Goal: Task Accomplishment & Management: Manage account settings

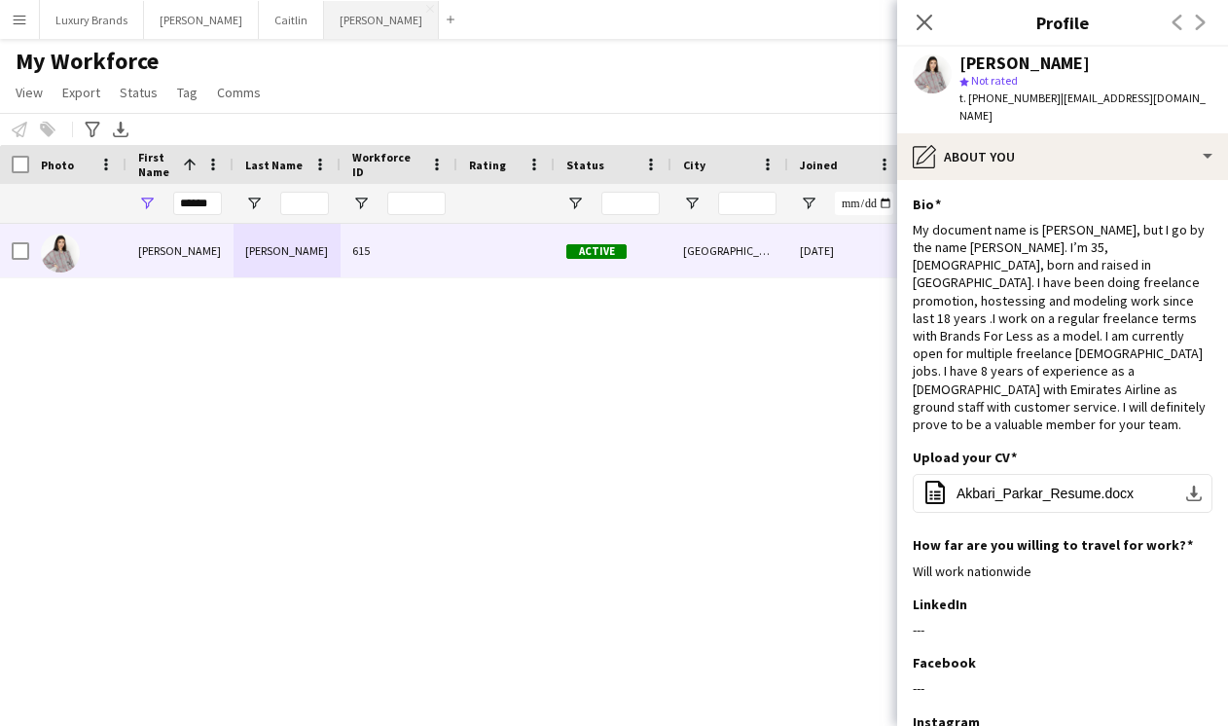
click at [324, 12] on button "[PERSON_NAME]" at bounding box center [381, 20] width 115 height 38
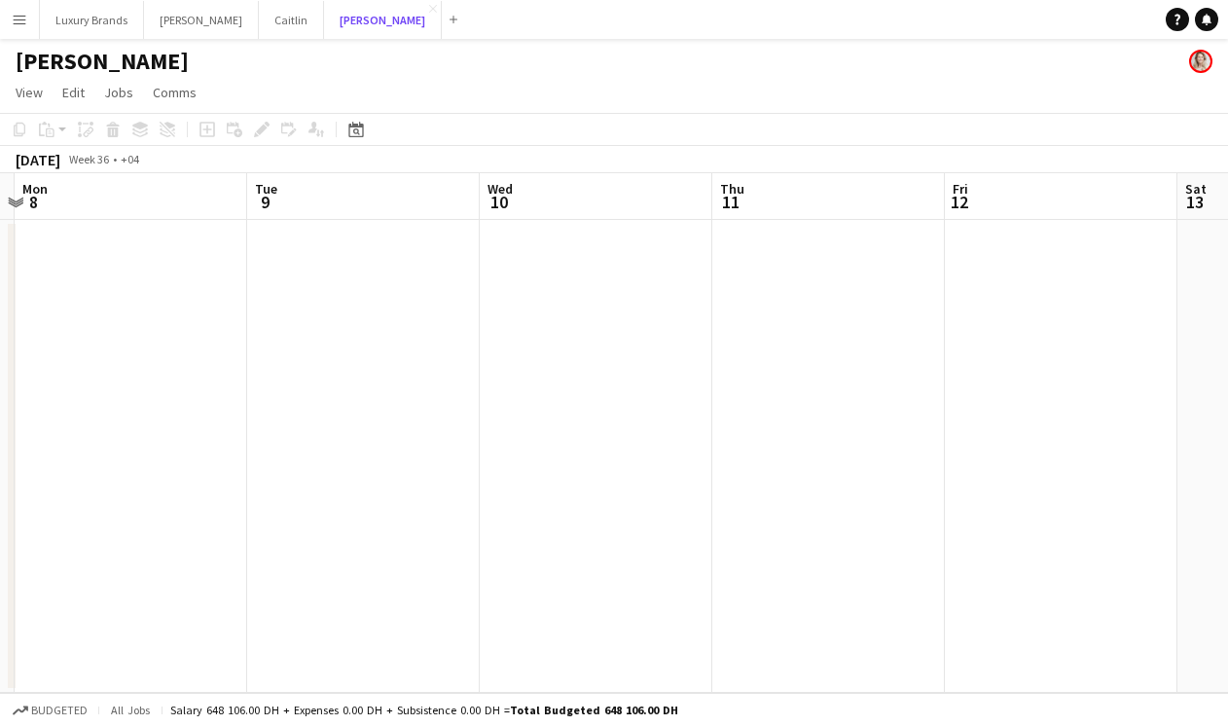
scroll to position [0, 607]
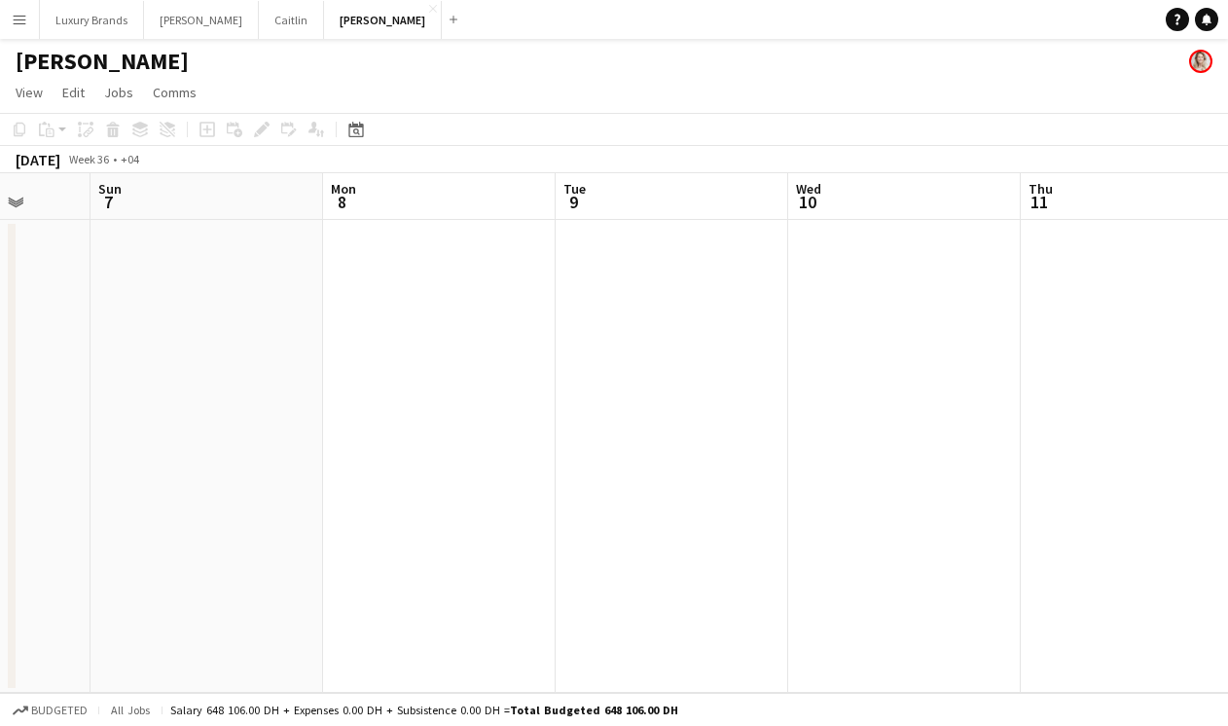
click at [23, 15] on app-icon "Menu" at bounding box center [20, 20] width 16 height 16
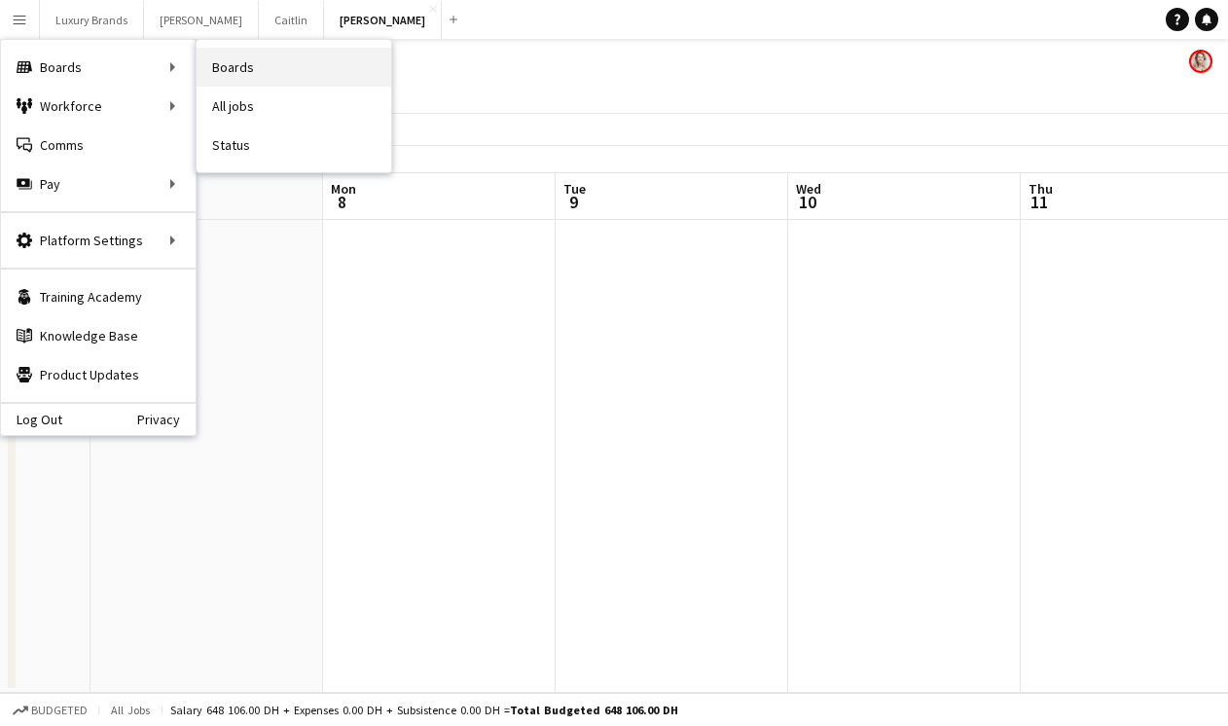
click at [292, 57] on link "Boards" at bounding box center [294, 67] width 195 height 39
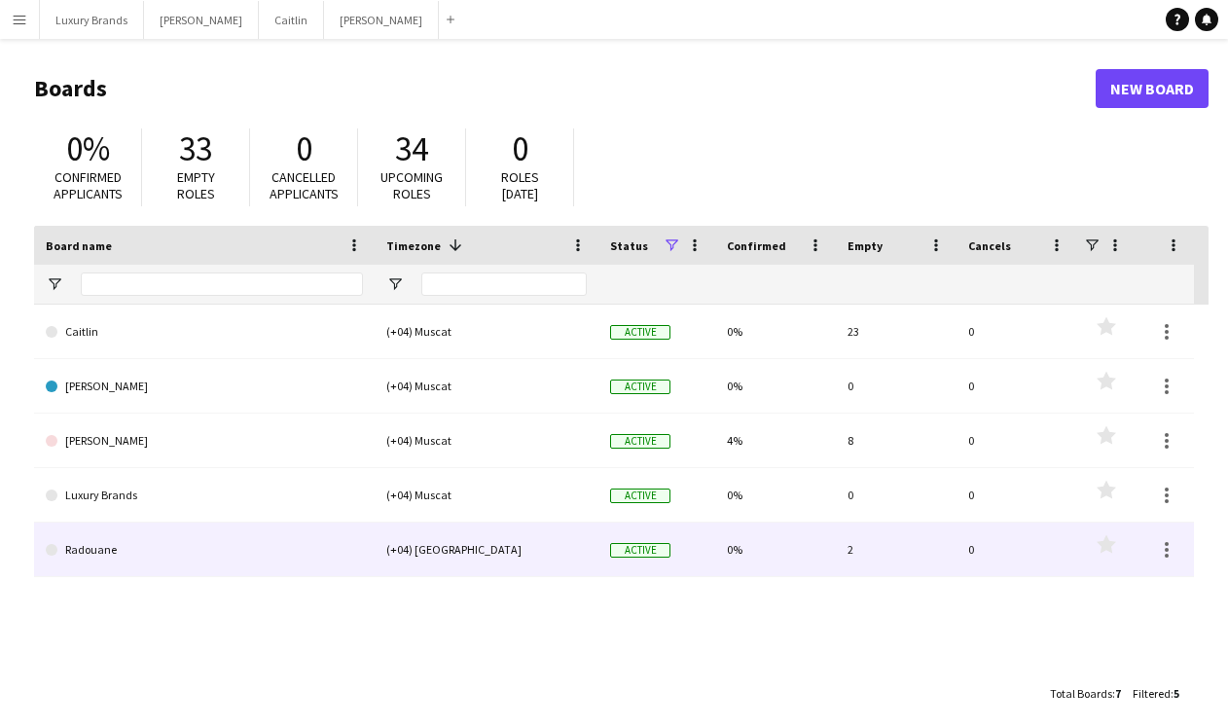
click at [79, 551] on link "Radouane" at bounding box center [204, 550] width 317 height 54
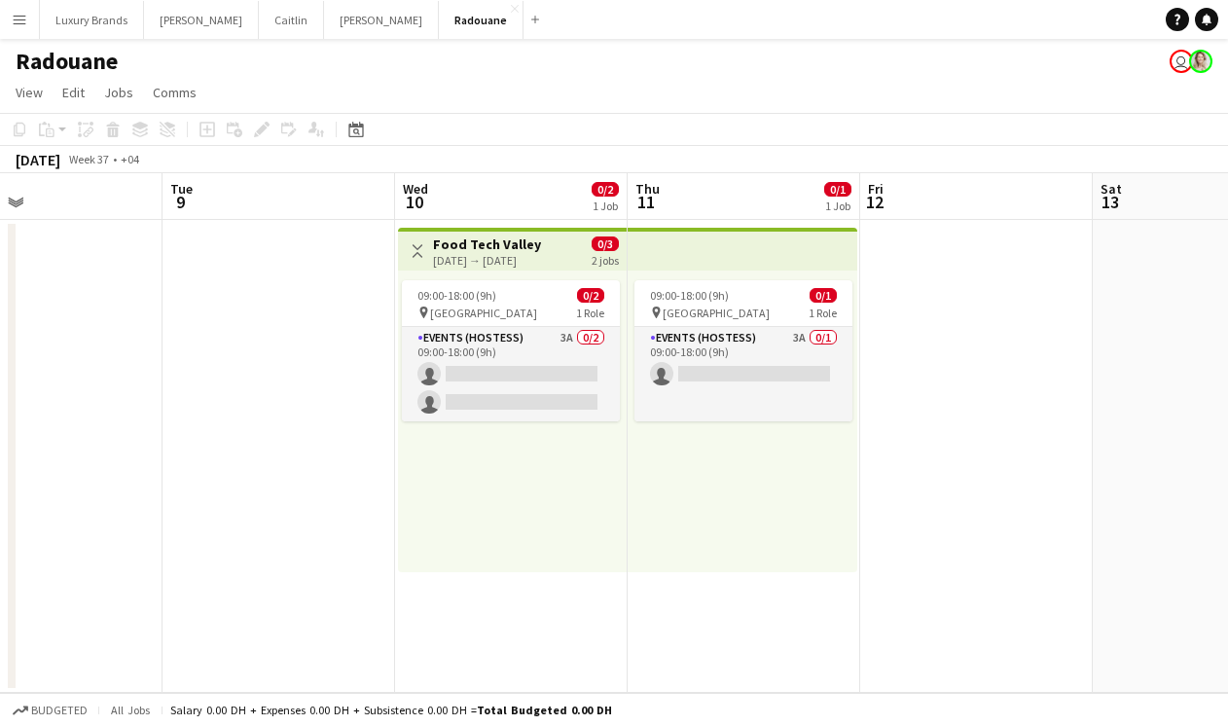
scroll to position [0, 770]
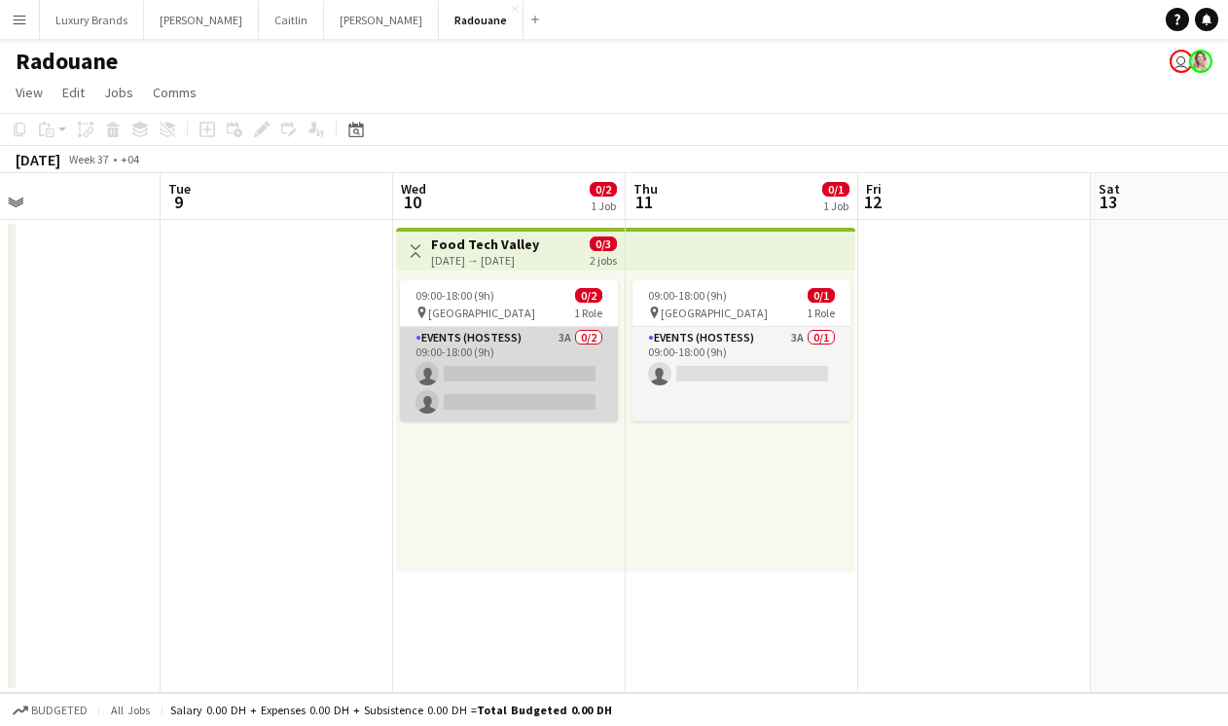
click at [505, 343] on app-card-role "Events (Hostess) 3A 0/2 09:00-18:00 (9h) single-neutral-actions single-neutral-…" at bounding box center [509, 374] width 218 height 94
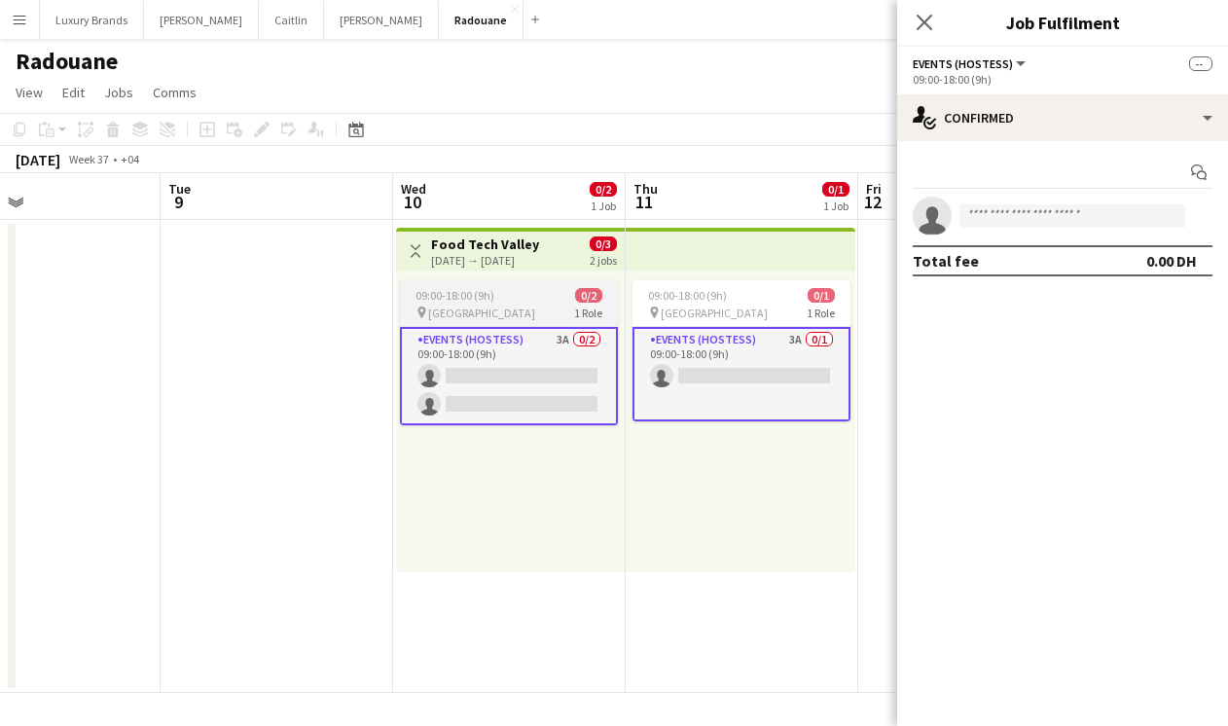
click at [542, 297] on div "09:00-18:00 (9h) 0/2" at bounding box center [509, 295] width 218 height 15
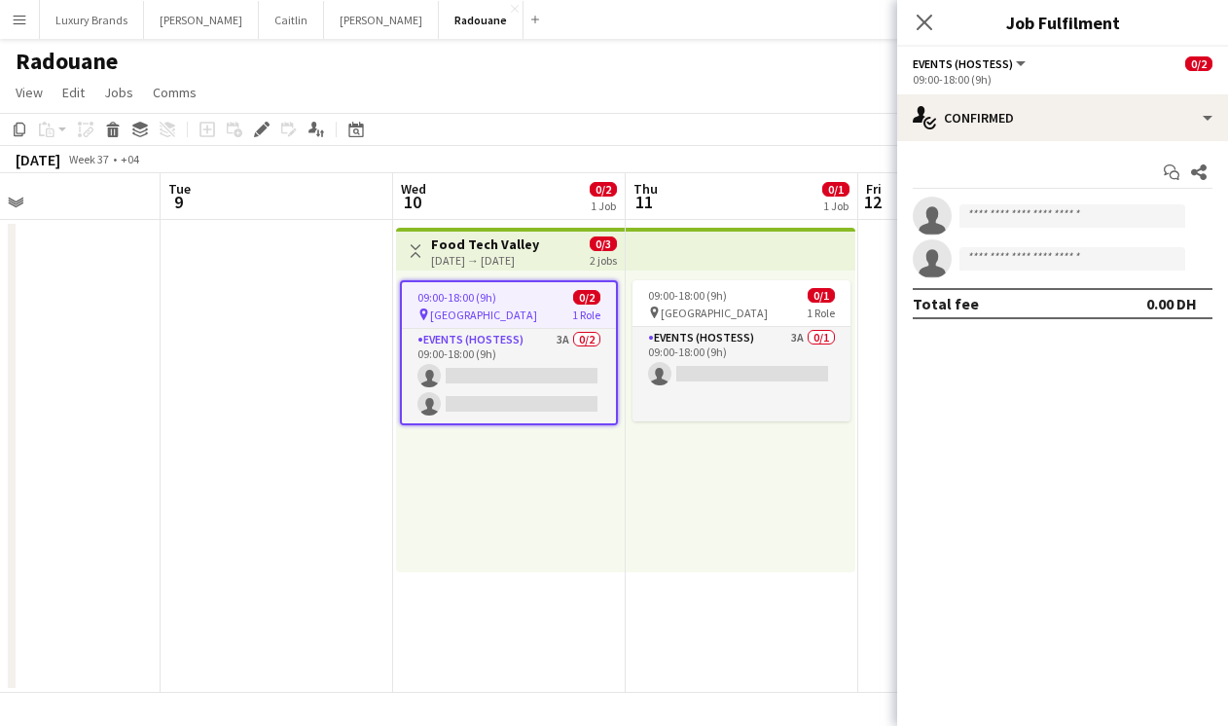
scroll to position [0, 771]
click at [259, 124] on icon "Edit" at bounding box center [262, 130] width 16 height 16
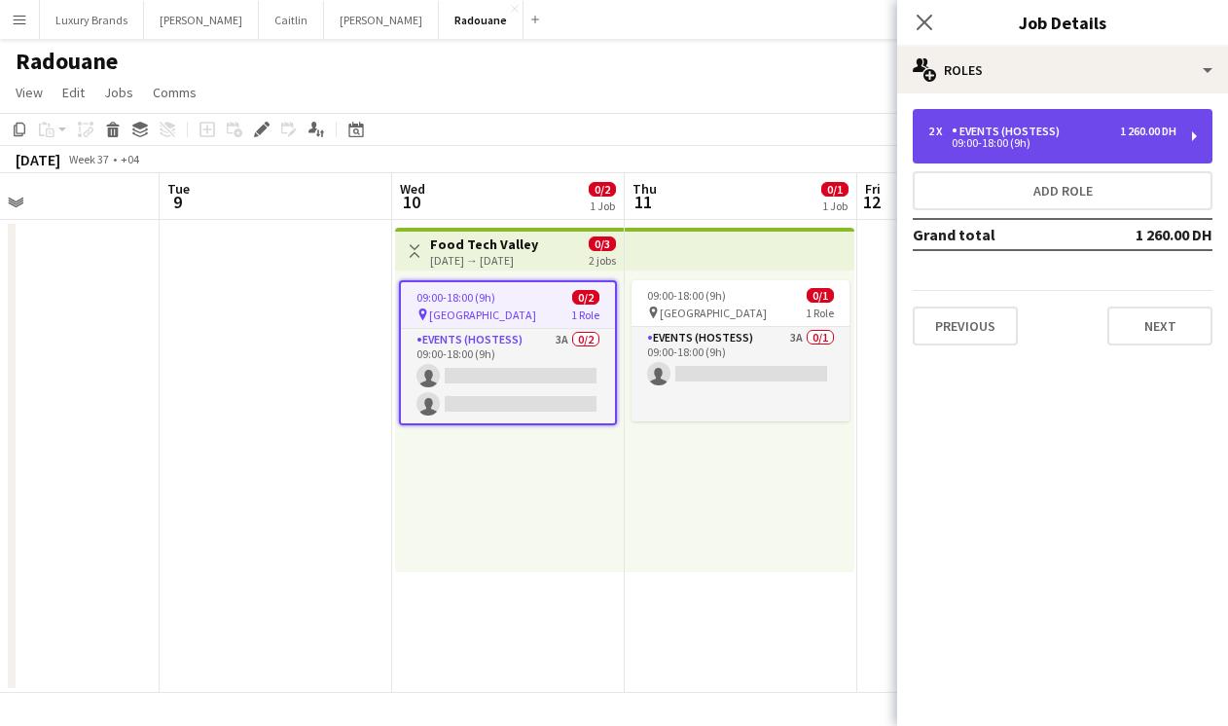
click at [1030, 147] on div "09:00-18:00 (9h)" at bounding box center [1052, 143] width 248 height 10
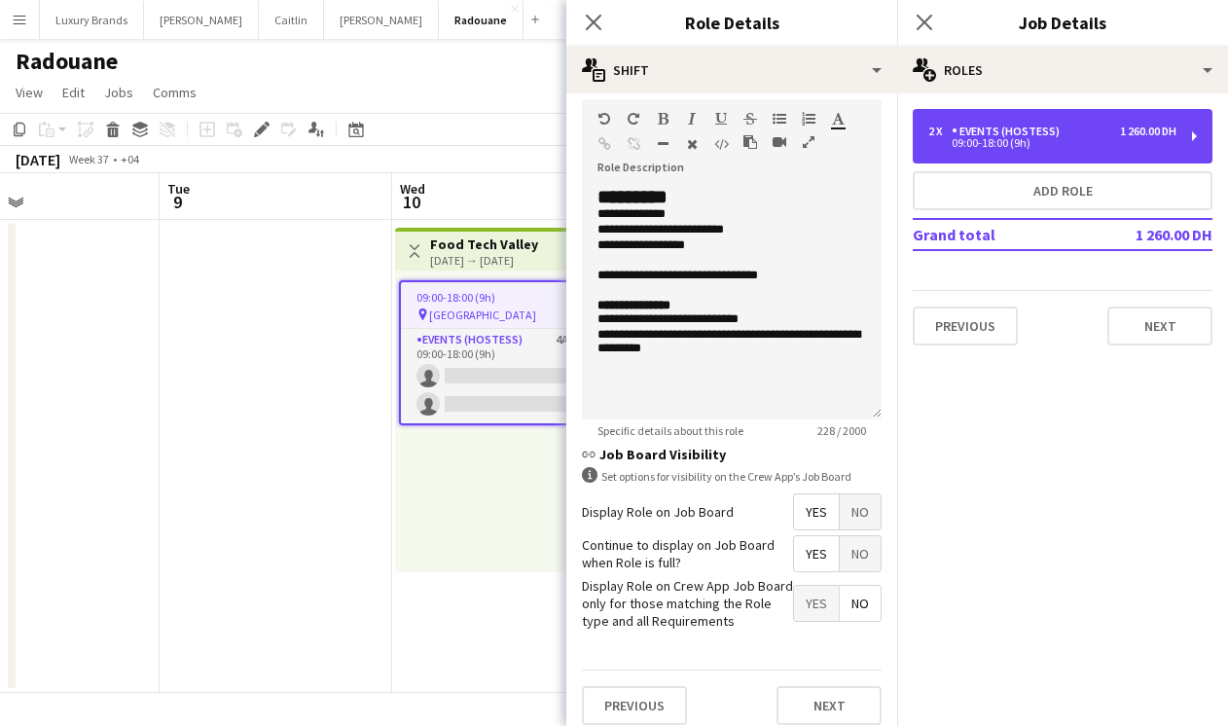
scroll to position [592, 0]
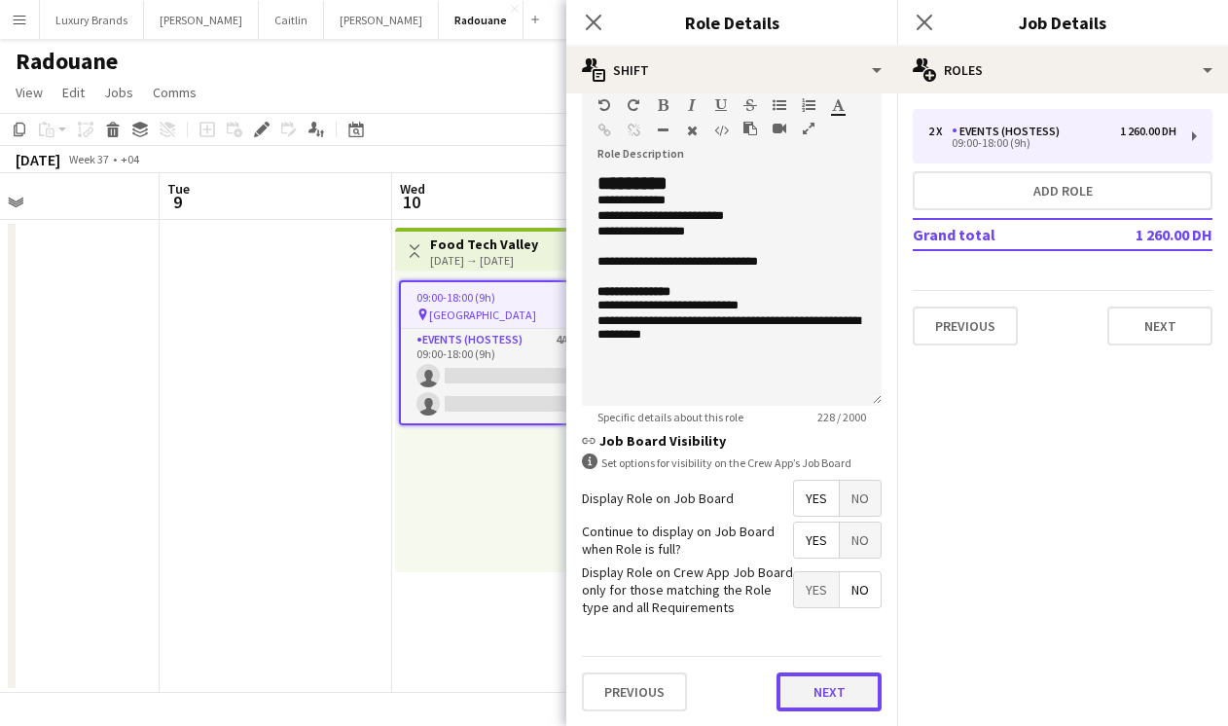
click at [827, 701] on button "Next" at bounding box center [829, 691] width 105 height 39
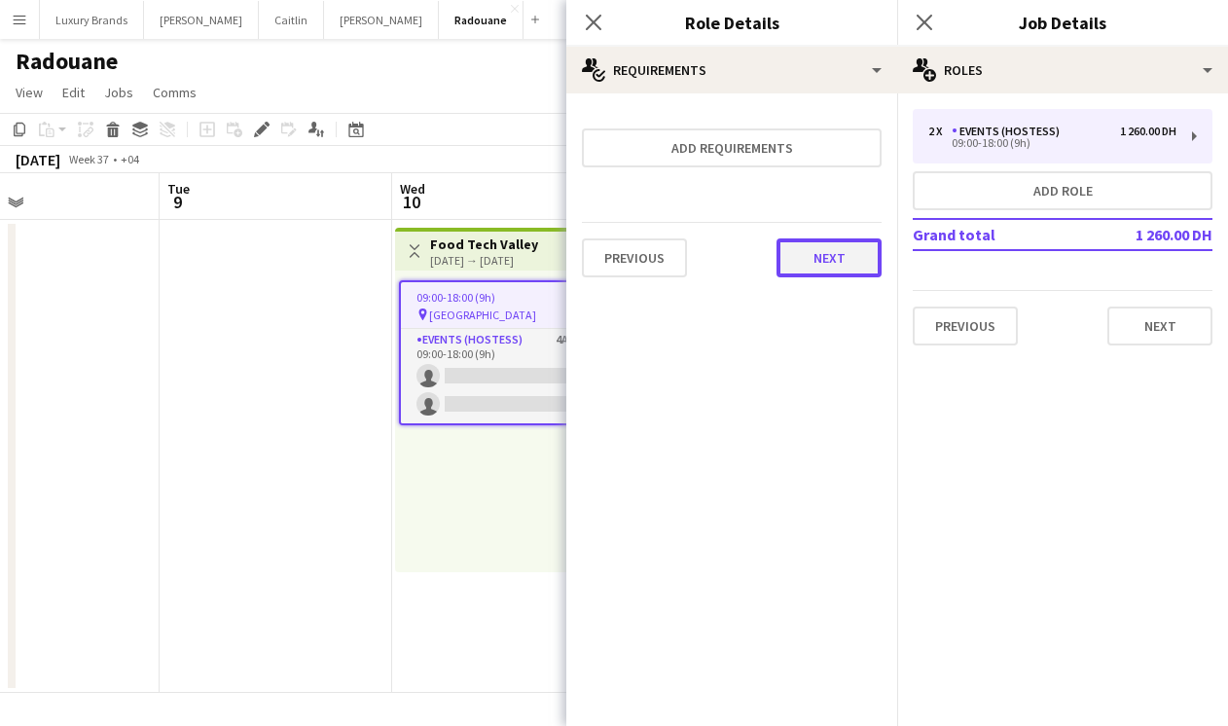
click at [850, 250] on button "Next" at bounding box center [829, 257] width 105 height 39
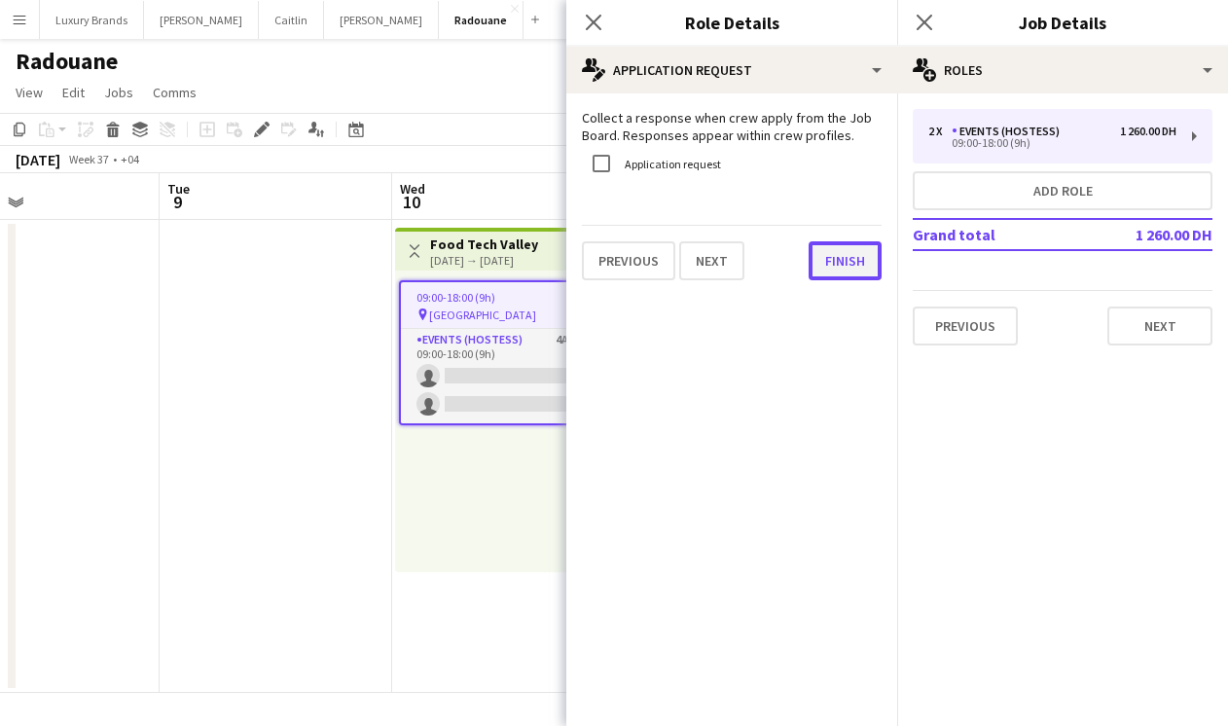
click at [844, 271] on button "Finish" at bounding box center [845, 260] width 73 height 39
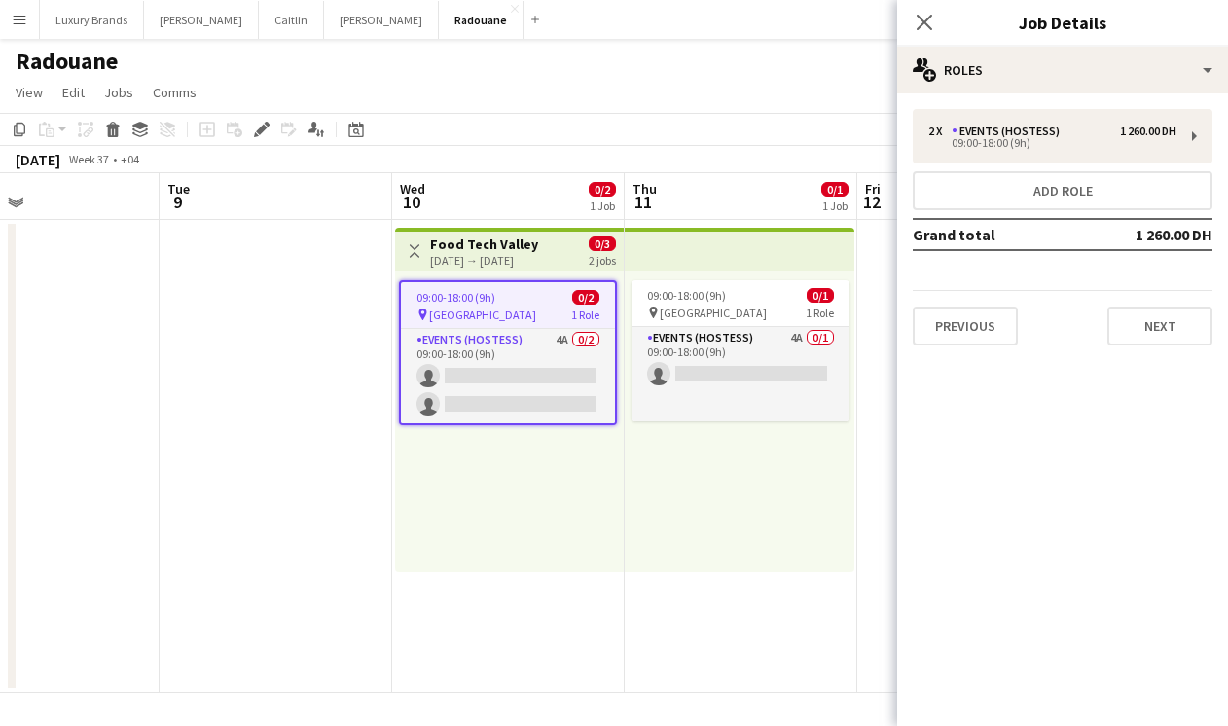
click at [701, 472] on div "09:00-18:00 (9h) 0/1 pin Festival Arena 1 Role Events (Hostess) 4A 0/1 09:00-18…" at bounding box center [740, 422] width 230 height 302
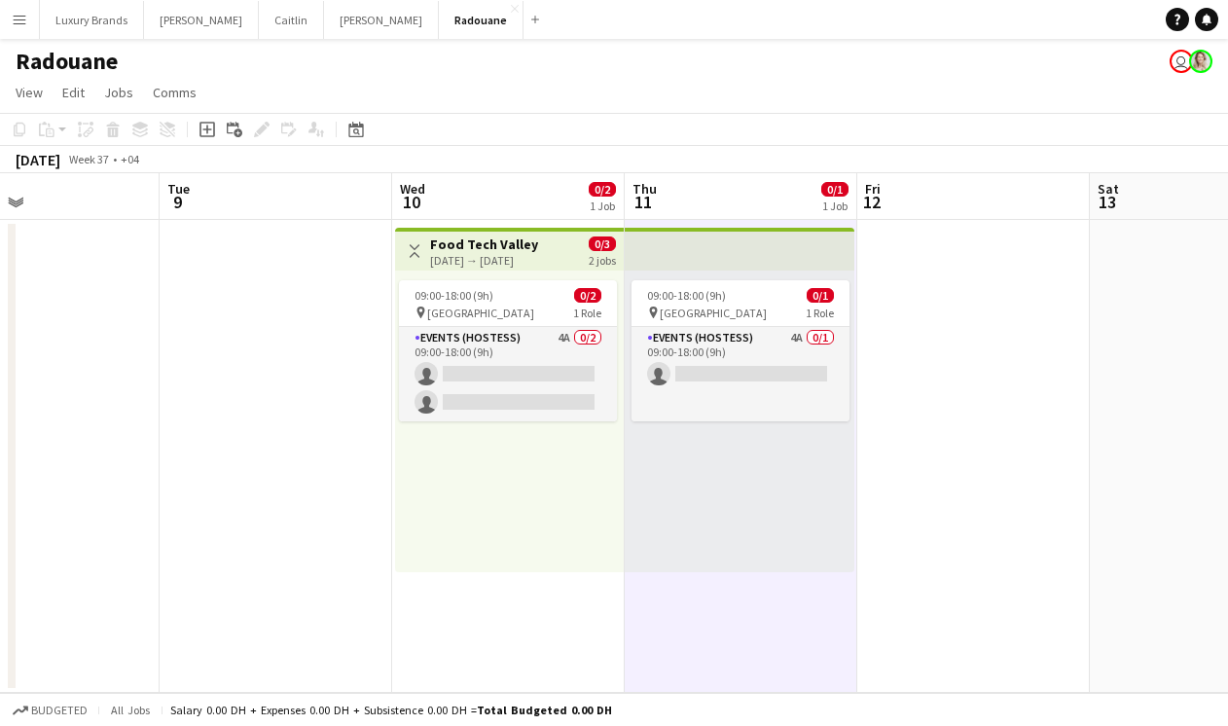
click at [302, 527] on app-date-cell at bounding box center [276, 456] width 233 height 473
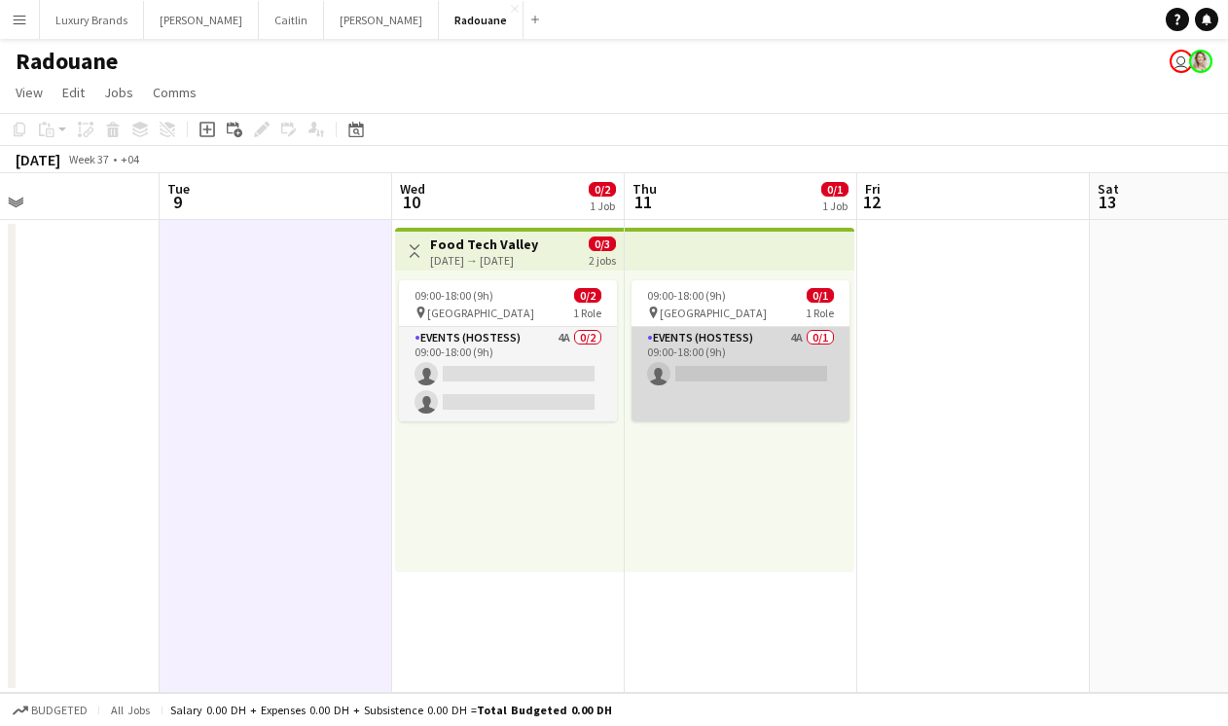
click at [761, 344] on app-card-role "Events (Hostess) 4A 0/1 09:00-18:00 (9h) single-neutral-actions" at bounding box center [741, 374] width 218 height 94
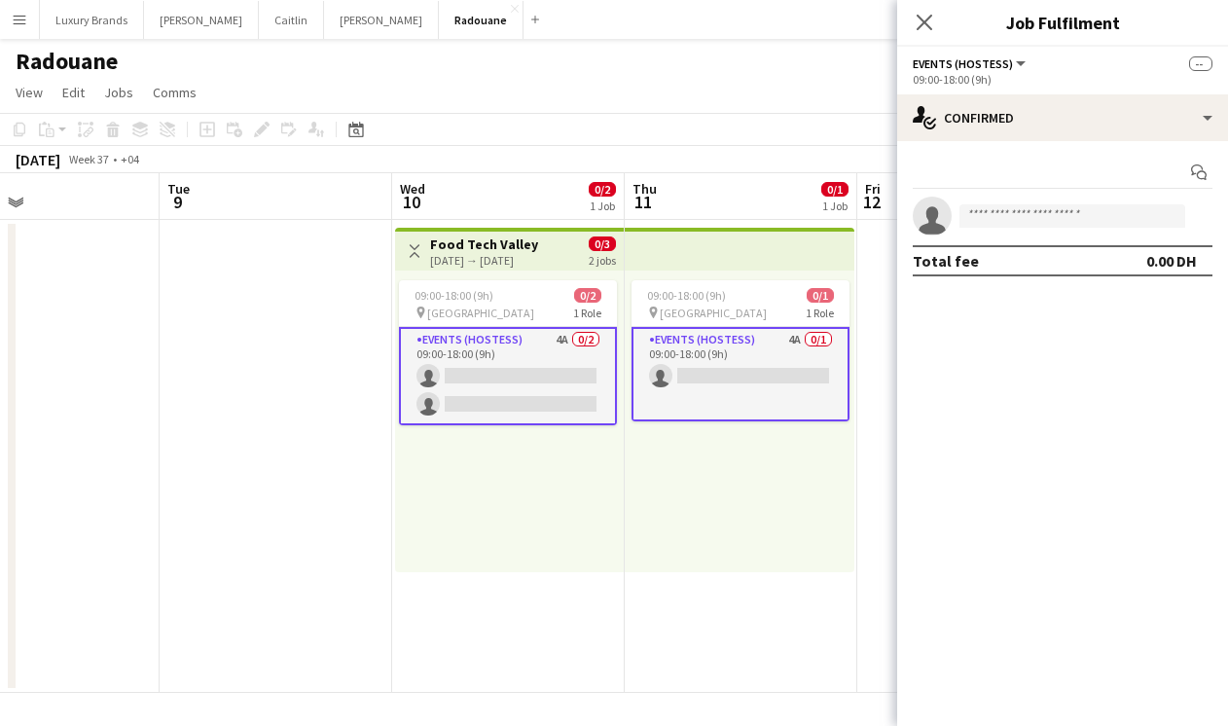
click at [280, 541] on app-date-cell at bounding box center [276, 456] width 233 height 473
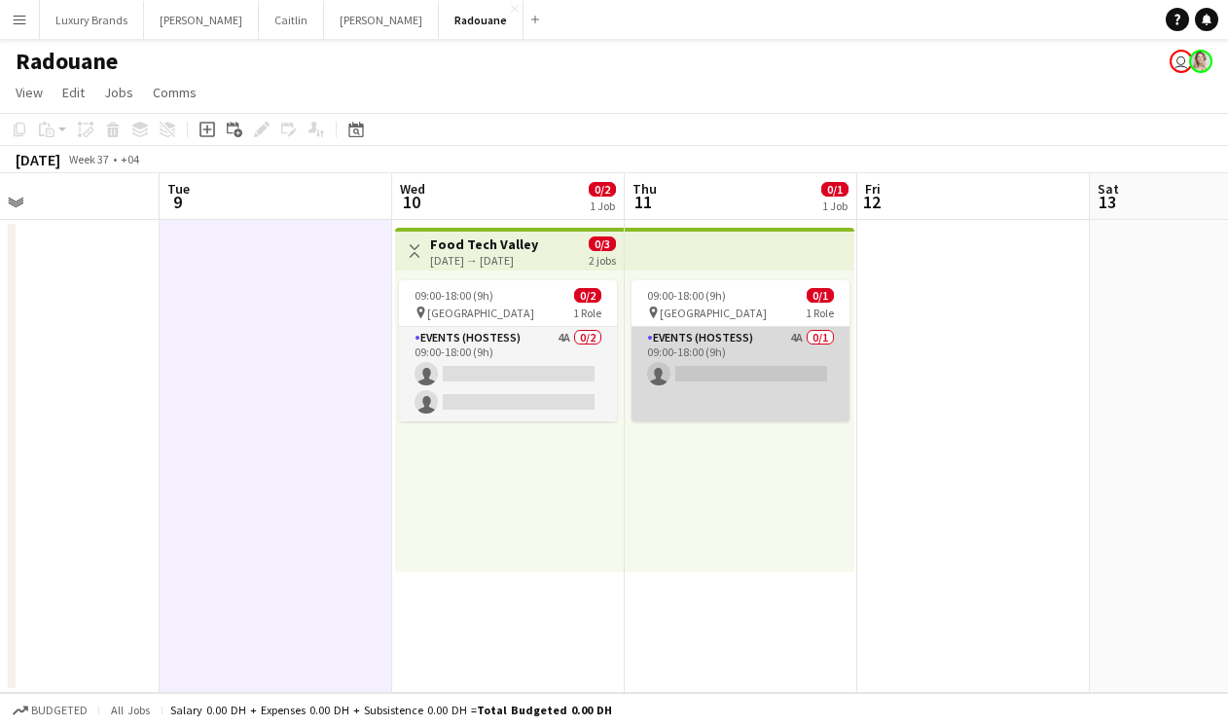
click at [765, 351] on app-card-role "Events (Hostess) 4A 0/1 09:00-18:00 (9h) single-neutral-actions" at bounding box center [741, 374] width 218 height 94
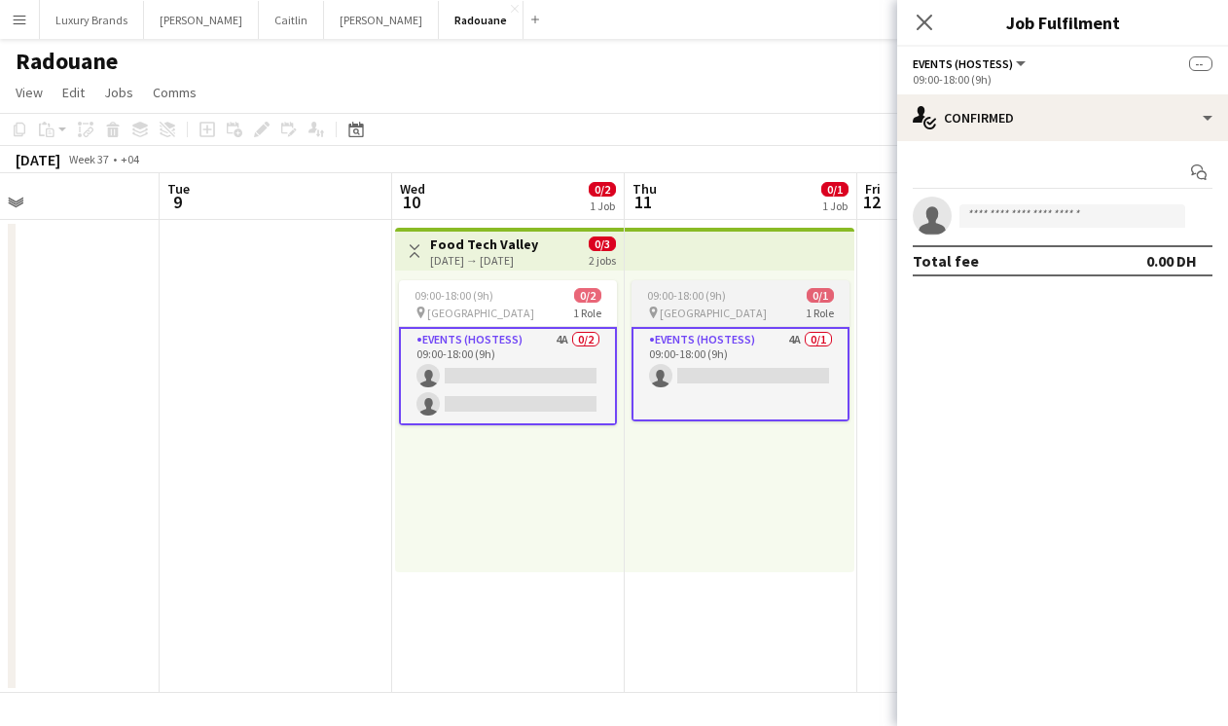
click at [753, 280] on app-job-card "09:00-18:00 (9h) 0/1 pin Festival Arena 1 Role Events (Hostess) 4A 0/1 09:00-18…" at bounding box center [741, 350] width 218 height 141
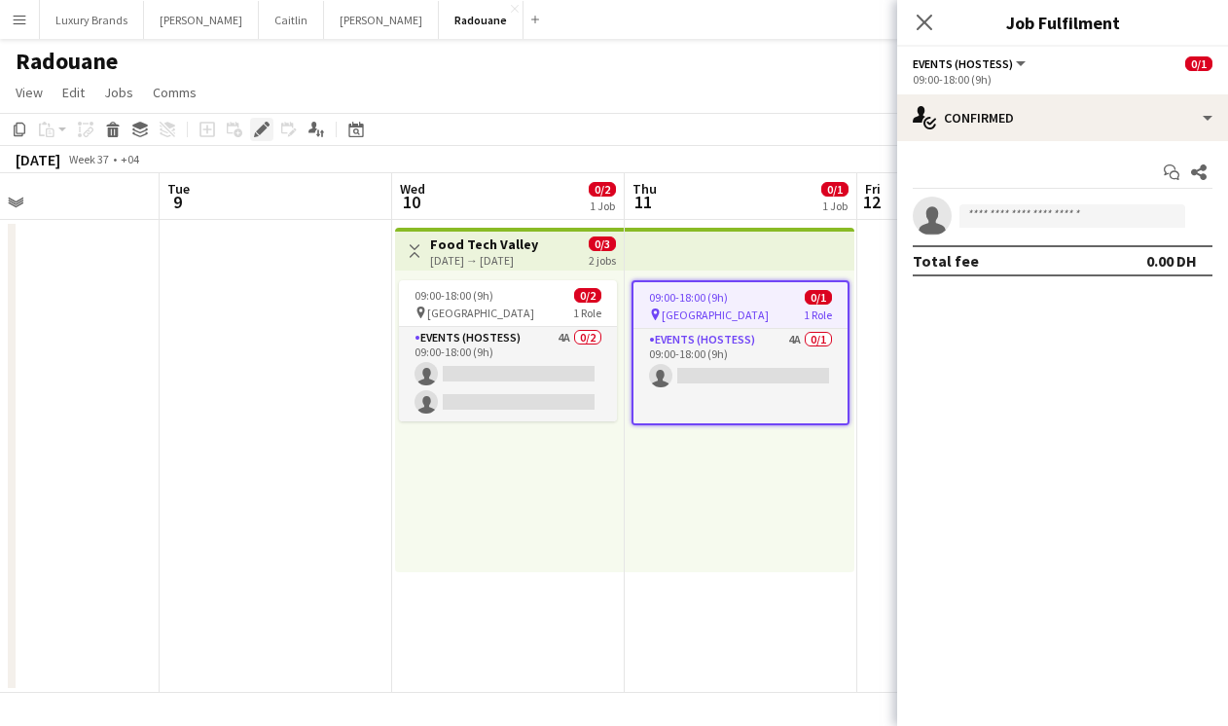
click at [261, 125] on icon "Edit" at bounding box center [262, 130] width 16 height 16
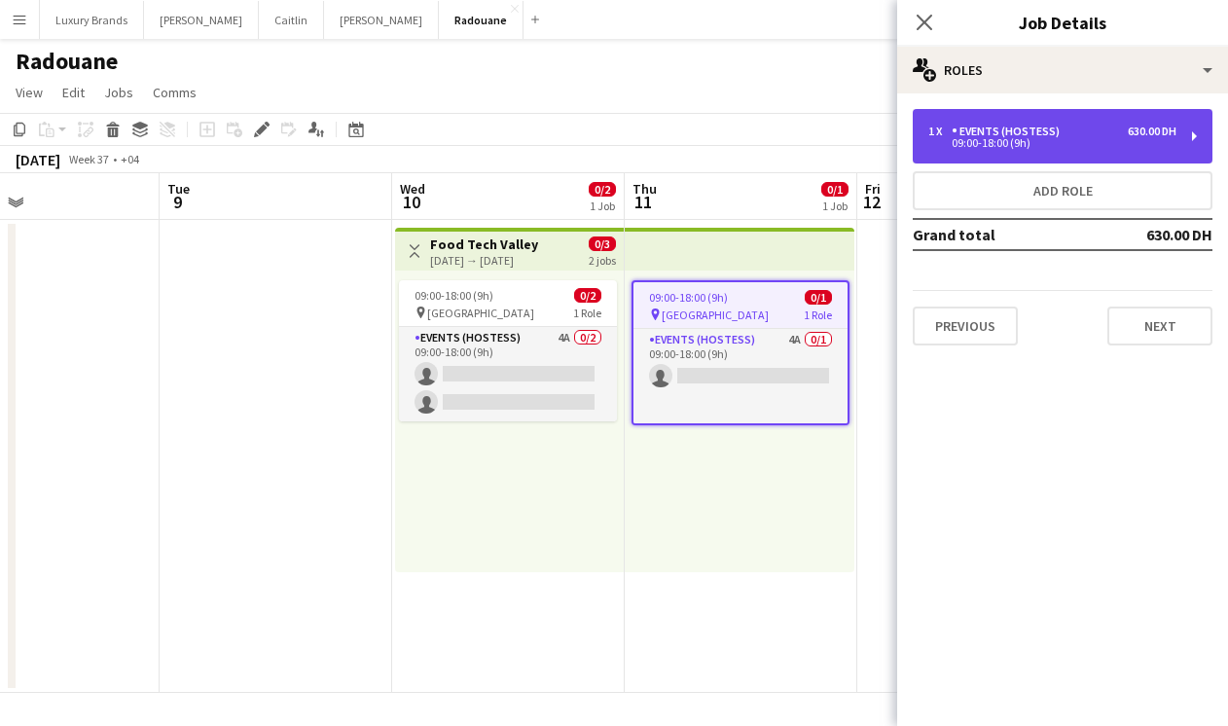
click at [1070, 136] on div "1 x Events (Hostess) 630.00 DH" at bounding box center [1052, 132] width 248 height 14
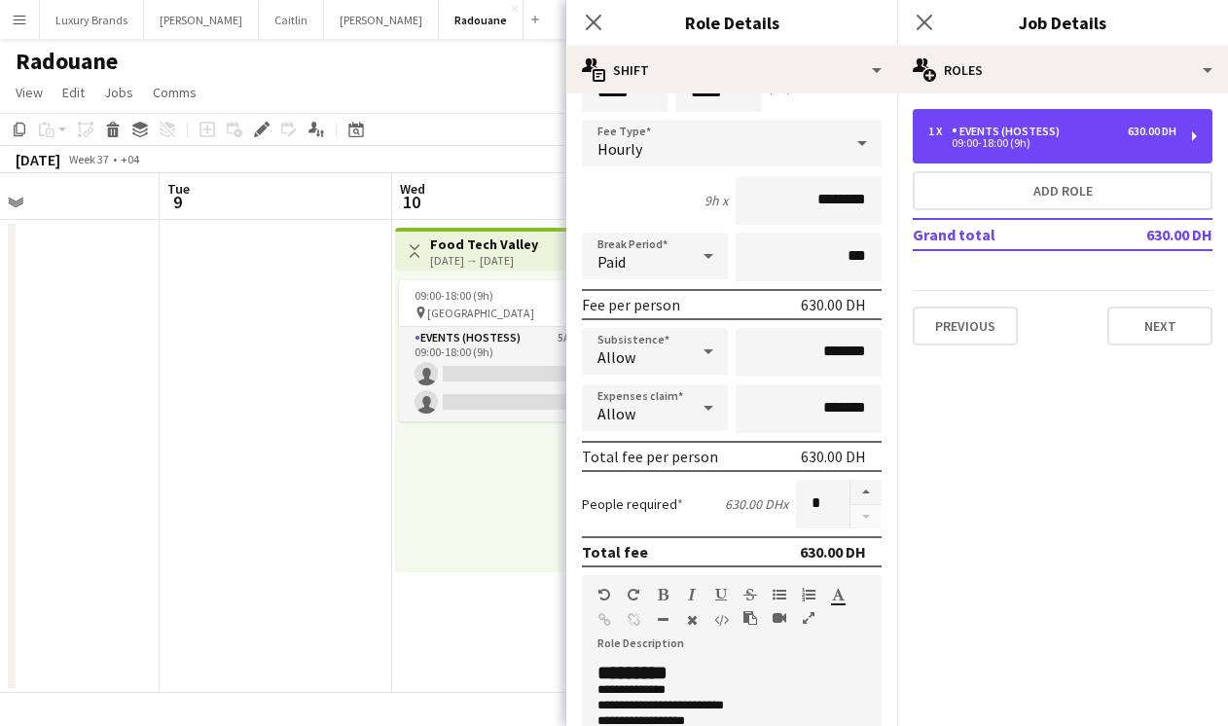
scroll to position [125, 0]
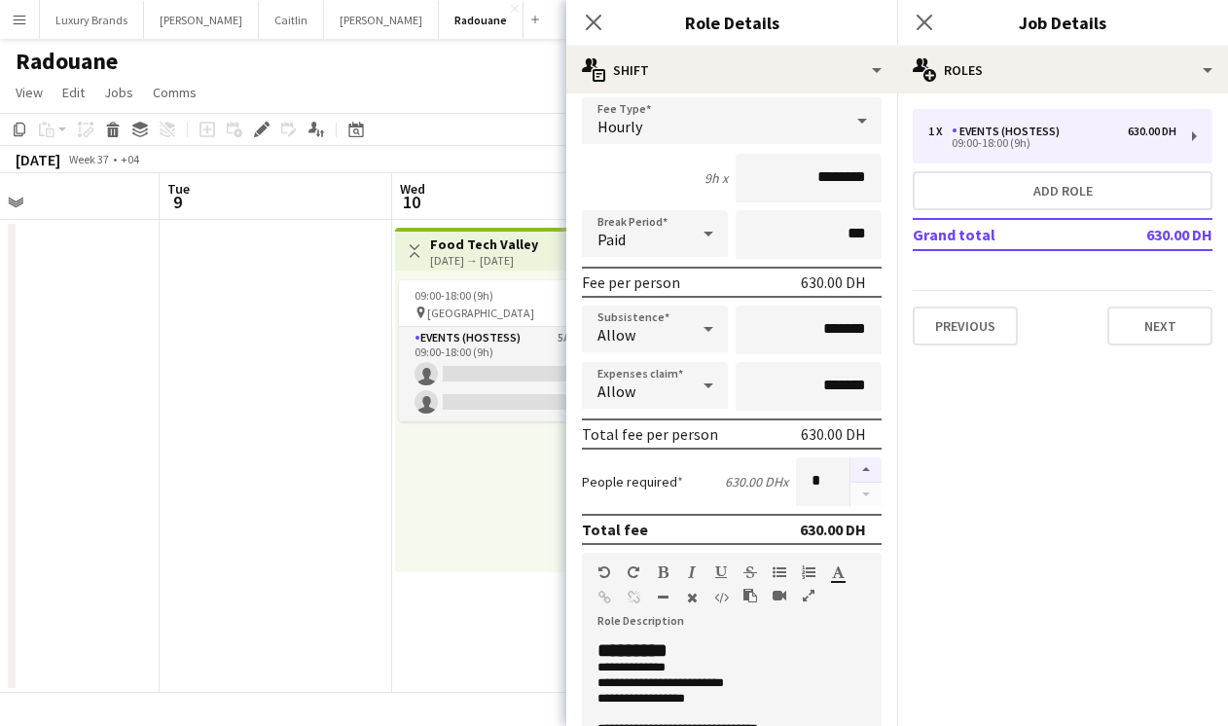
click at [861, 467] on button "button" at bounding box center [865, 469] width 31 height 25
type input "*"
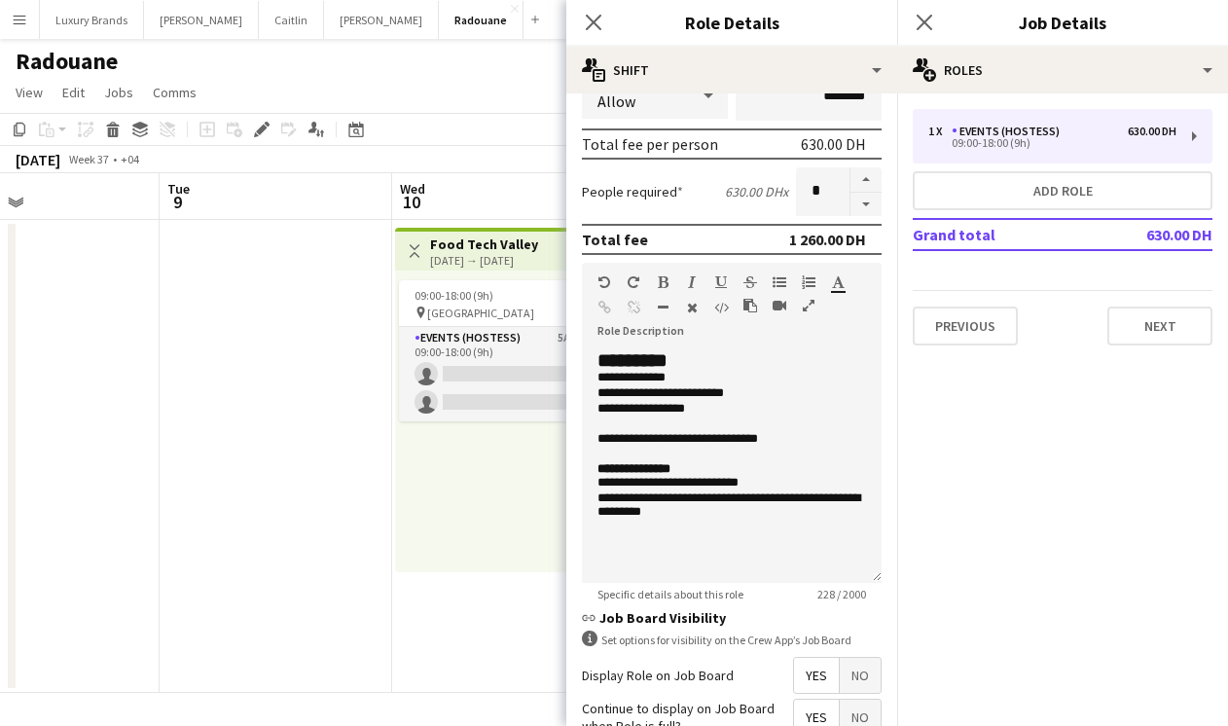
scroll to position [592, 0]
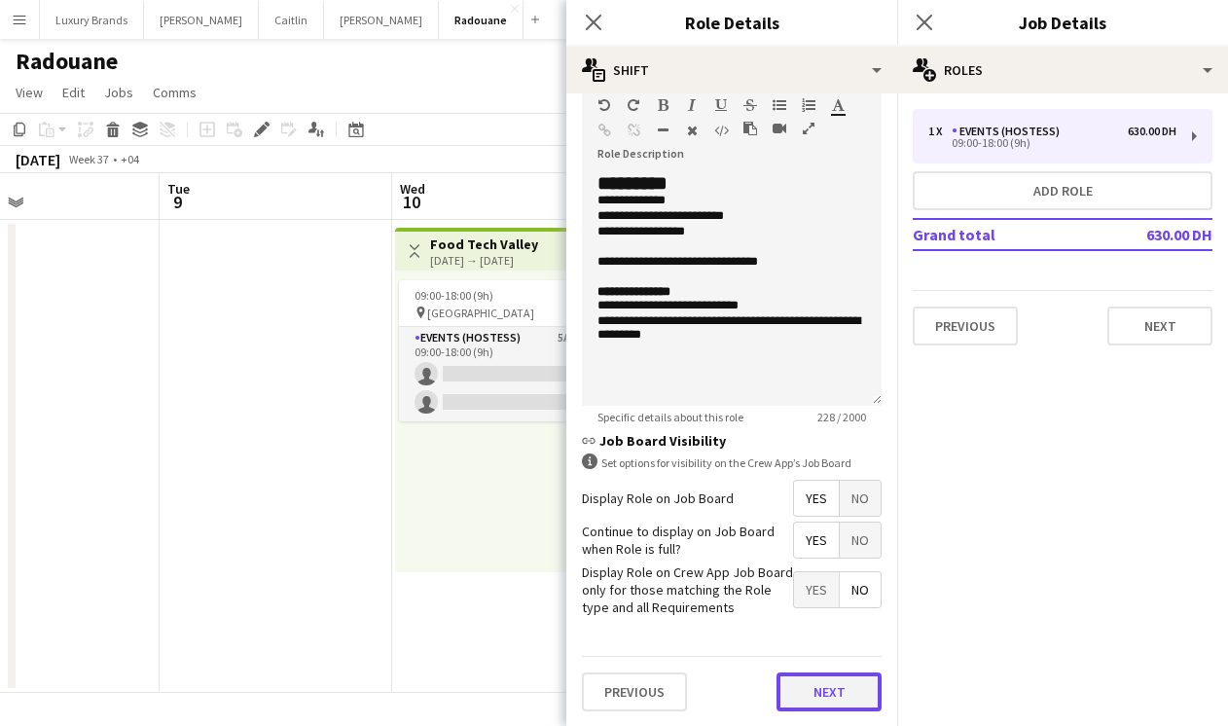
click at [844, 690] on button "Next" at bounding box center [829, 691] width 105 height 39
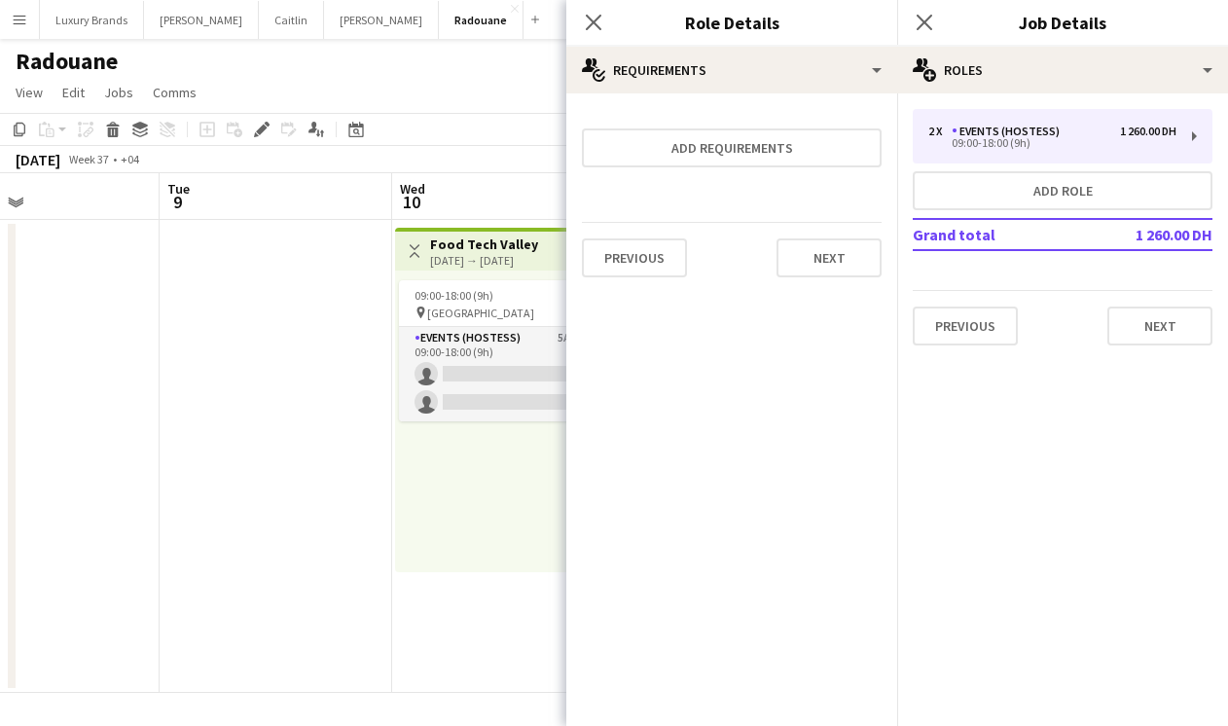
scroll to position [0, 0]
click at [844, 259] on button "Next" at bounding box center [829, 257] width 105 height 39
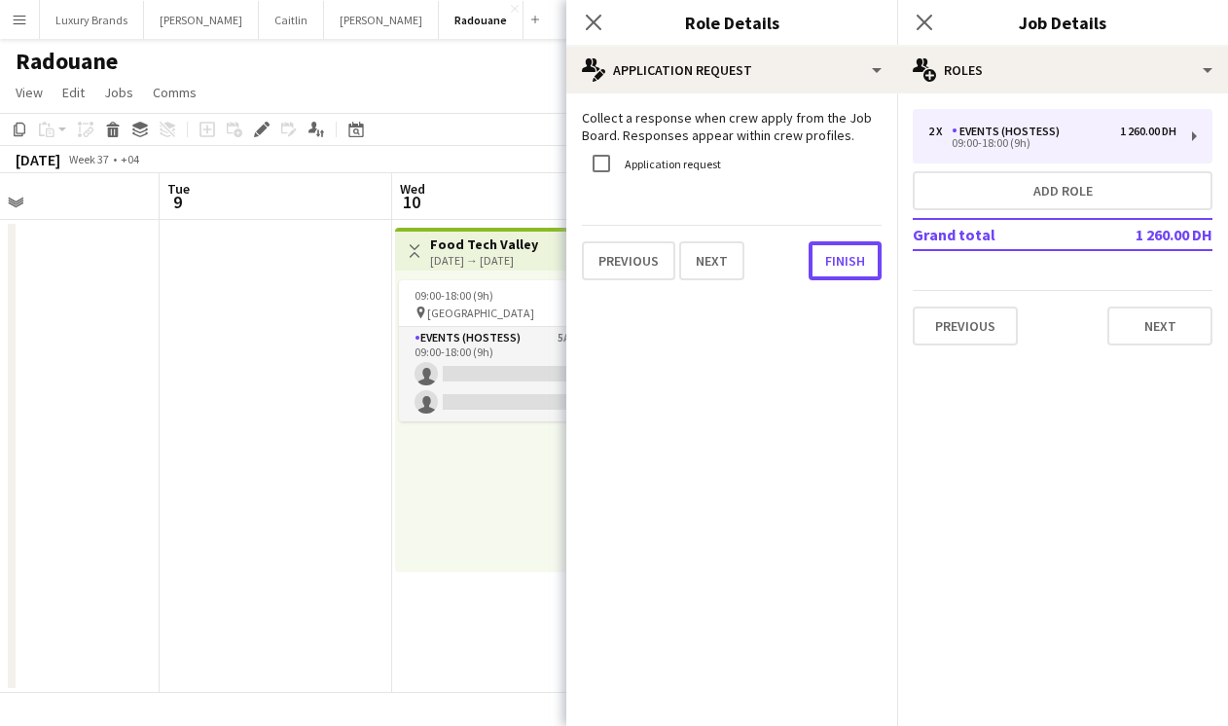
click at [844, 259] on button "Finish" at bounding box center [845, 260] width 73 height 39
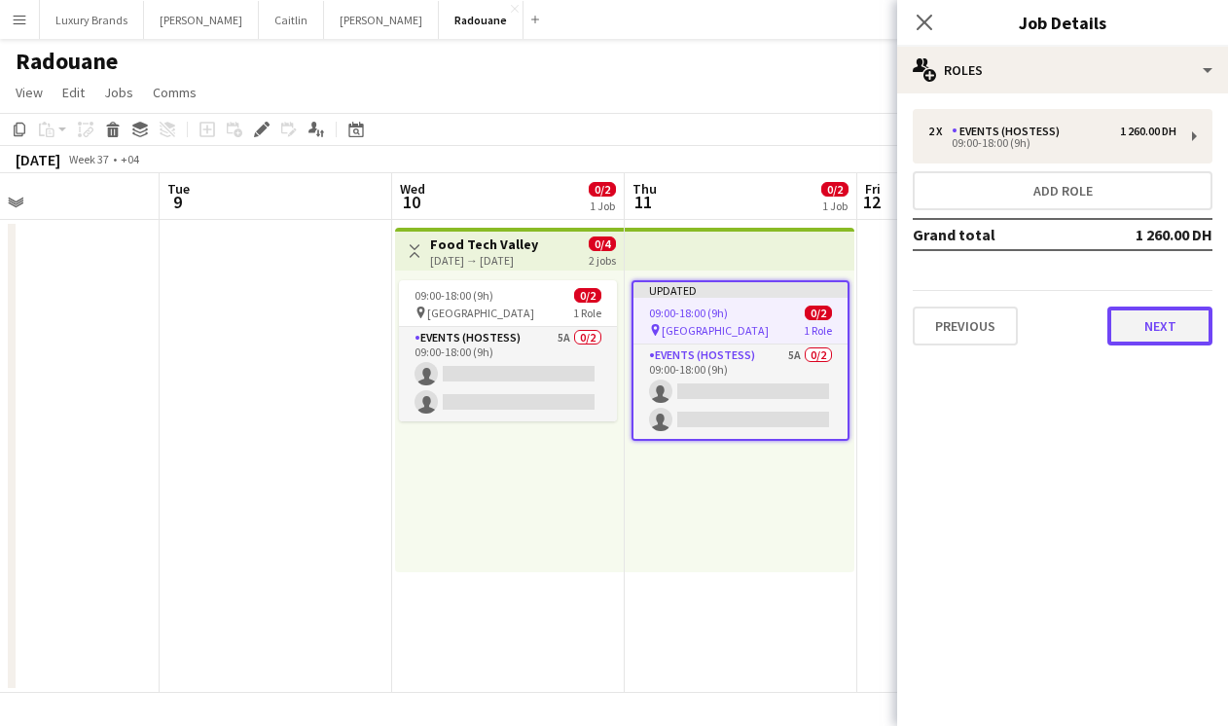
click at [1152, 337] on button "Next" at bounding box center [1159, 326] width 105 height 39
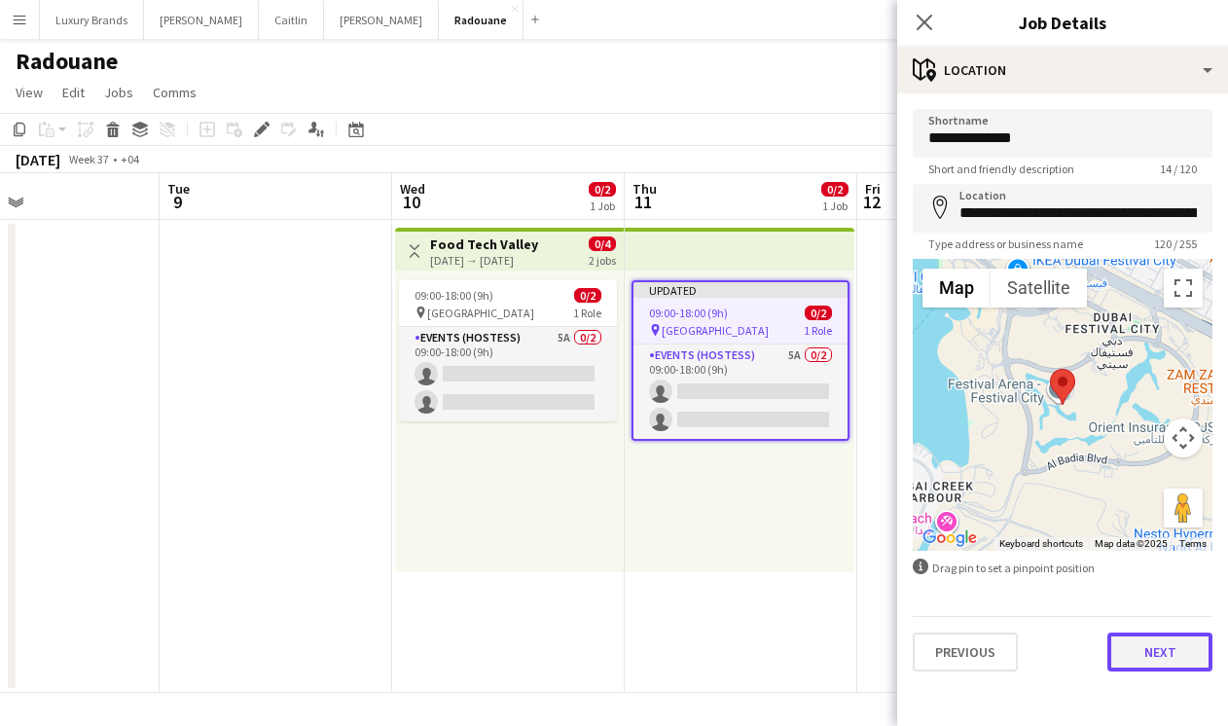
click at [1159, 656] on button "Next" at bounding box center [1159, 651] width 105 height 39
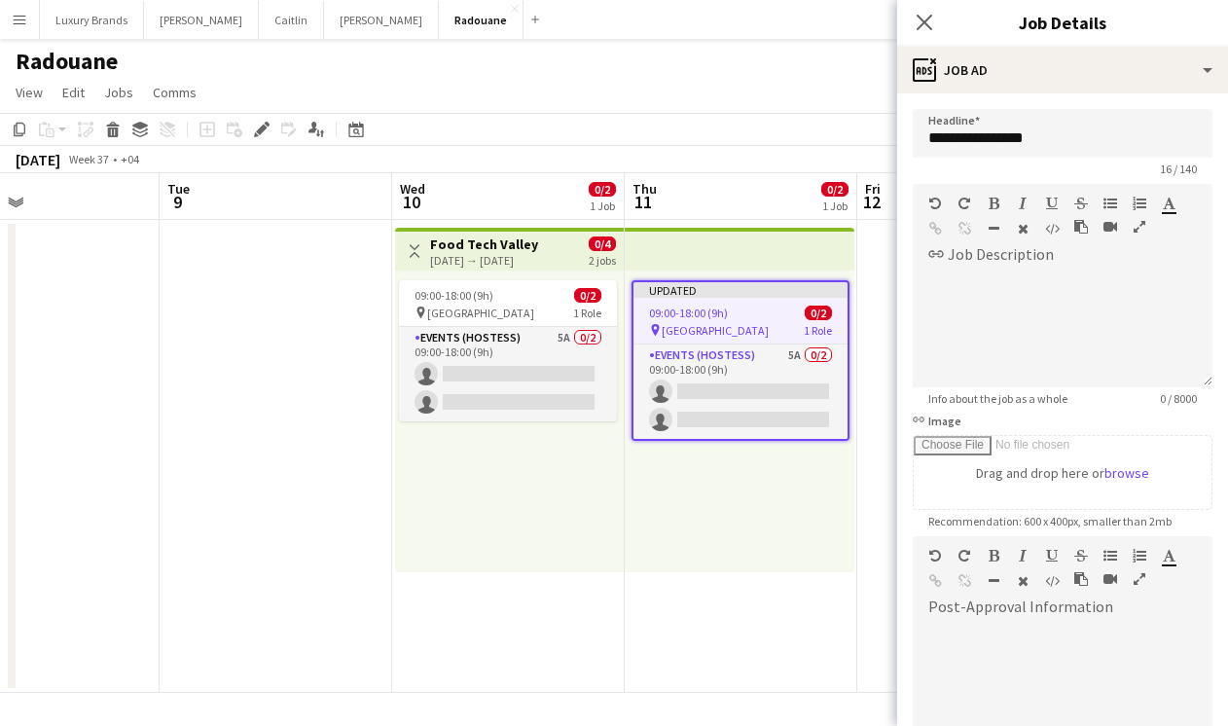
scroll to position [236, 0]
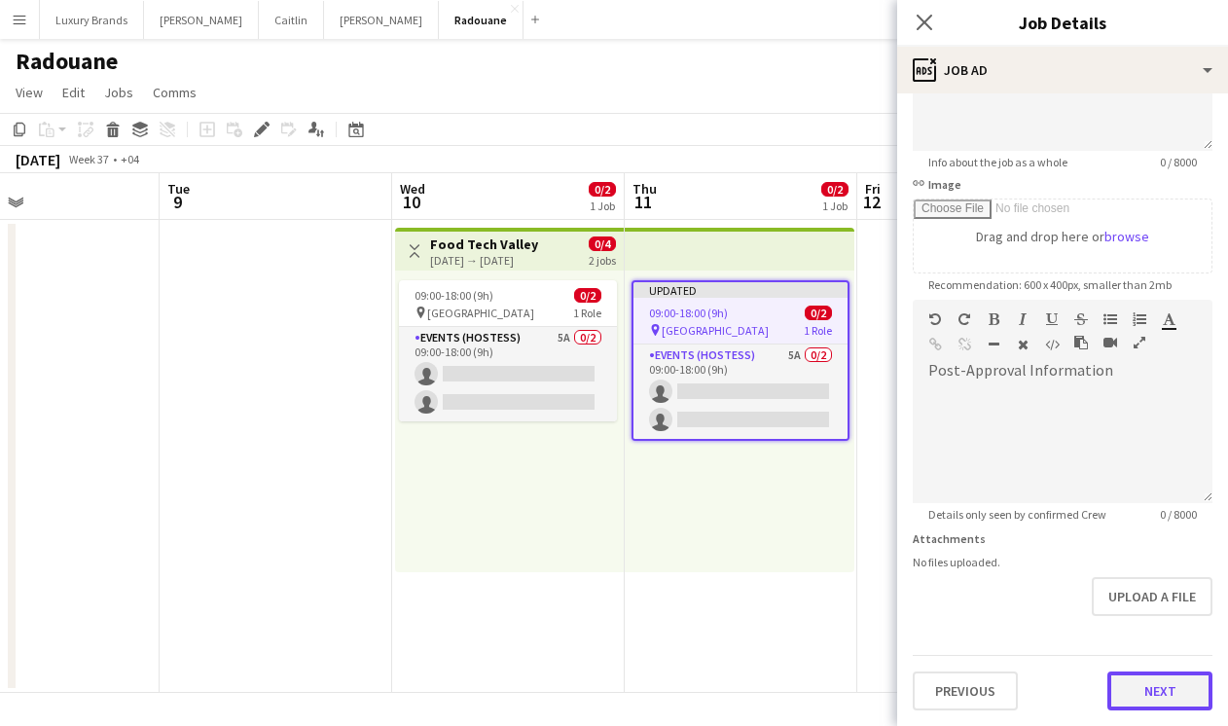
click at [1169, 688] on button "Next" at bounding box center [1159, 690] width 105 height 39
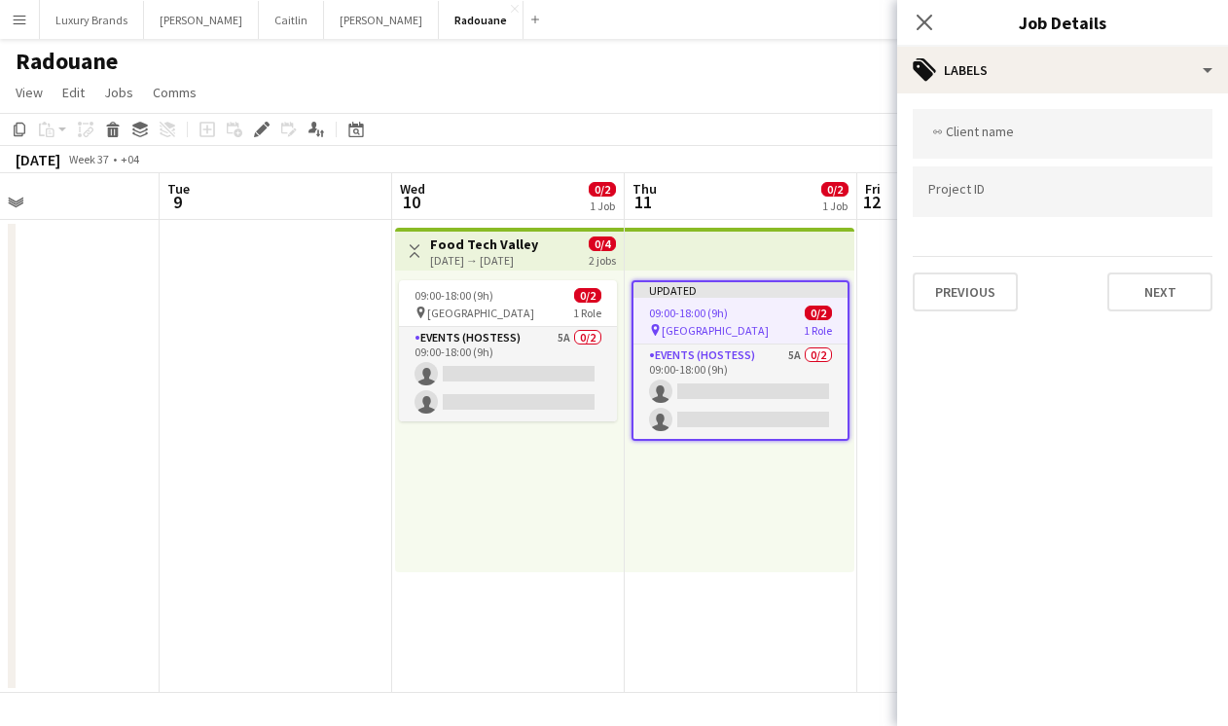
scroll to position [0, 0]
click at [1166, 292] on button "Next" at bounding box center [1159, 291] width 105 height 39
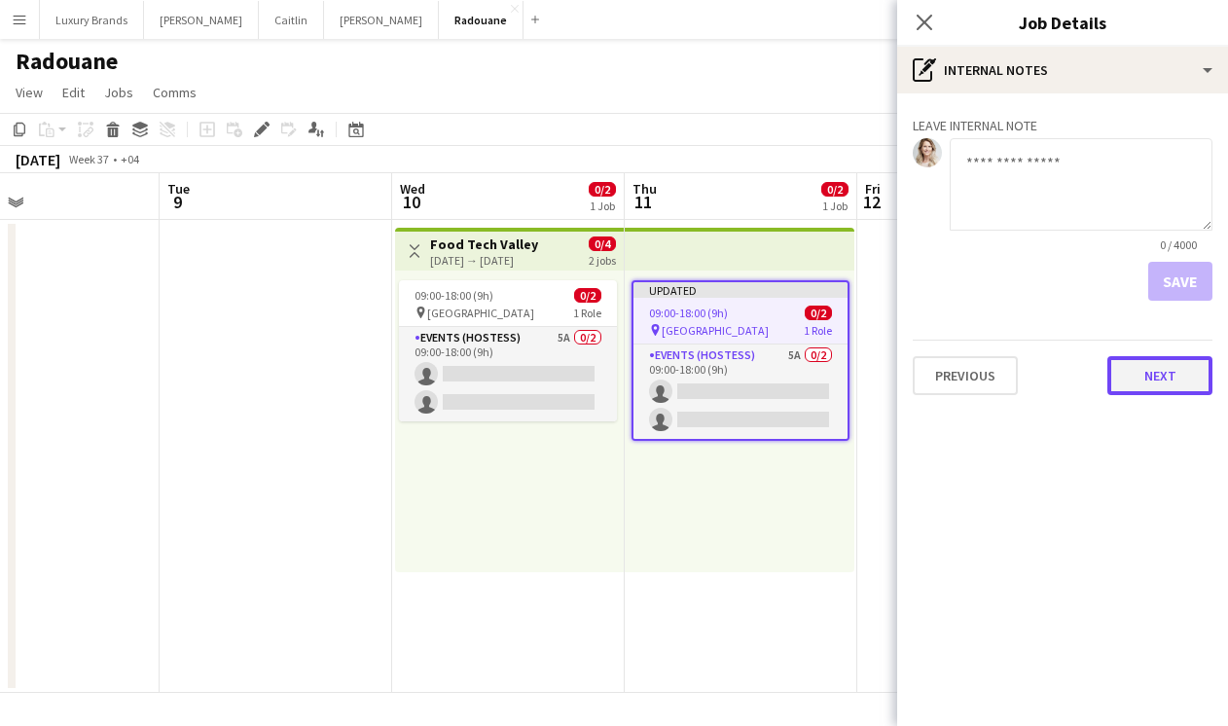
click at [1158, 375] on button "Next" at bounding box center [1159, 375] width 105 height 39
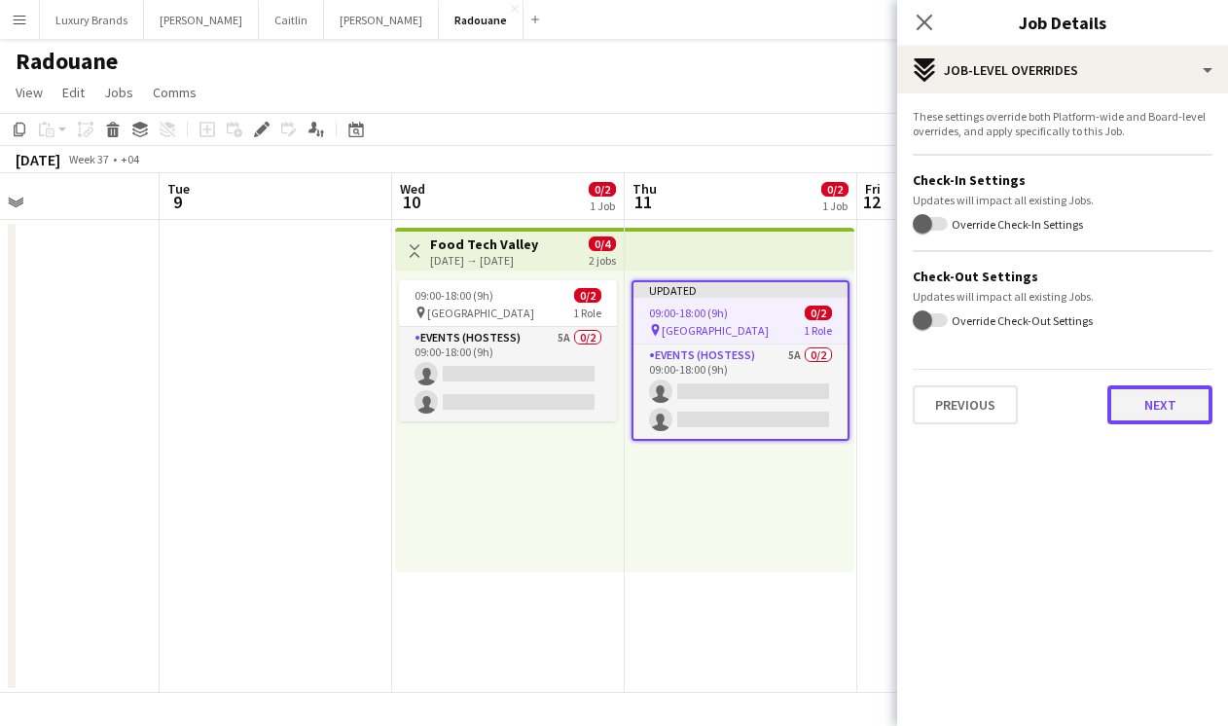
click at [1153, 408] on button "Next" at bounding box center [1159, 404] width 105 height 39
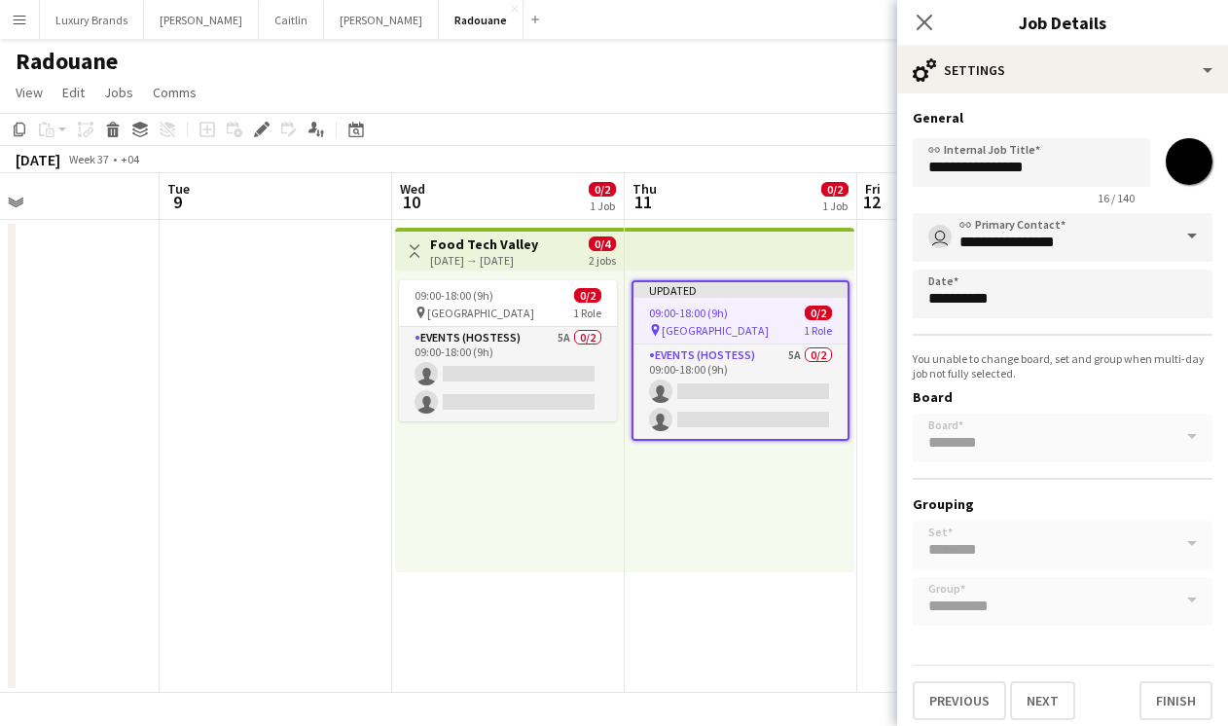
scroll to position [10, 0]
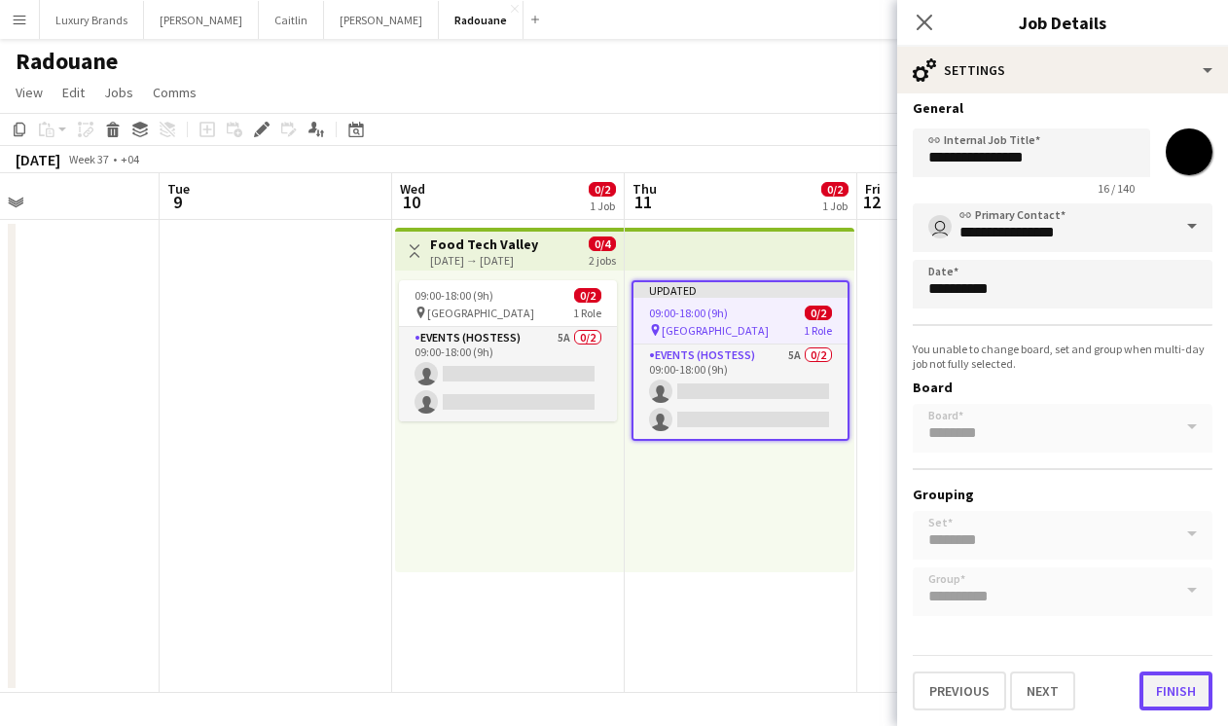
click at [1170, 690] on button "Finish" at bounding box center [1175, 690] width 73 height 39
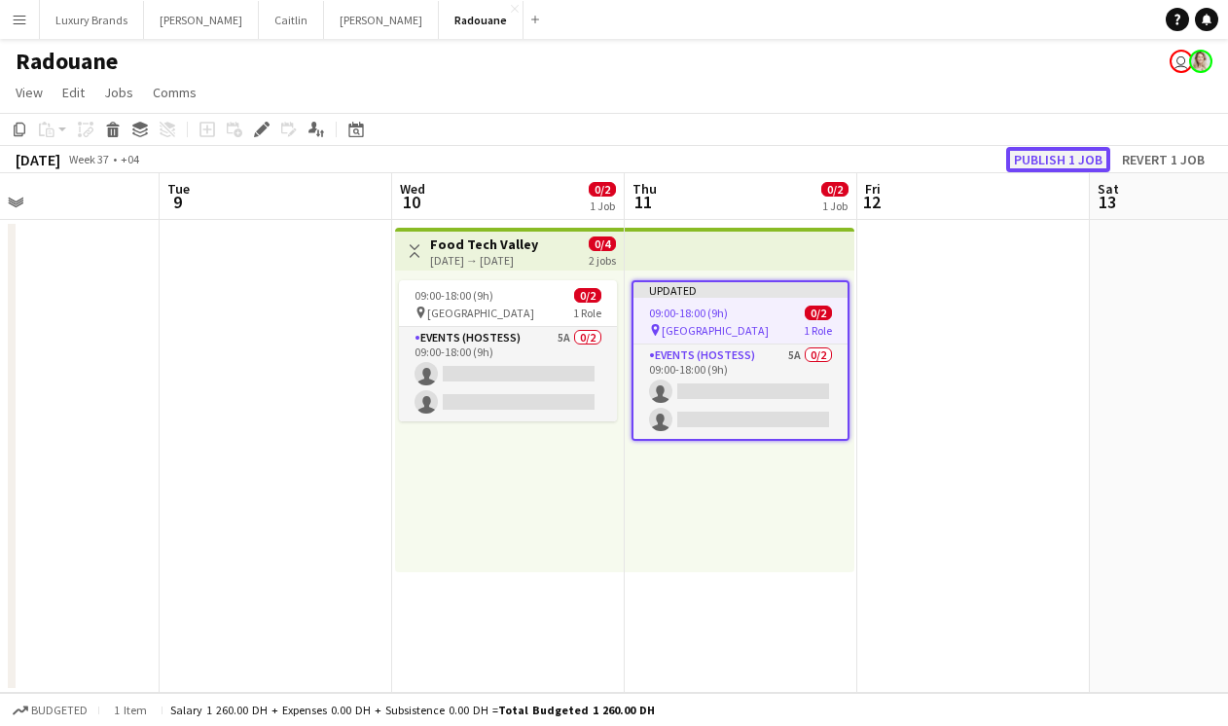
click at [1041, 163] on button "Publish 1 job" at bounding box center [1058, 159] width 104 height 25
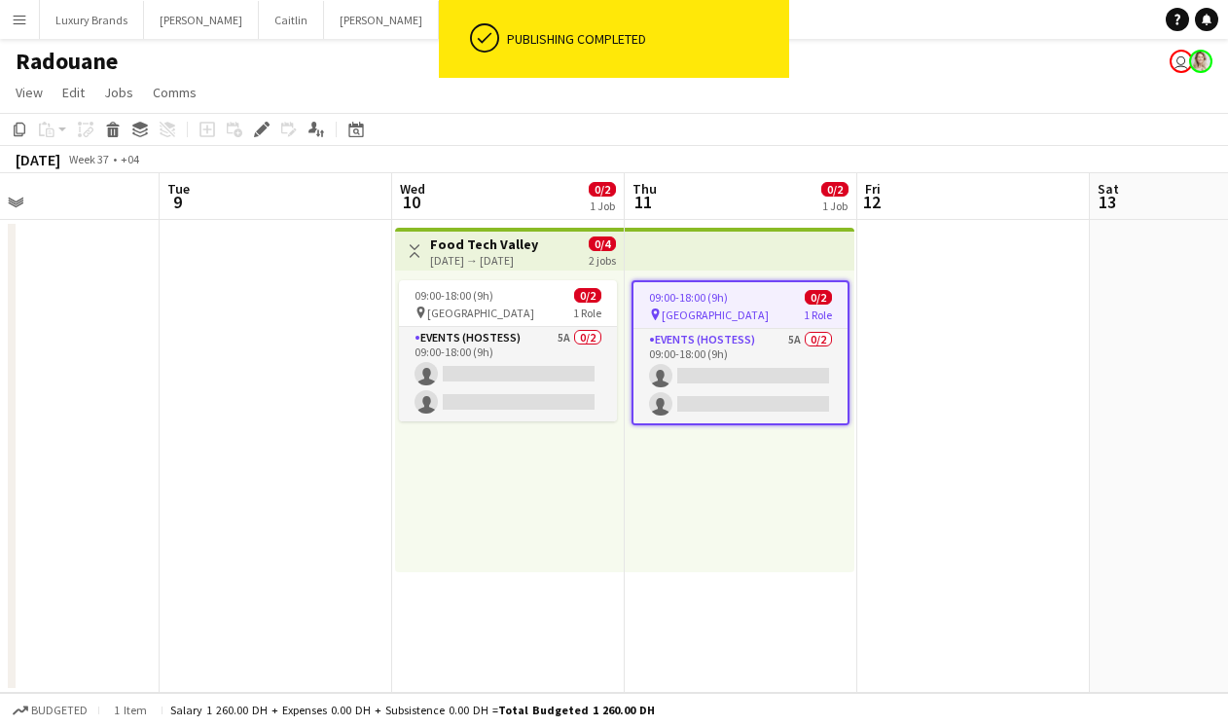
click at [956, 431] on app-date-cell at bounding box center [973, 456] width 233 height 473
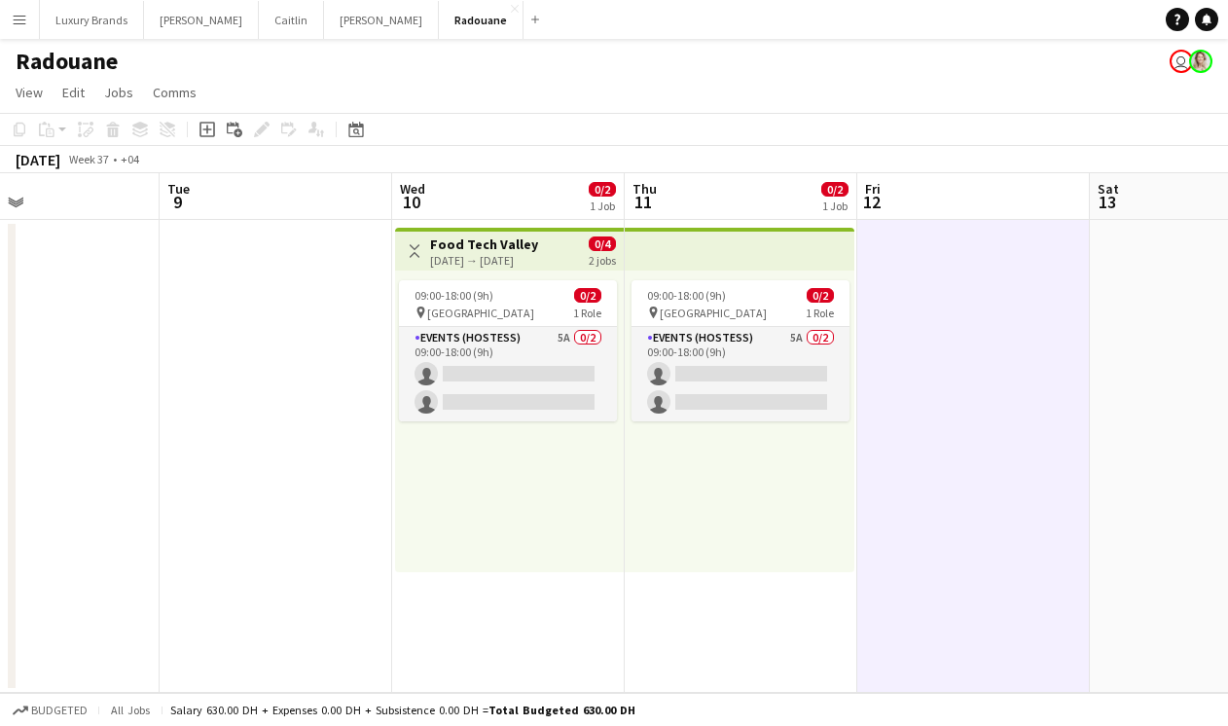
click at [436, 236] on h3 "Food Tech Valley" at bounding box center [484, 244] width 108 height 18
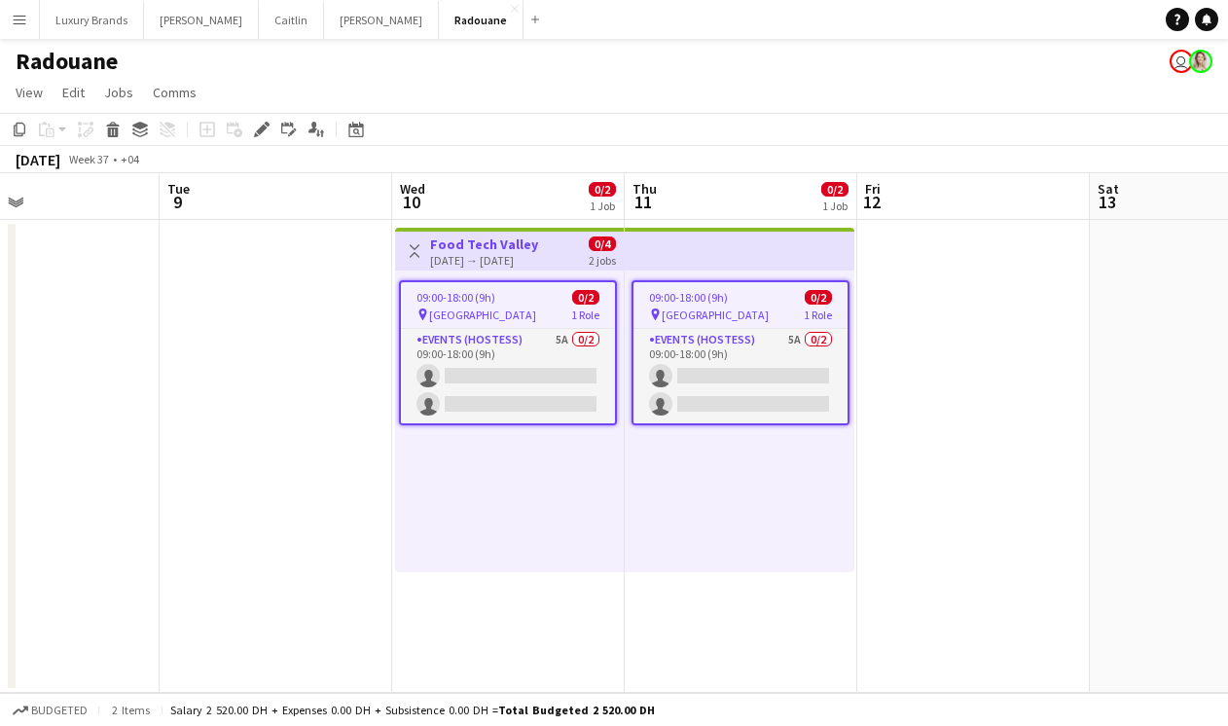
click at [417, 244] on app-icon "Toggle View" at bounding box center [415, 251] width 14 height 14
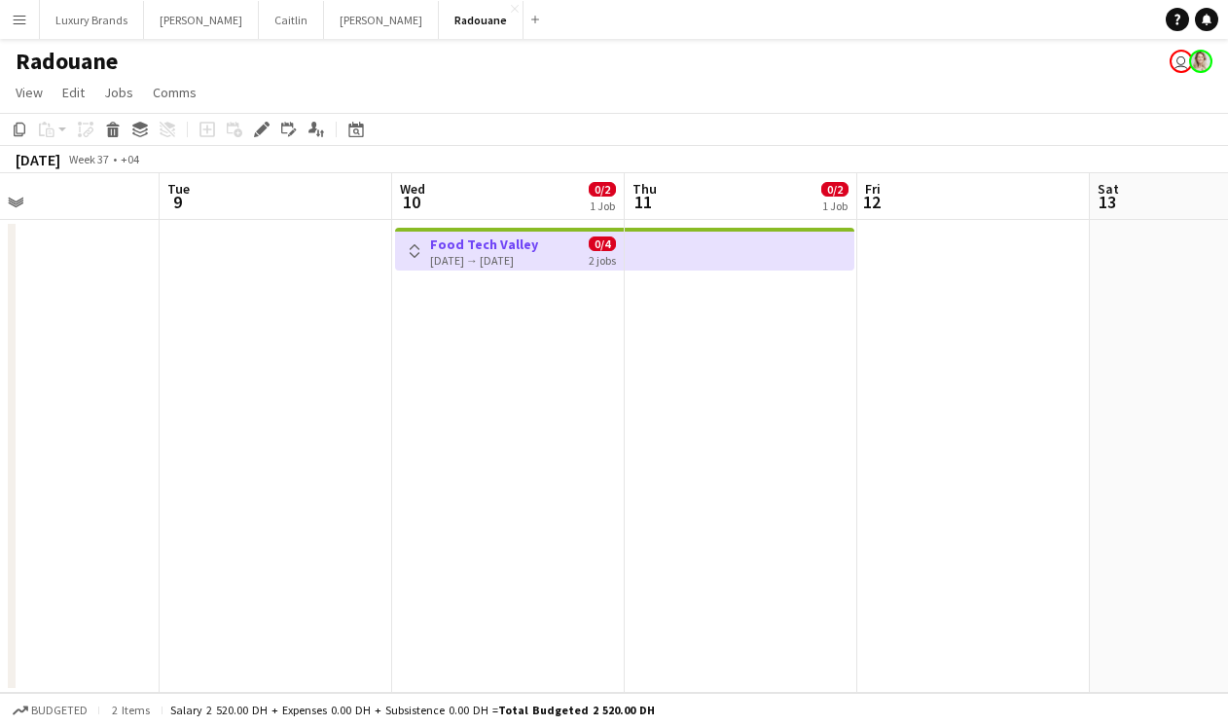
click at [413, 247] on app-icon "Toggle View" at bounding box center [415, 251] width 14 height 14
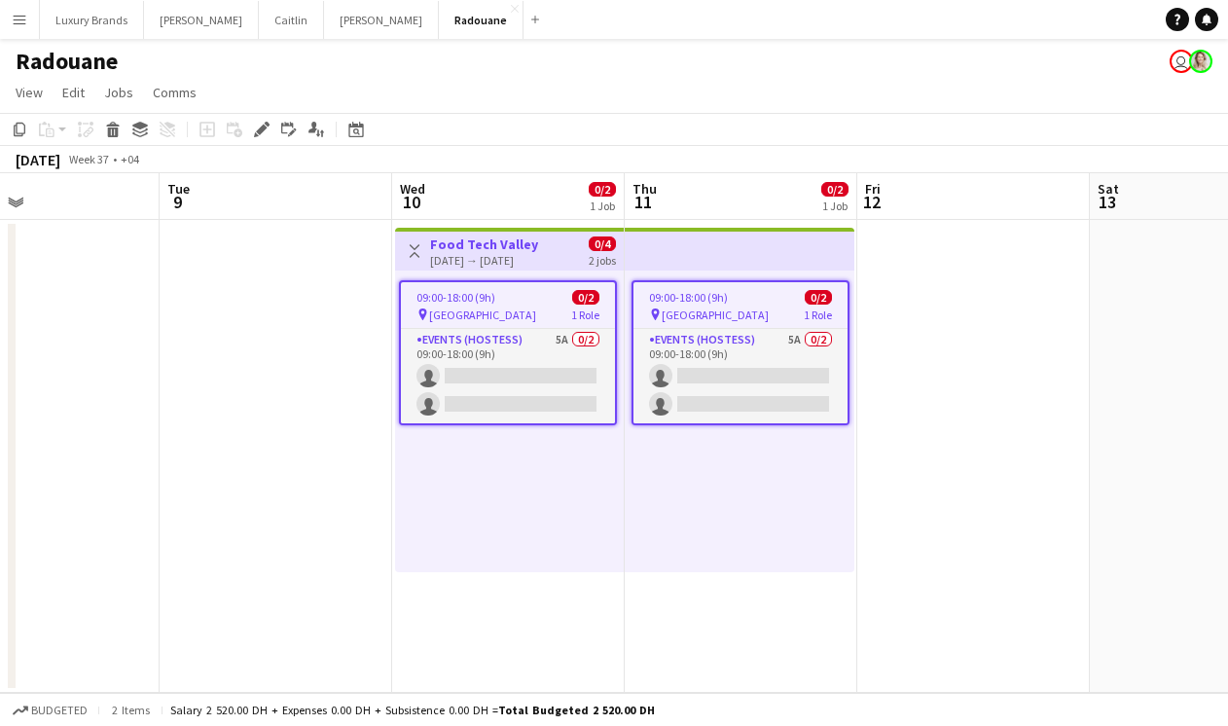
click at [1008, 435] on app-date-cell at bounding box center [973, 456] width 233 height 473
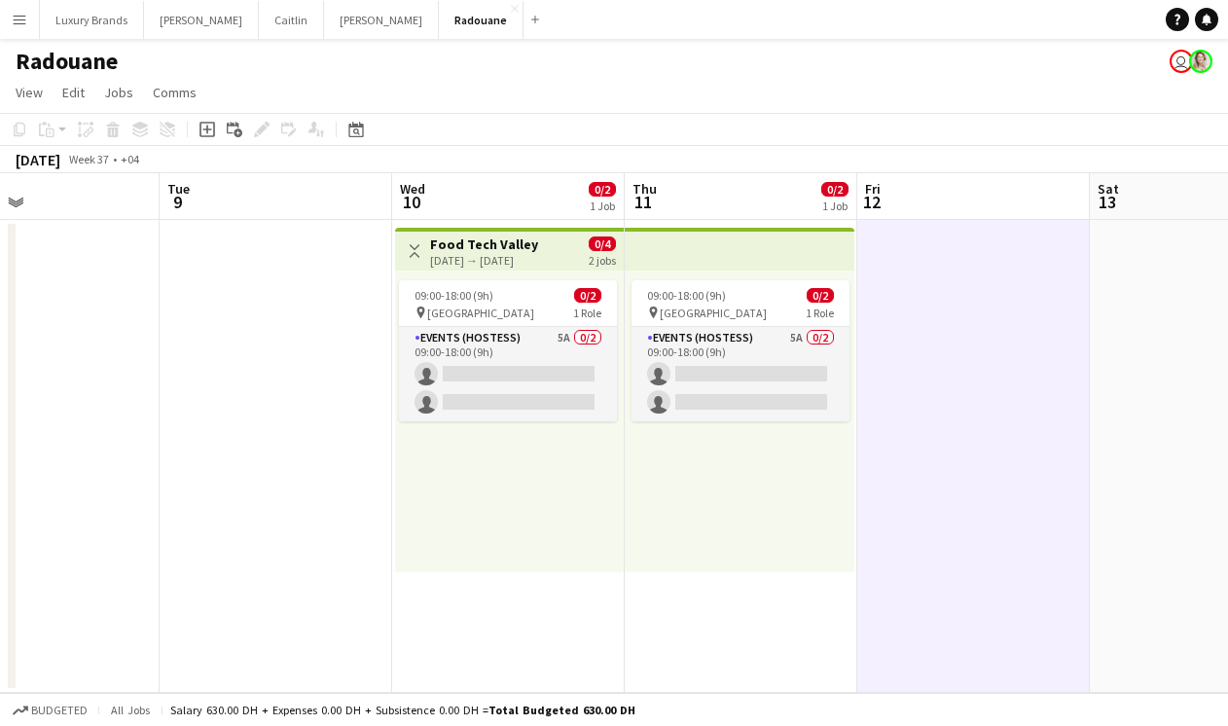
scroll to position [0, 772]
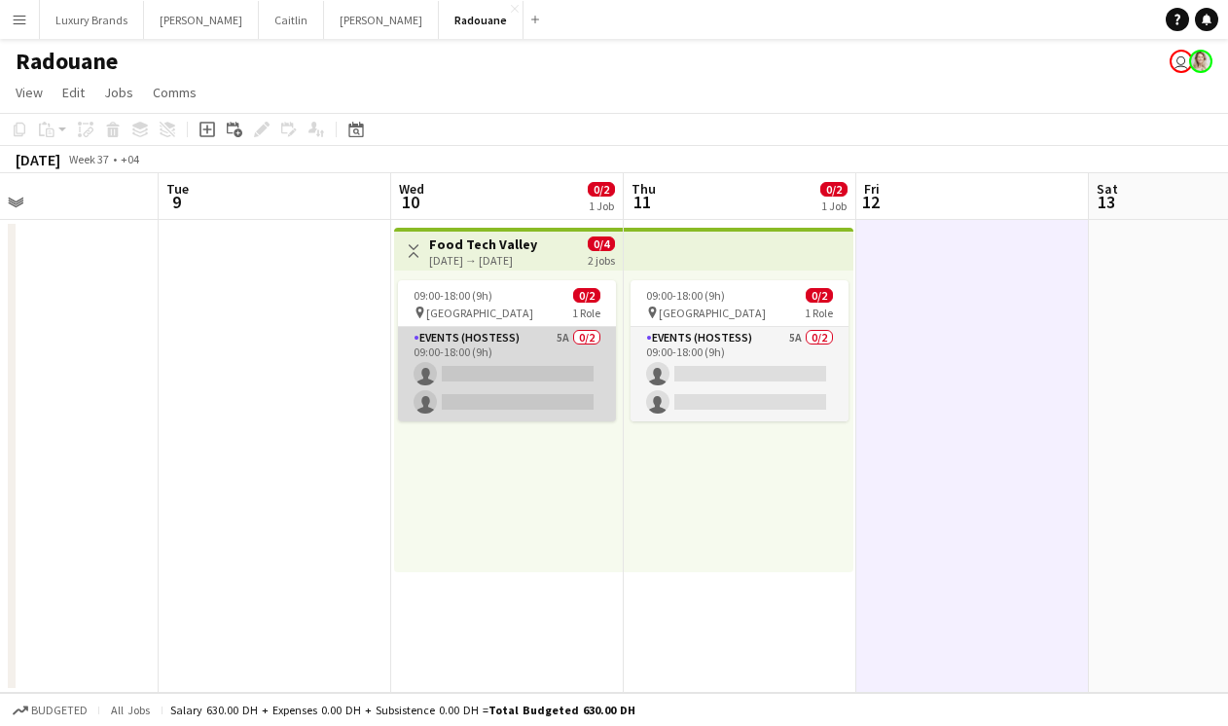
click at [514, 351] on app-card-role "Events (Hostess) 5A 0/2 09:00-18:00 (9h) single-neutral-actions single-neutral-…" at bounding box center [507, 374] width 218 height 94
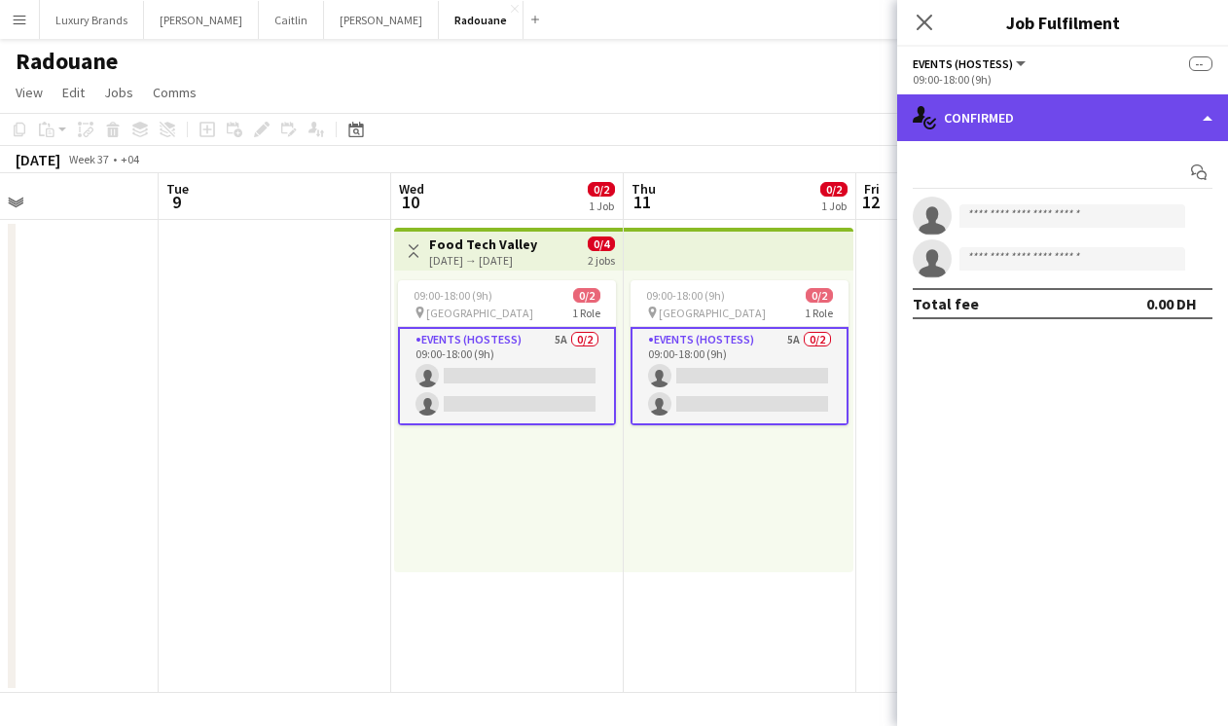
click at [1105, 128] on div "single-neutral-actions-check-2 Confirmed" at bounding box center [1062, 117] width 331 height 47
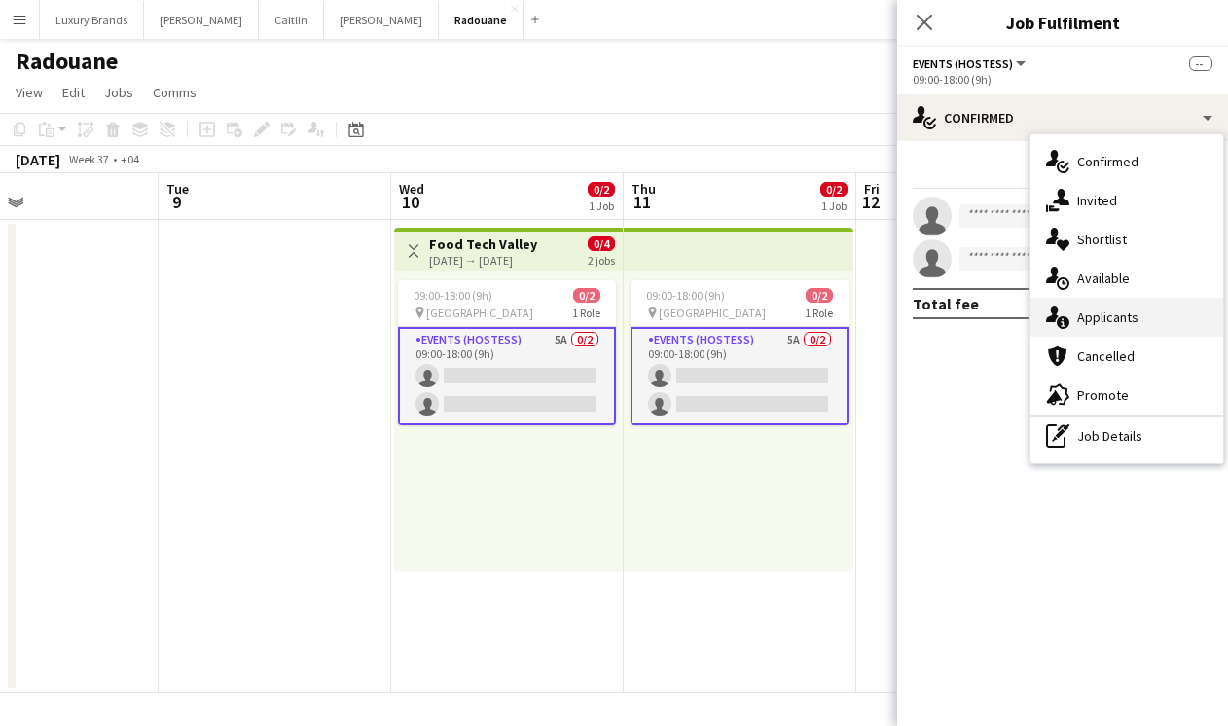
click at [1158, 319] on div "single-neutral-actions-information Applicants" at bounding box center [1126, 317] width 193 height 39
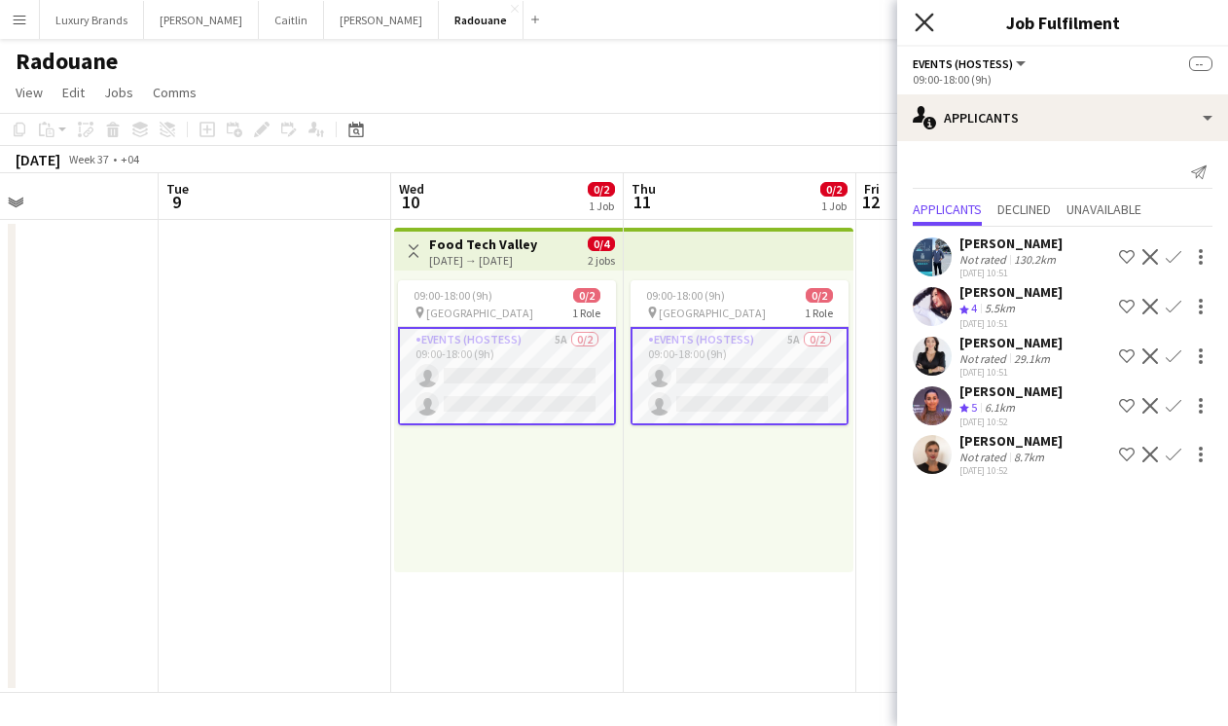
click at [927, 25] on icon at bounding box center [924, 22] width 18 height 18
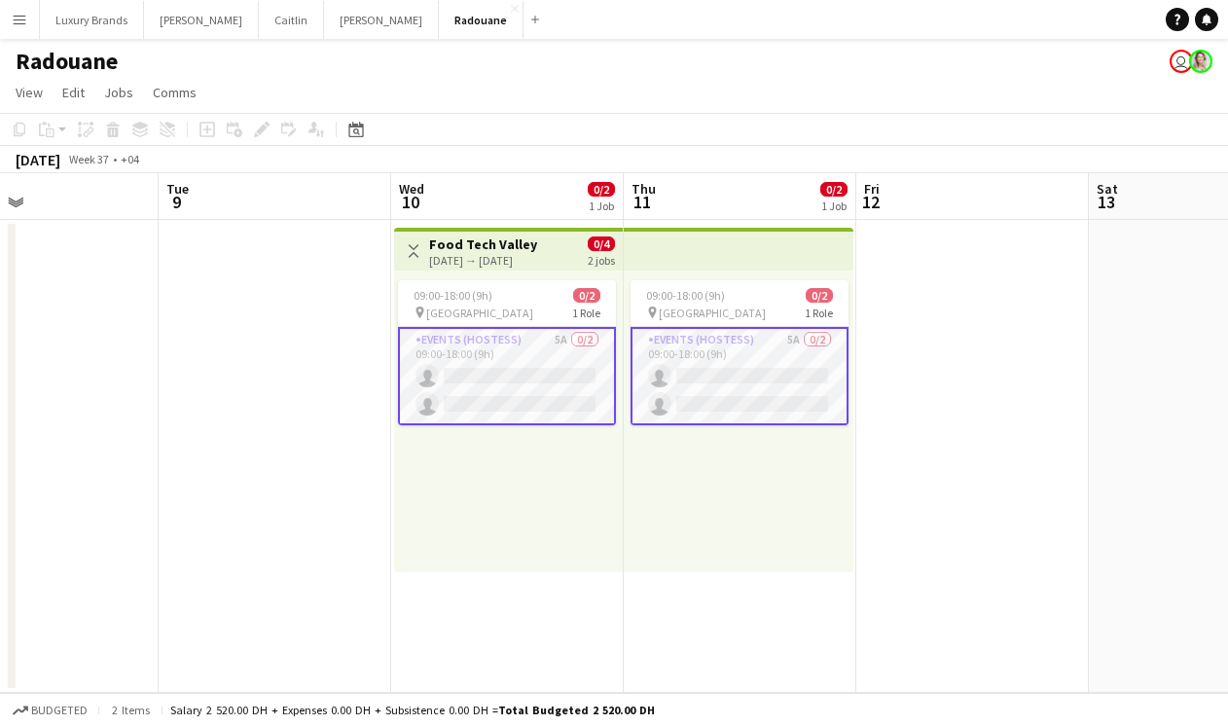
click at [950, 488] on app-date-cell at bounding box center [972, 456] width 233 height 473
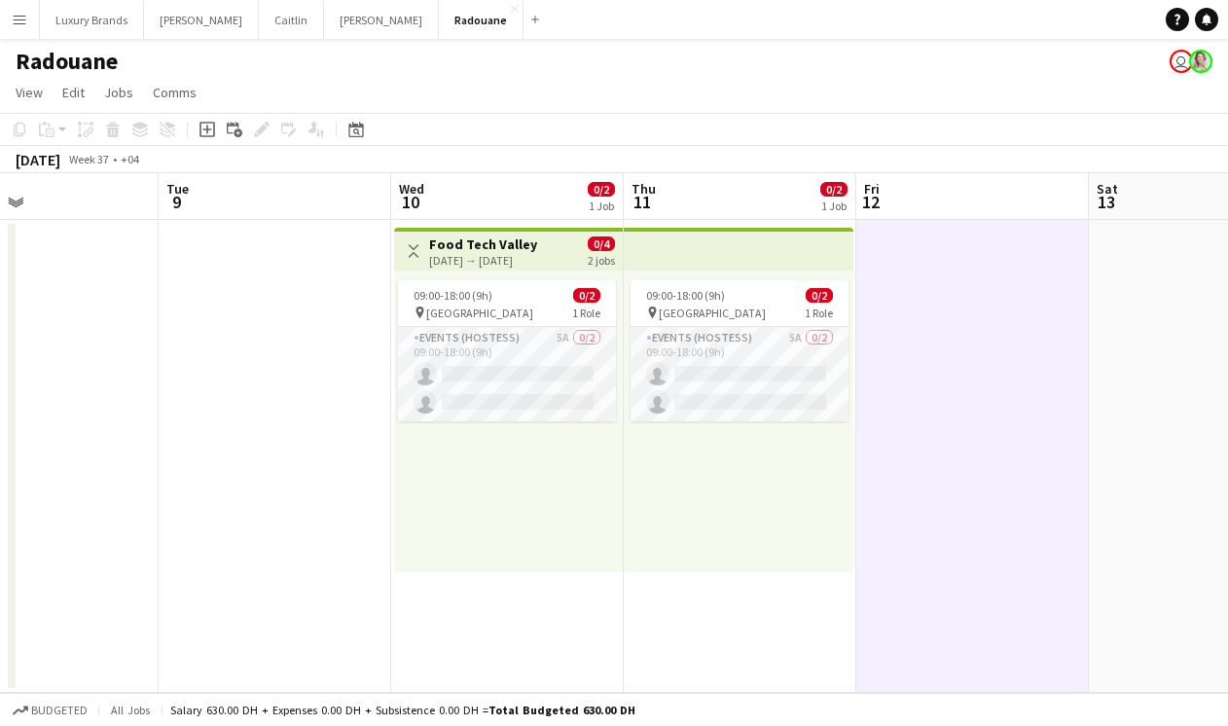
click at [571, 627] on app-date-cell "Toggle View [GEOGRAPHIC_DATA] [DATE] → [DATE] 0/4 2 jobs 09:00-18:00 (9h) 0/2 p…" at bounding box center [507, 456] width 233 height 473
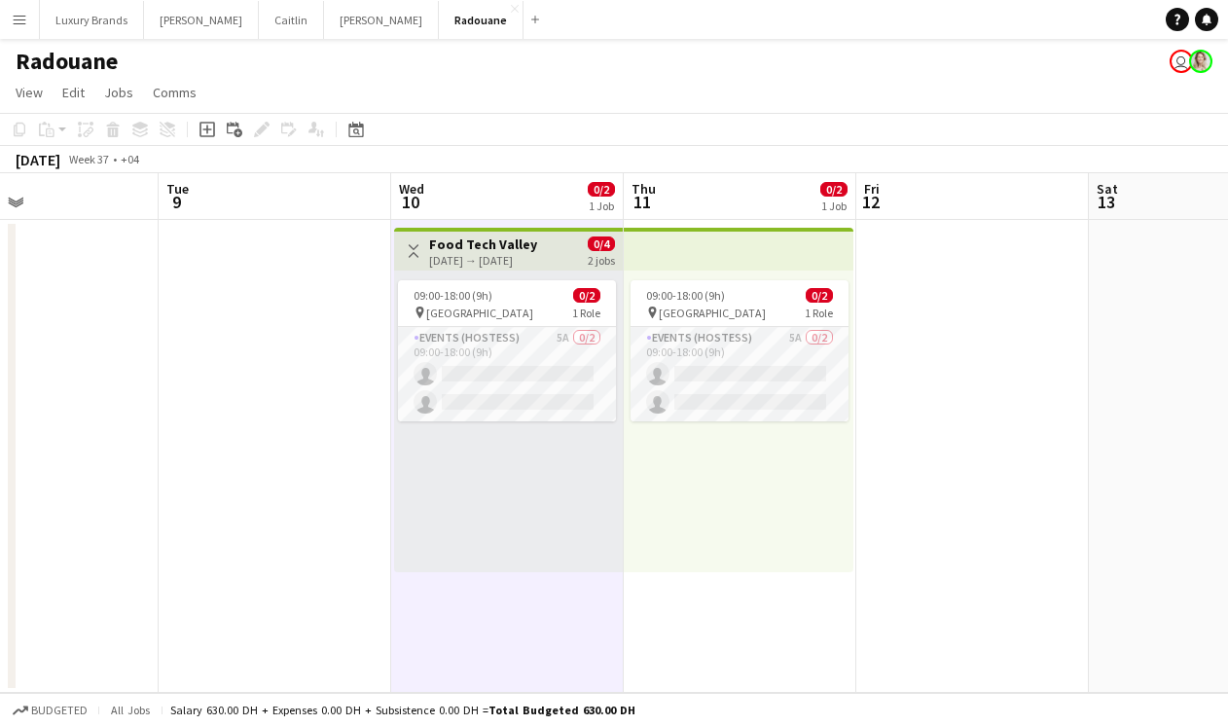
click at [928, 423] on app-date-cell at bounding box center [972, 456] width 233 height 473
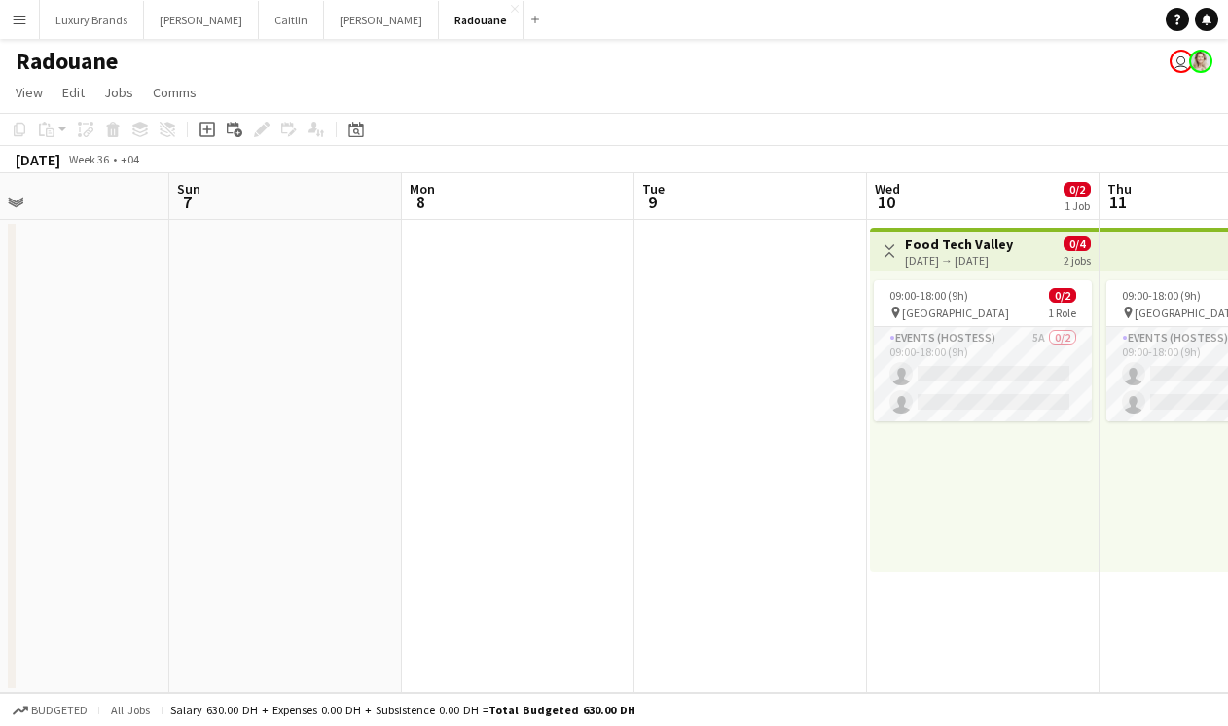
scroll to position [0, 508]
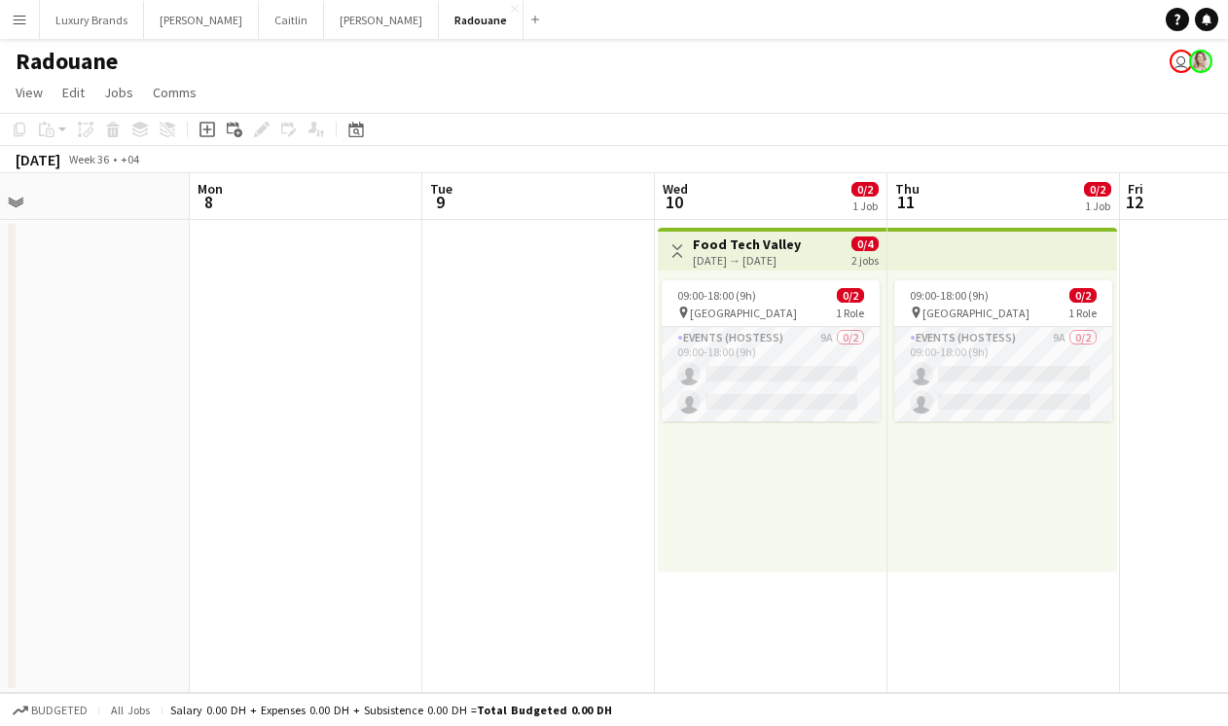
click at [564, 443] on app-date-cell at bounding box center [538, 456] width 233 height 473
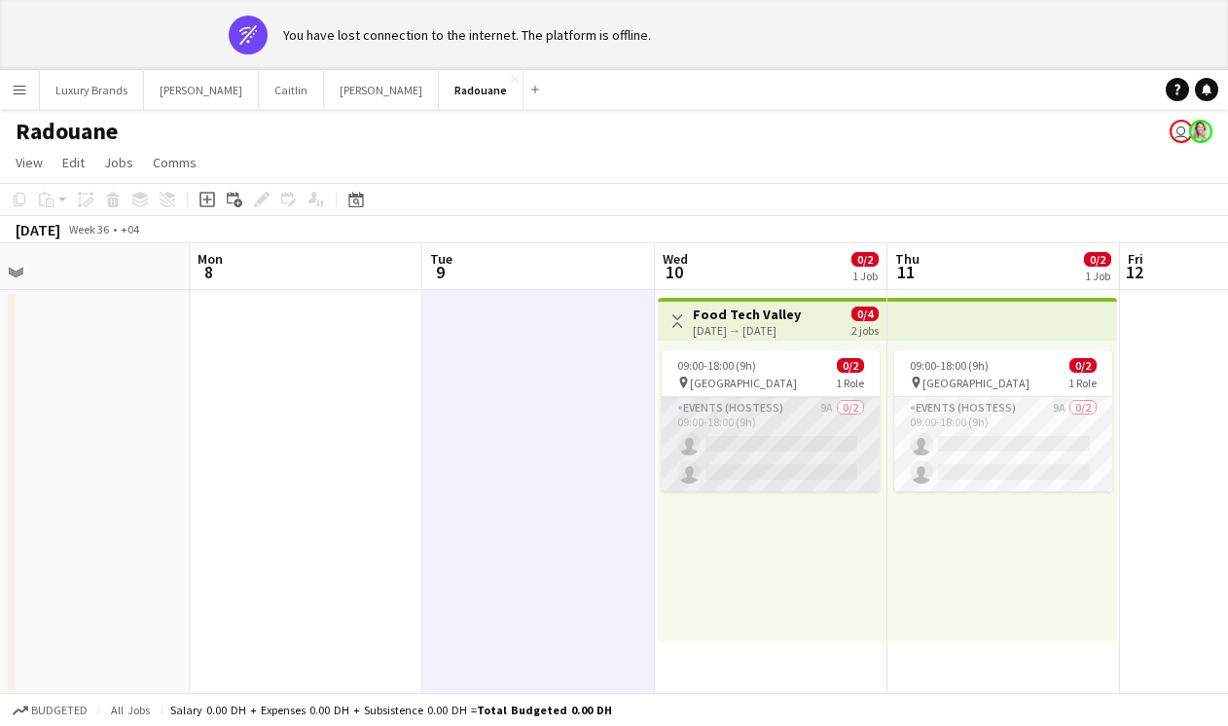
click at [798, 413] on app-card-role "Events (Hostess) 9A 0/2 09:00-18:00 (9h) single-neutral-actions single-neutral-…" at bounding box center [771, 444] width 218 height 94
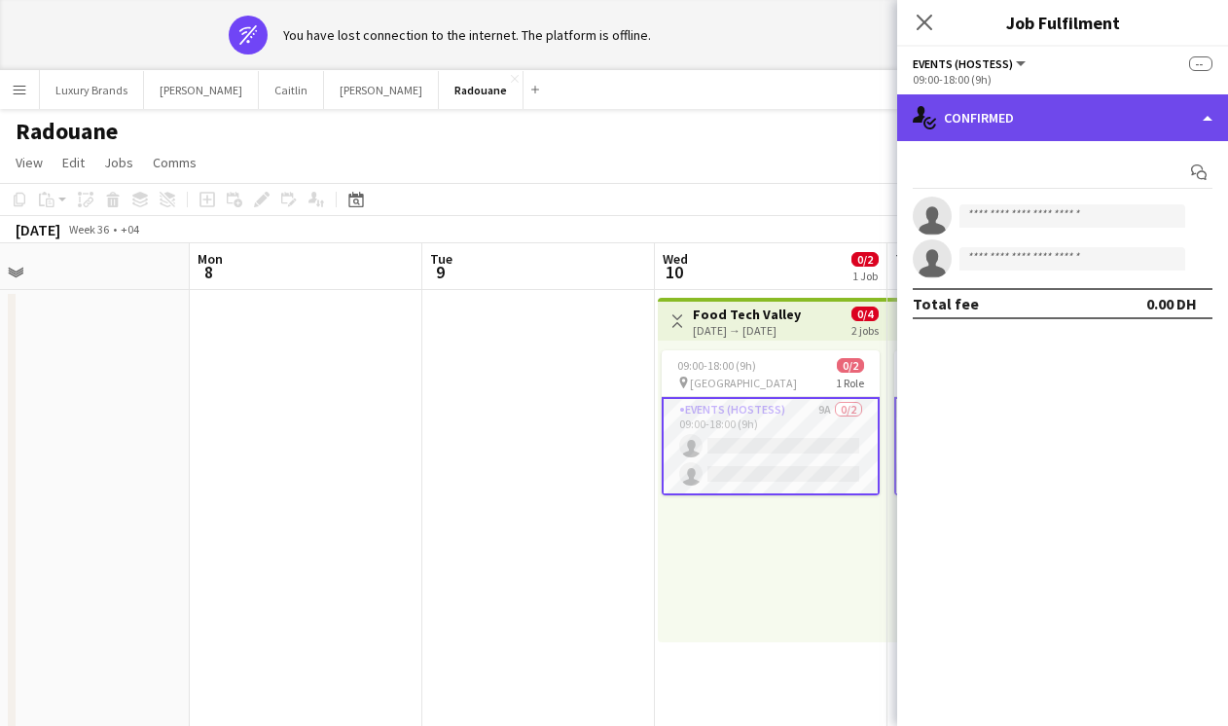
click at [1003, 120] on div "single-neutral-actions-check-2 Confirmed" at bounding box center [1062, 117] width 331 height 47
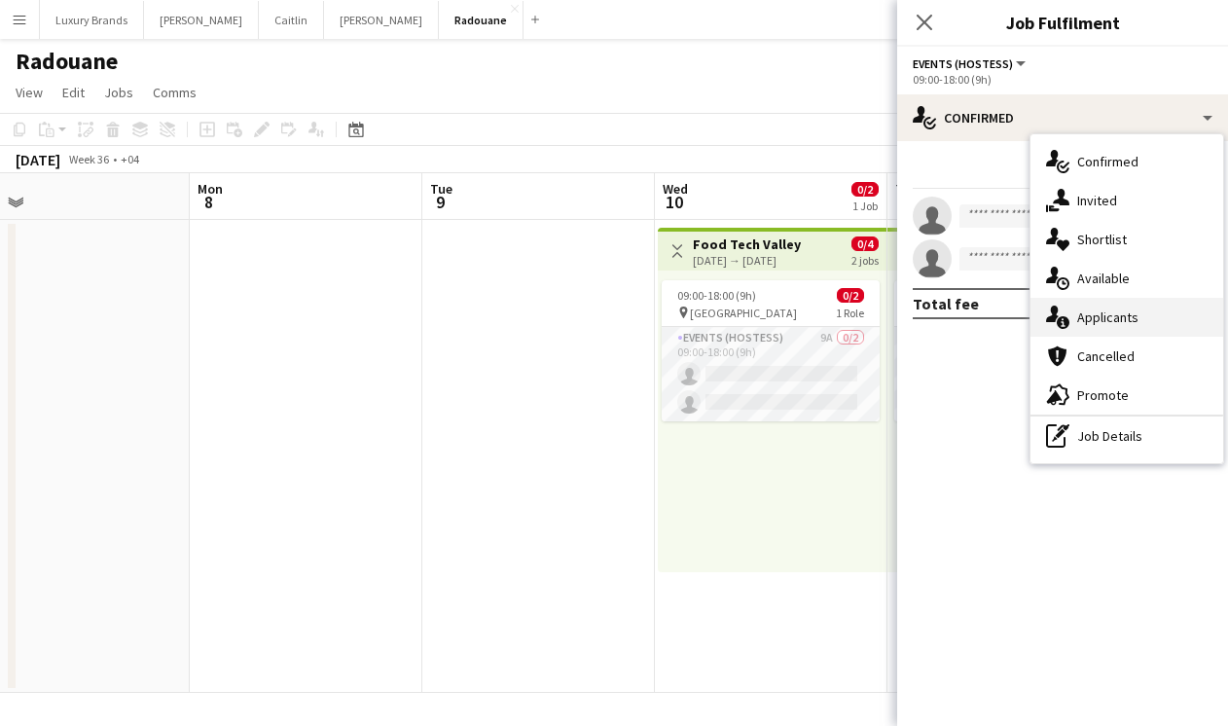
click at [1102, 313] on span "Applicants" at bounding box center [1107, 317] width 61 height 18
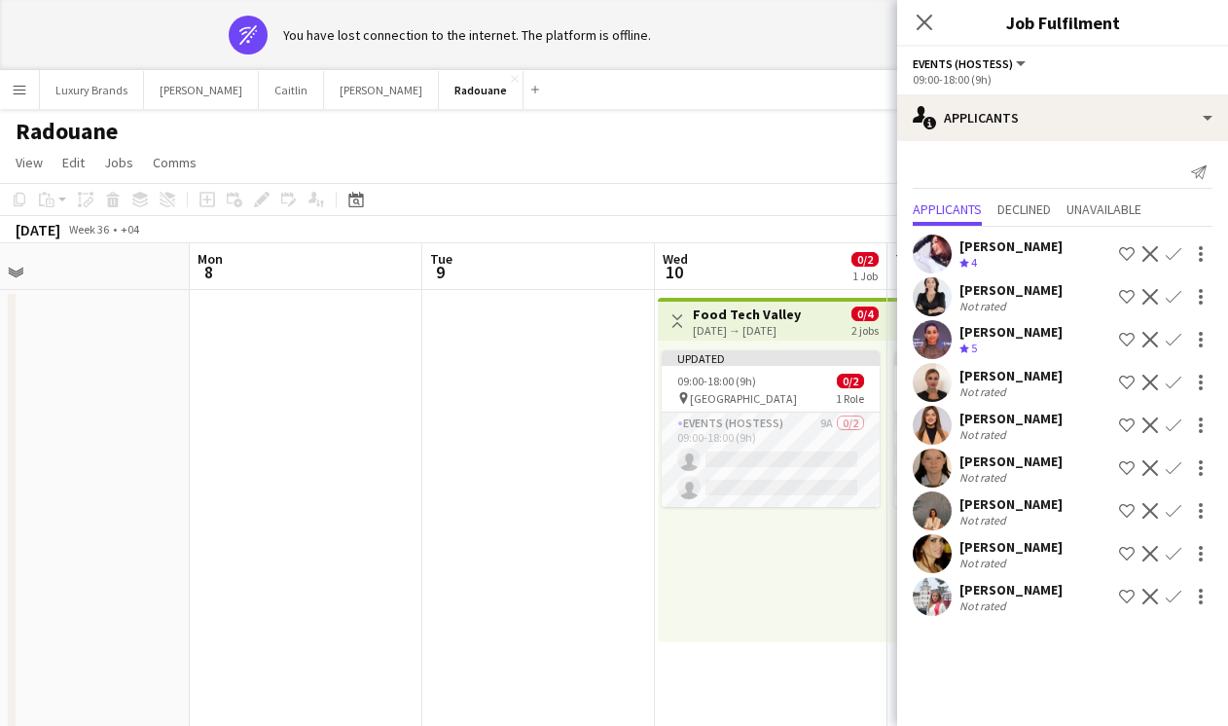
click at [548, 452] on app-date-cell at bounding box center [538, 526] width 233 height 473
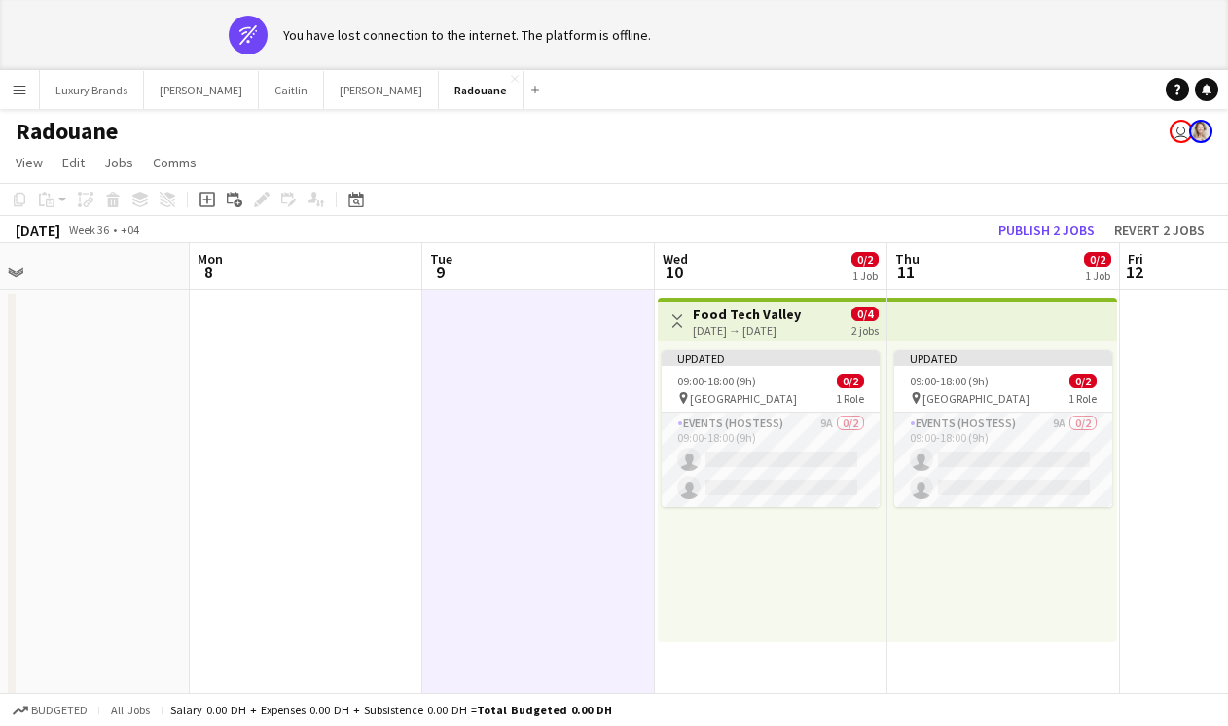
click at [1193, 453] on app-date-cell at bounding box center [1236, 526] width 233 height 473
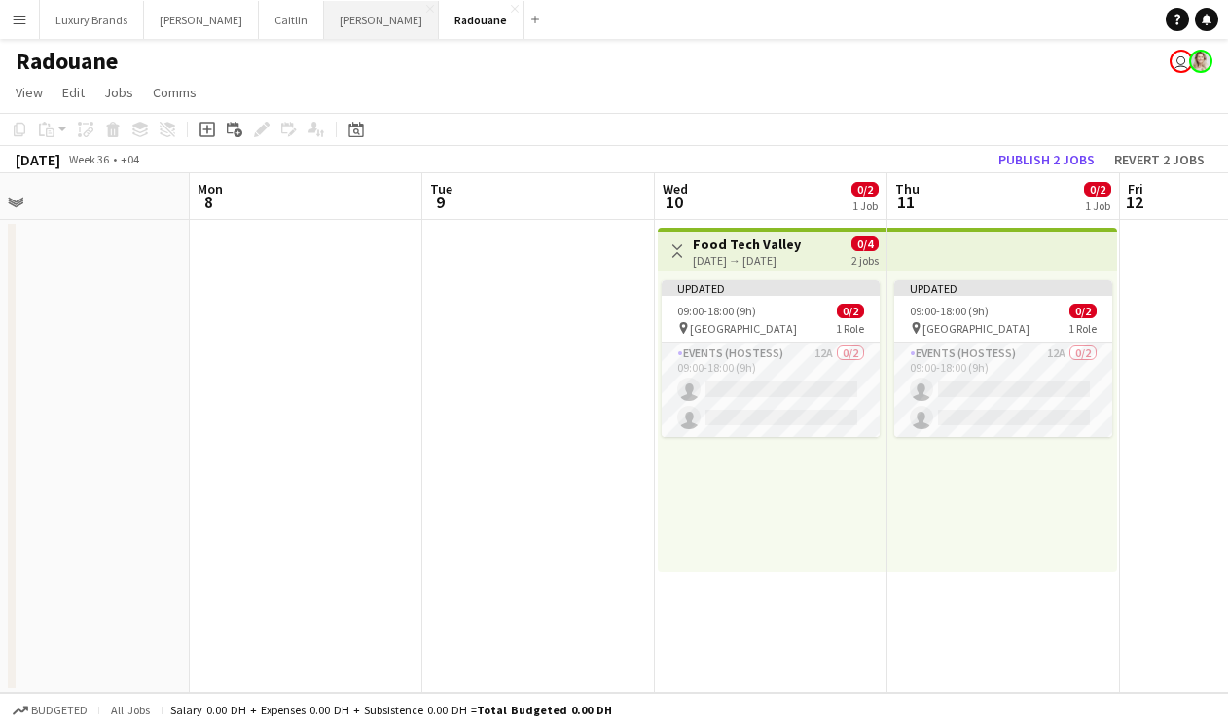
click at [324, 16] on button "[PERSON_NAME]" at bounding box center [381, 20] width 115 height 38
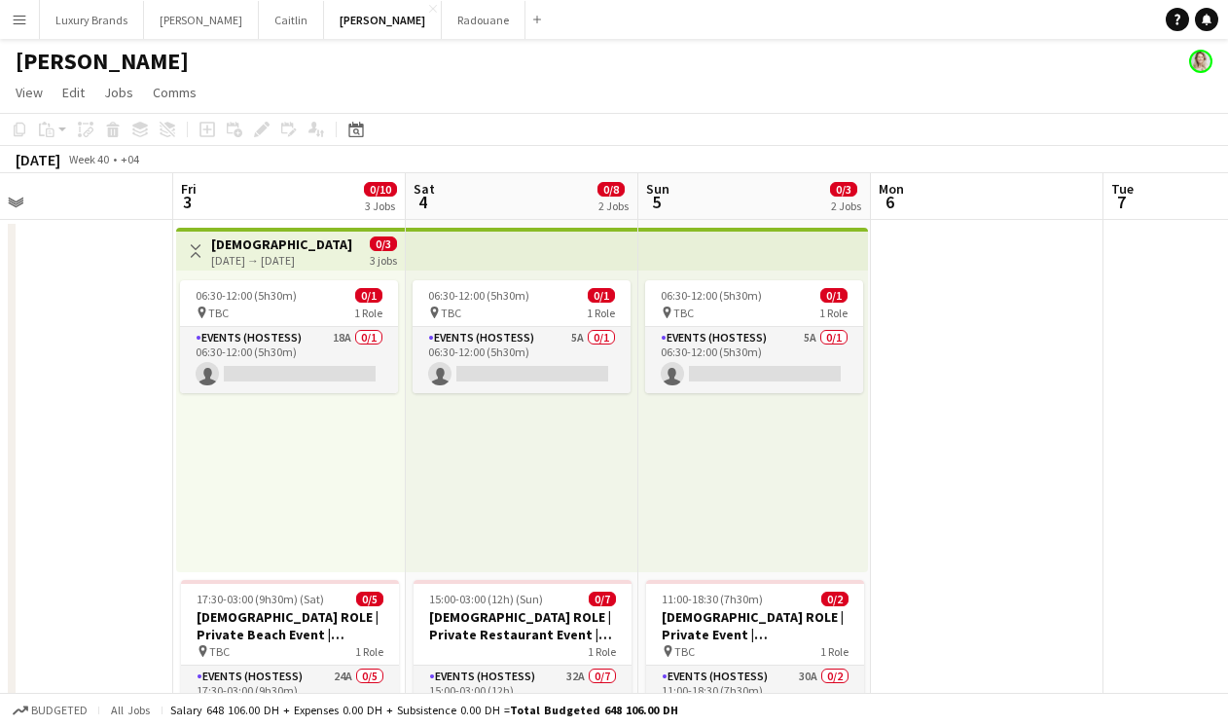
click at [19, 8] on button "Menu" at bounding box center [19, 19] width 39 height 39
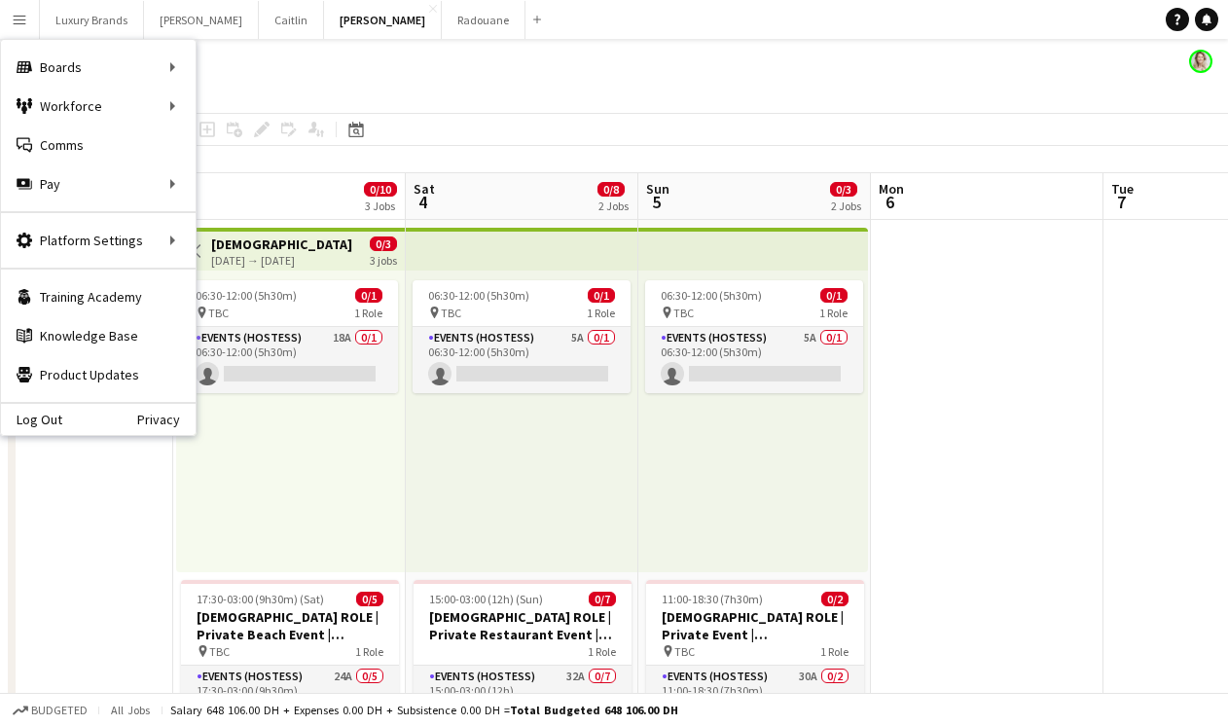
click at [585, 85] on app-page-menu "View Day view expanded Day view collapsed Month view Date picker Jump to [DATE]…" at bounding box center [614, 94] width 1228 height 37
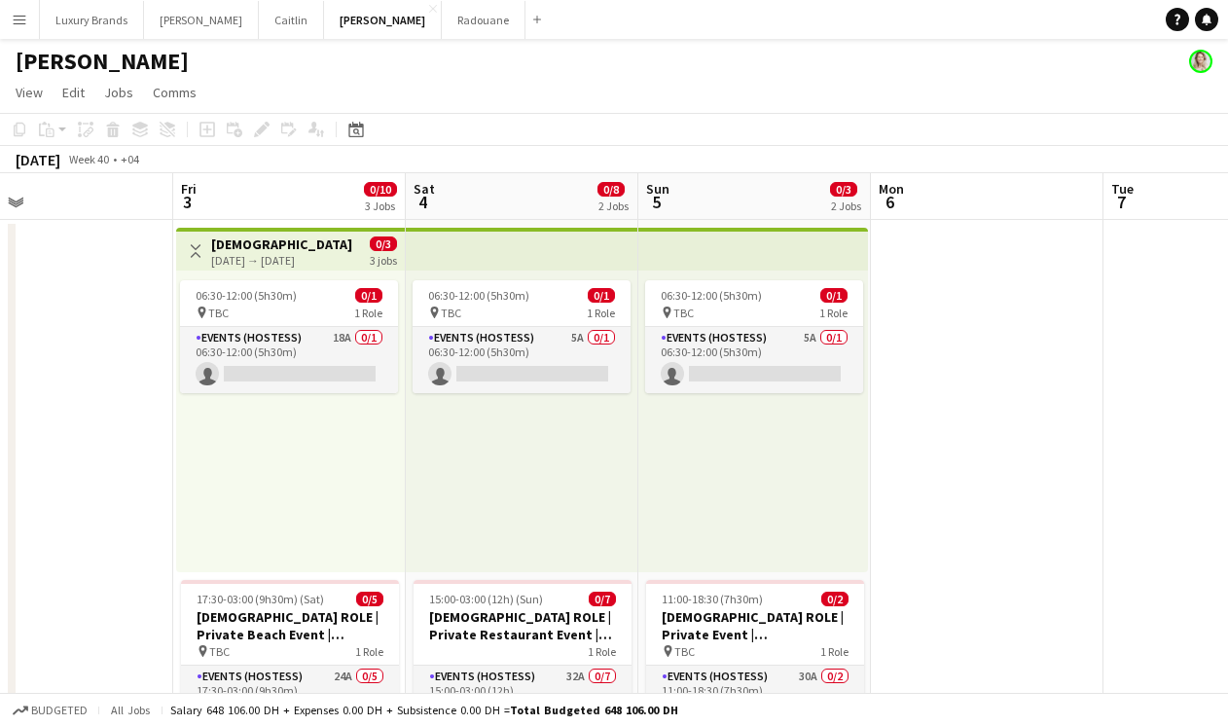
click at [373, 39] on div "[PERSON_NAME]" at bounding box center [614, 57] width 1228 height 37
click at [442, 20] on button "Radouane Close" at bounding box center [484, 20] width 84 height 38
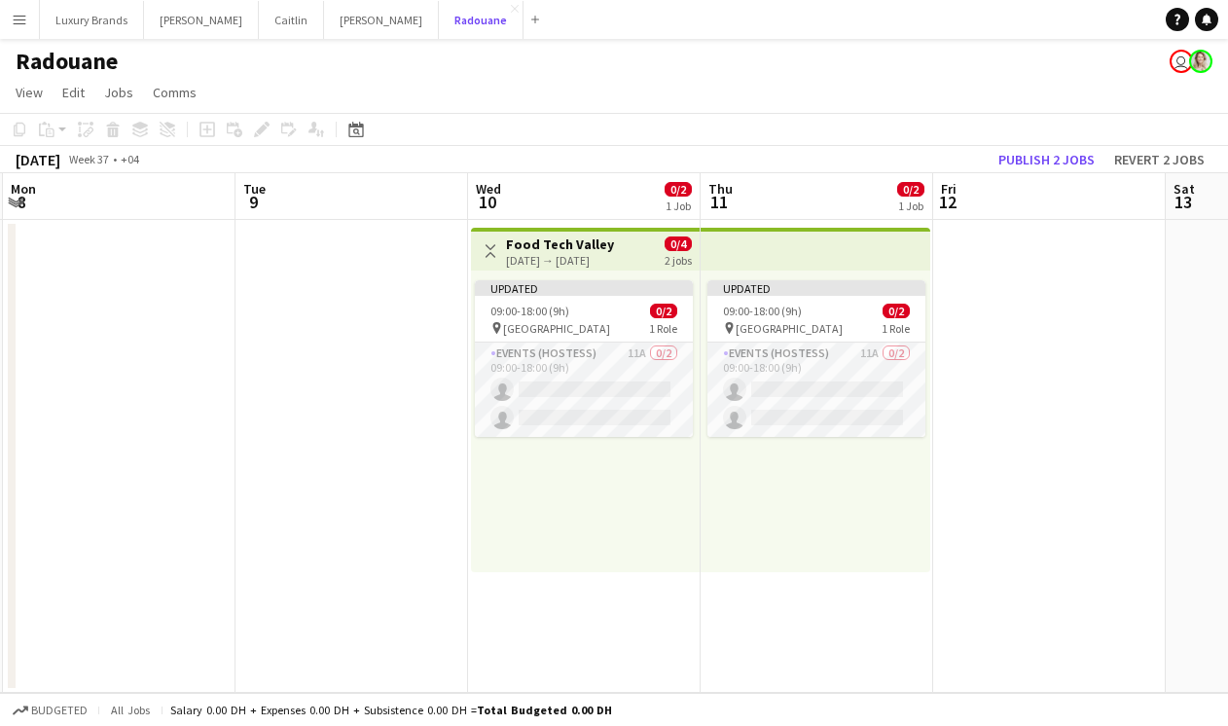
scroll to position [0, 704]
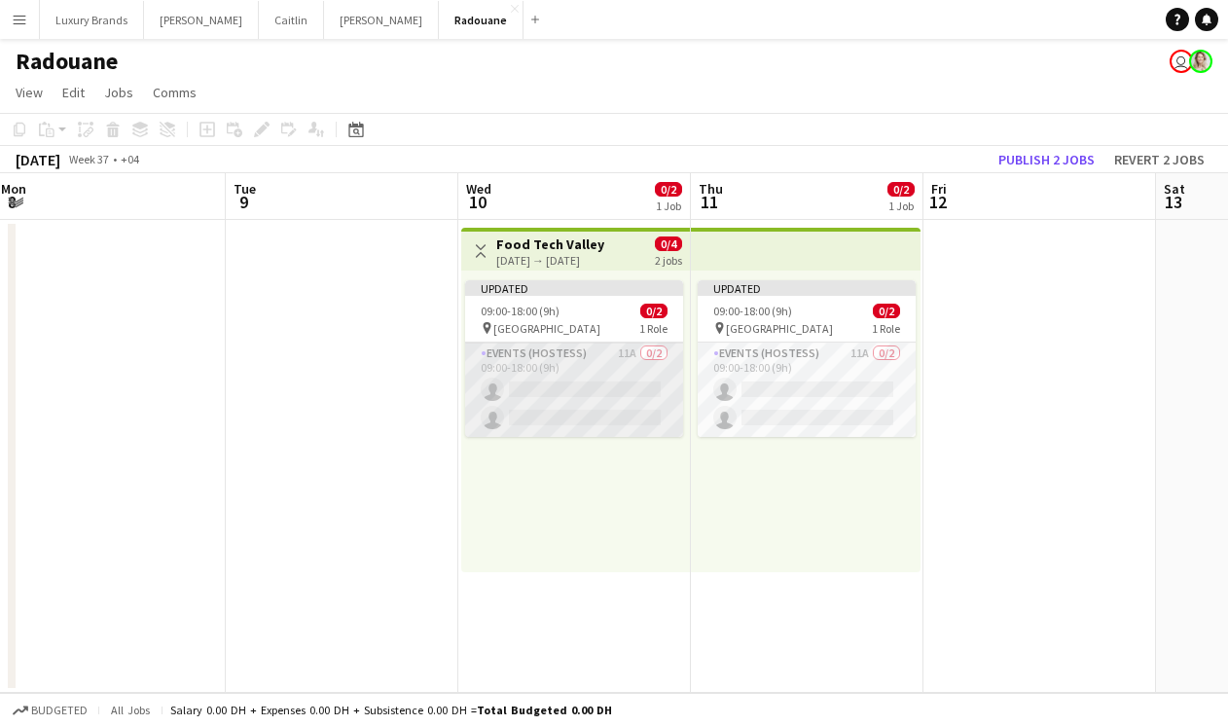
click at [591, 377] on app-card-role "Events (Hostess) 11A 0/2 09:00-18:00 (9h) single-neutral-actions single-neutral…" at bounding box center [574, 390] width 218 height 94
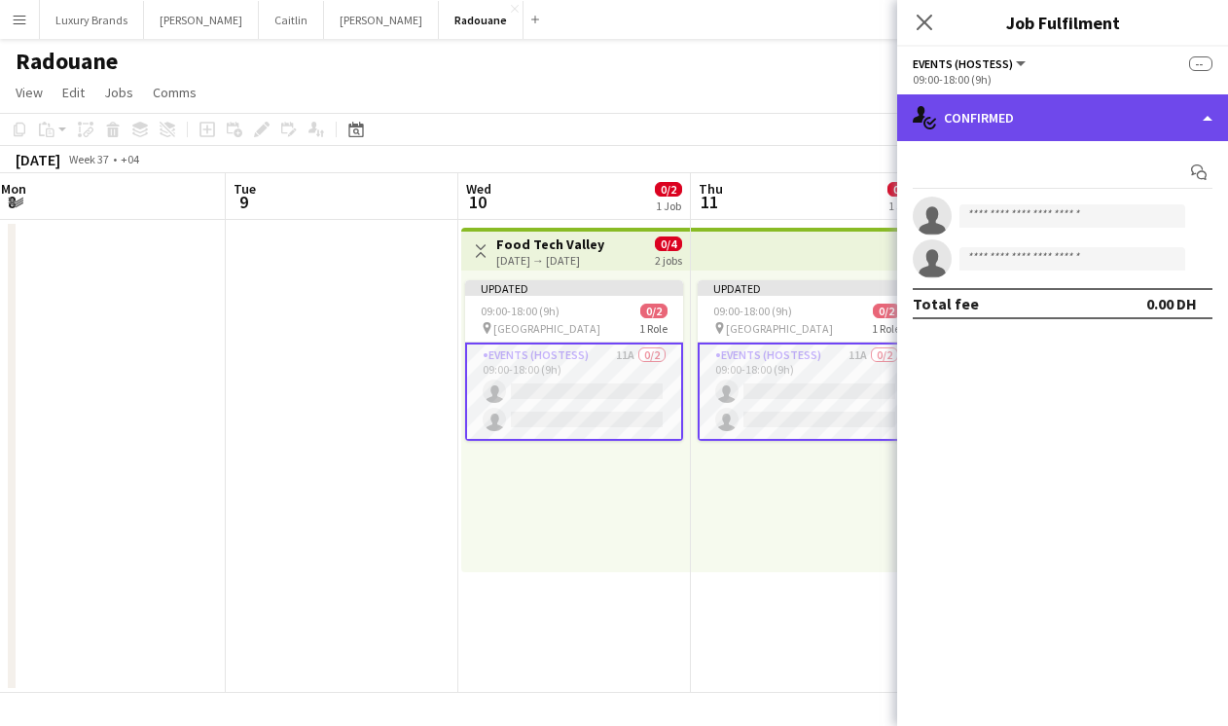
click at [1006, 132] on div "single-neutral-actions-check-2 Confirmed" at bounding box center [1062, 117] width 331 height 47
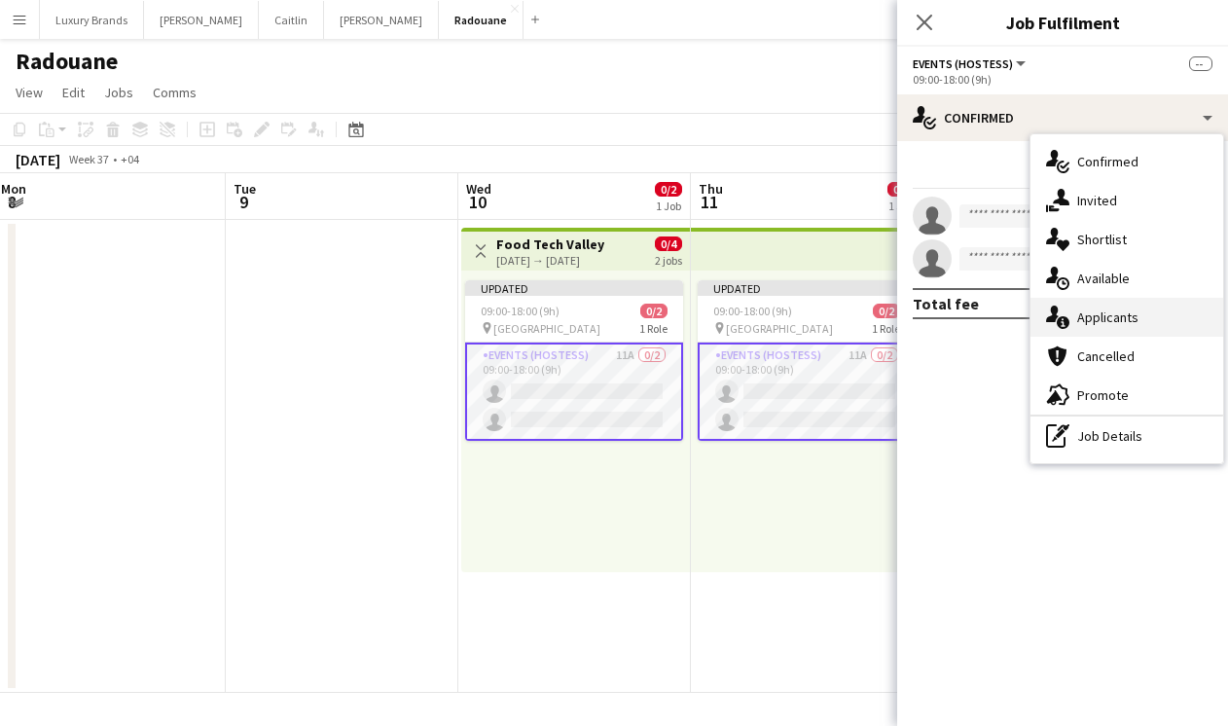
click at [1092, 321] on span "Applicants" at bounding box center [1107, 317] width 61 height 18
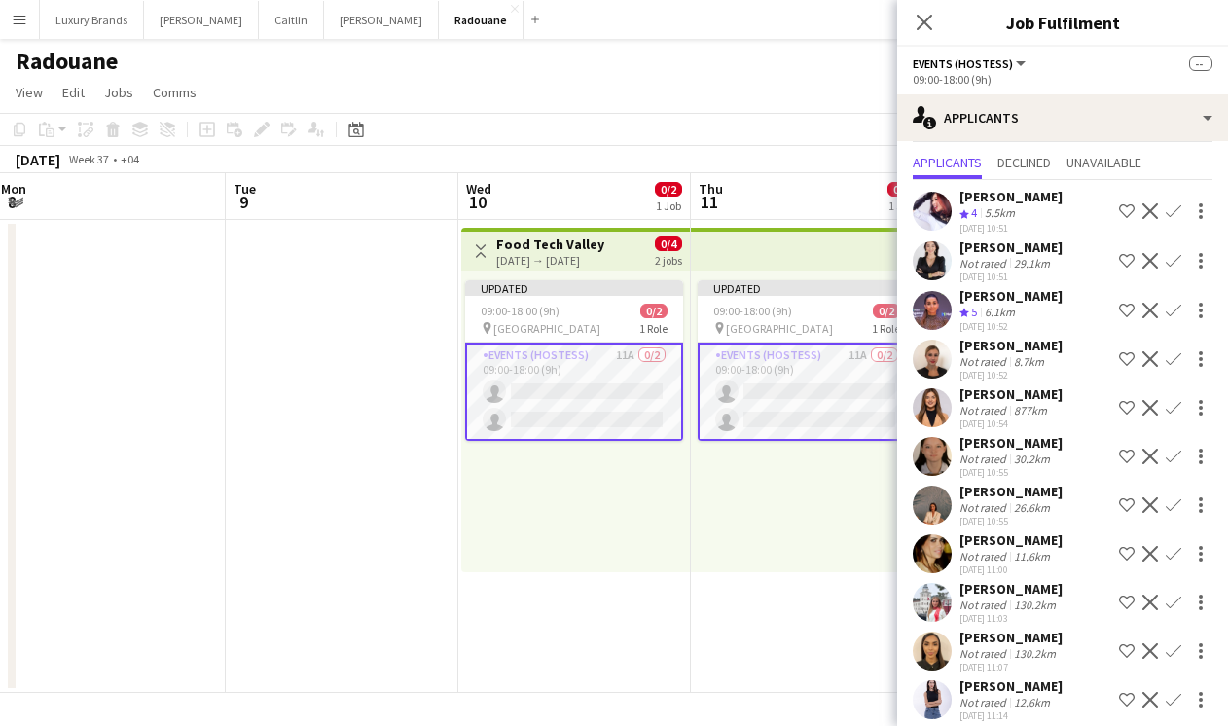
scroll to position [61, 0]
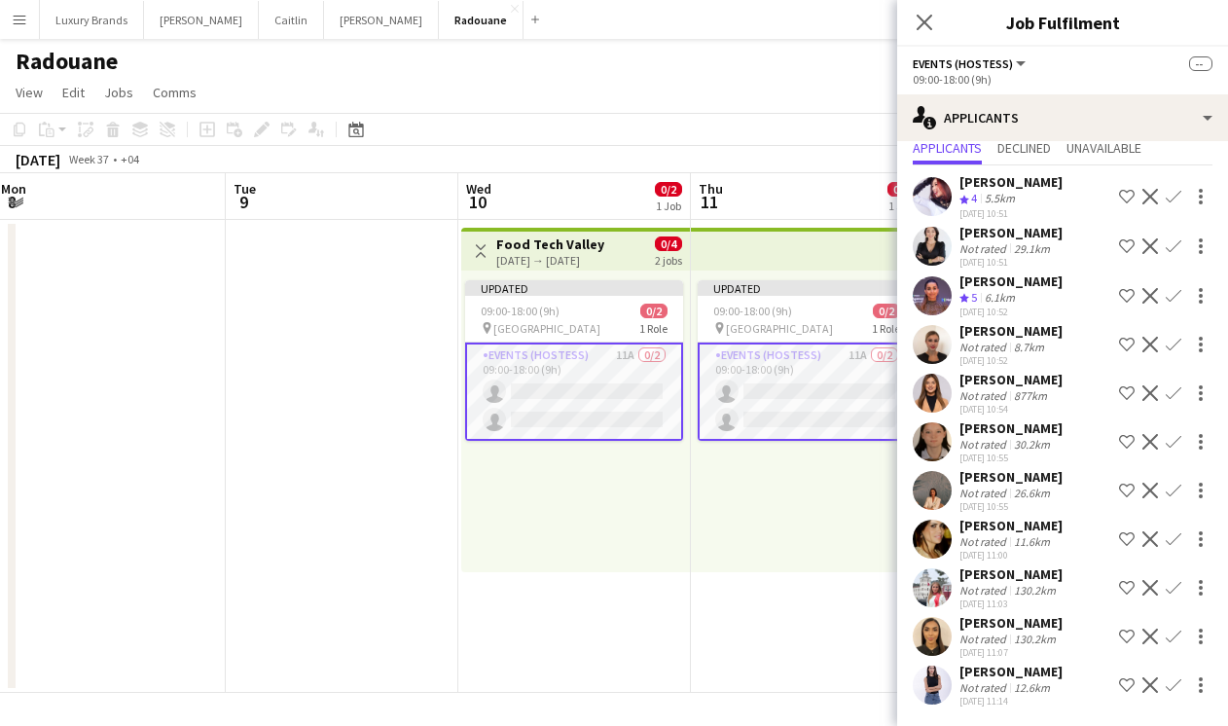
click at [996, 638] on div "Not rated" at bounding box center [984, 639] width 51 height 15
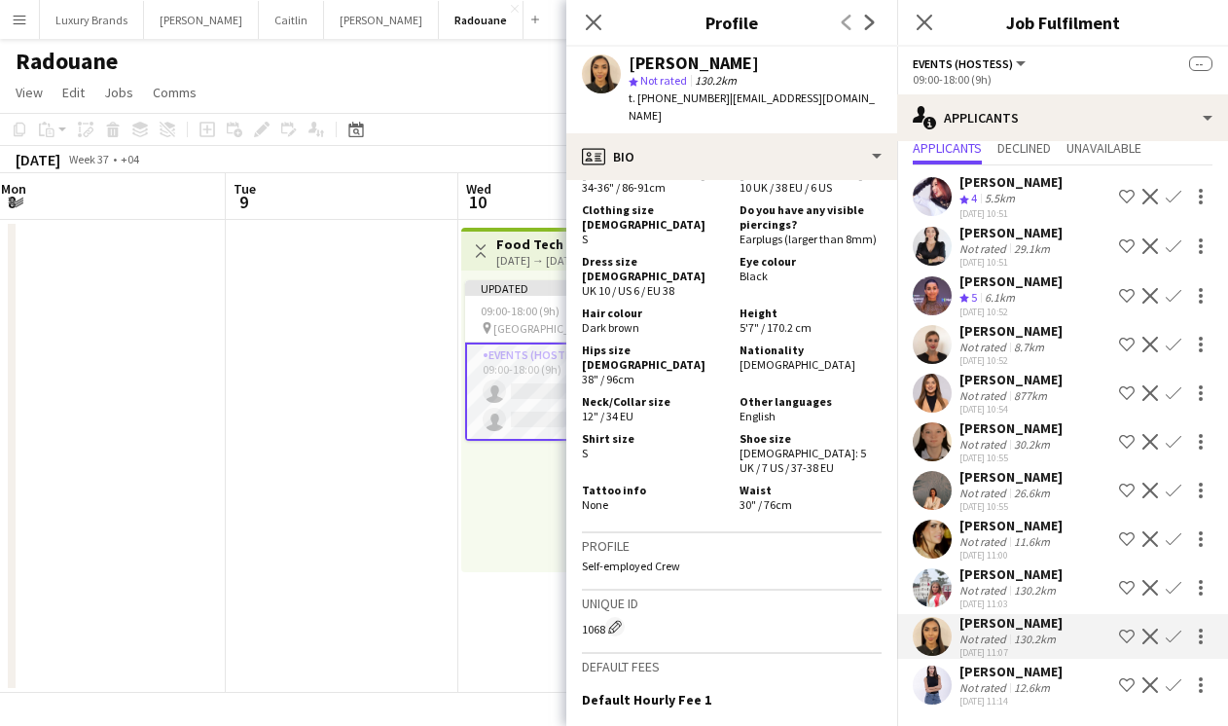
scroll to position [1069, 0]
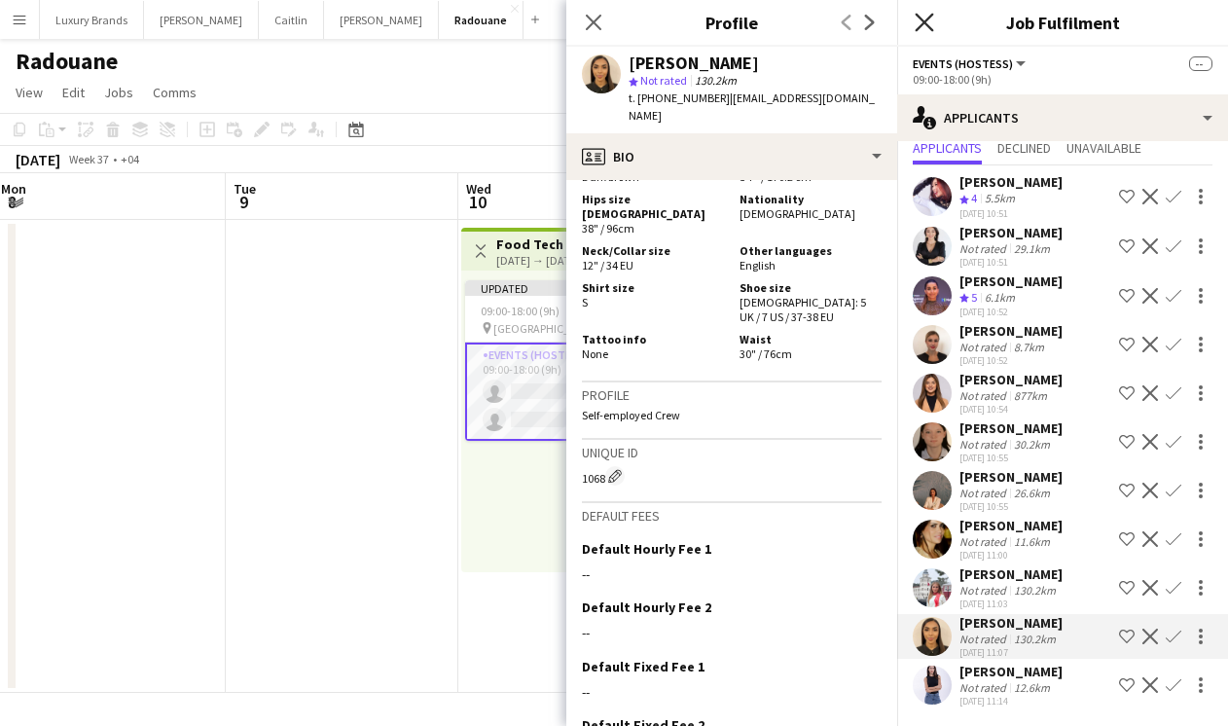
click at [923, 22] on icon at bounding box center [924, 22] width 18 height 18
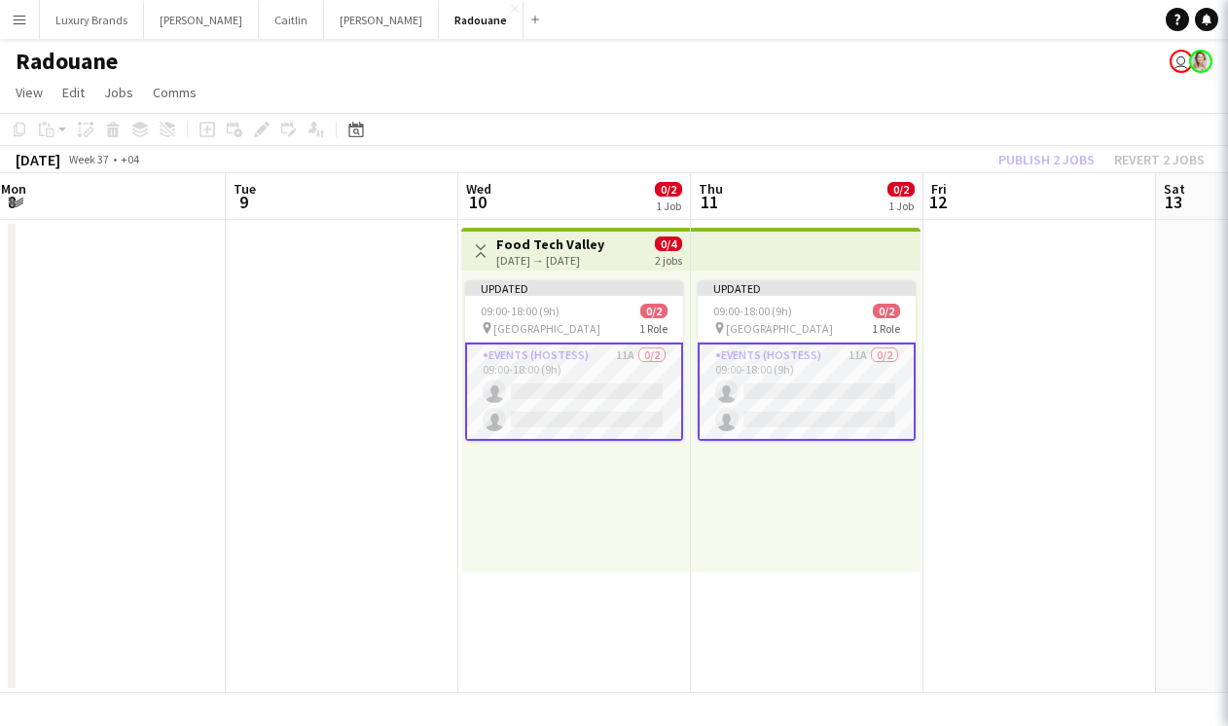
scroll to position [0, 0]
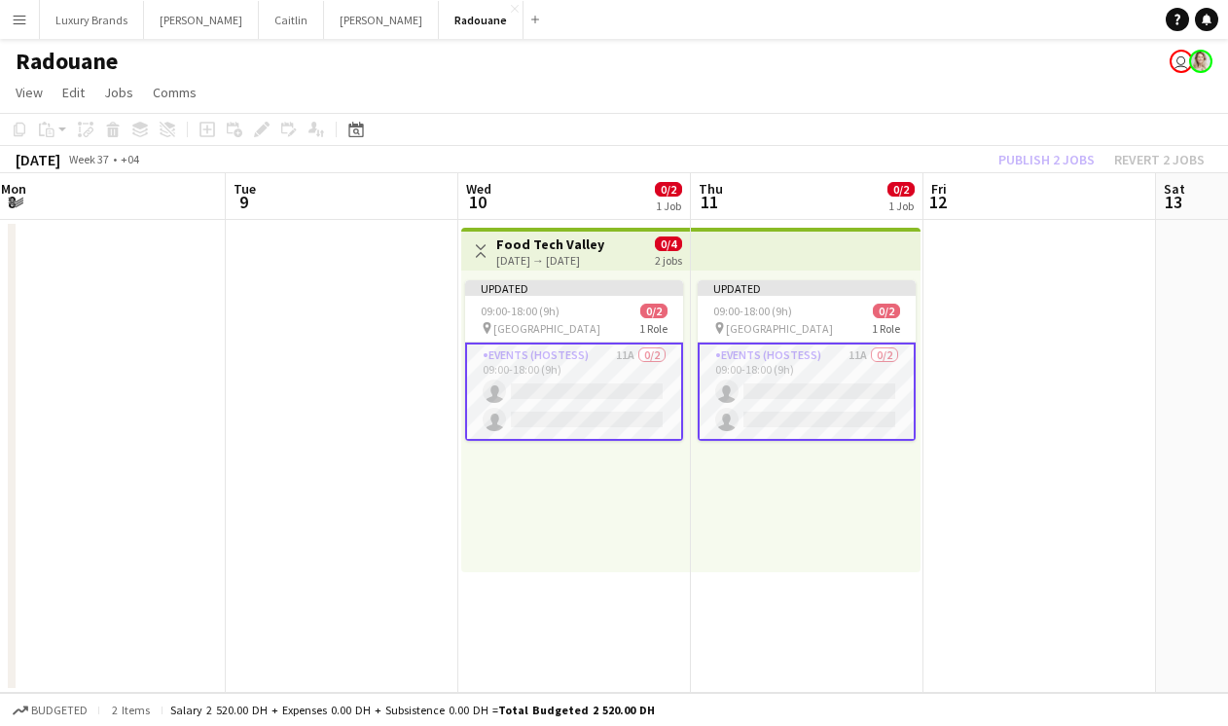
click at [1050, 318] on app-date-cell at bounding box center [1039, 456] width 233 height 473
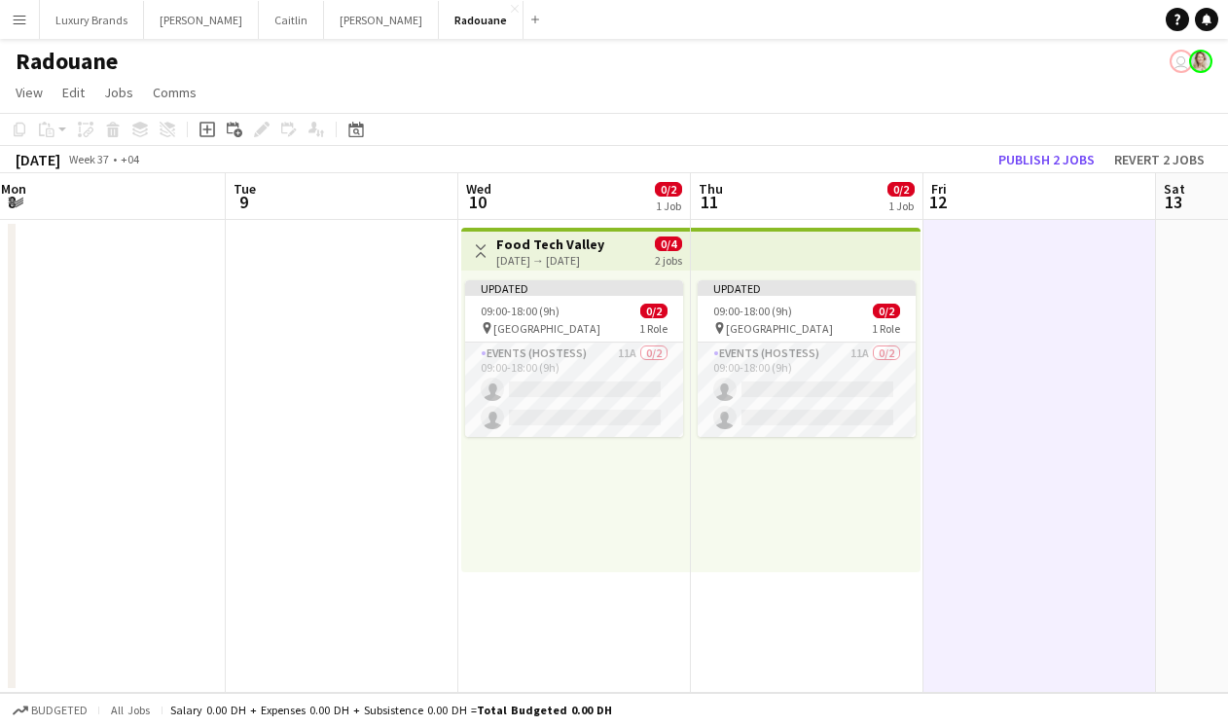
click at [384, 388] on app-date-cell at bounding box center [342, 456] width 233 height 473
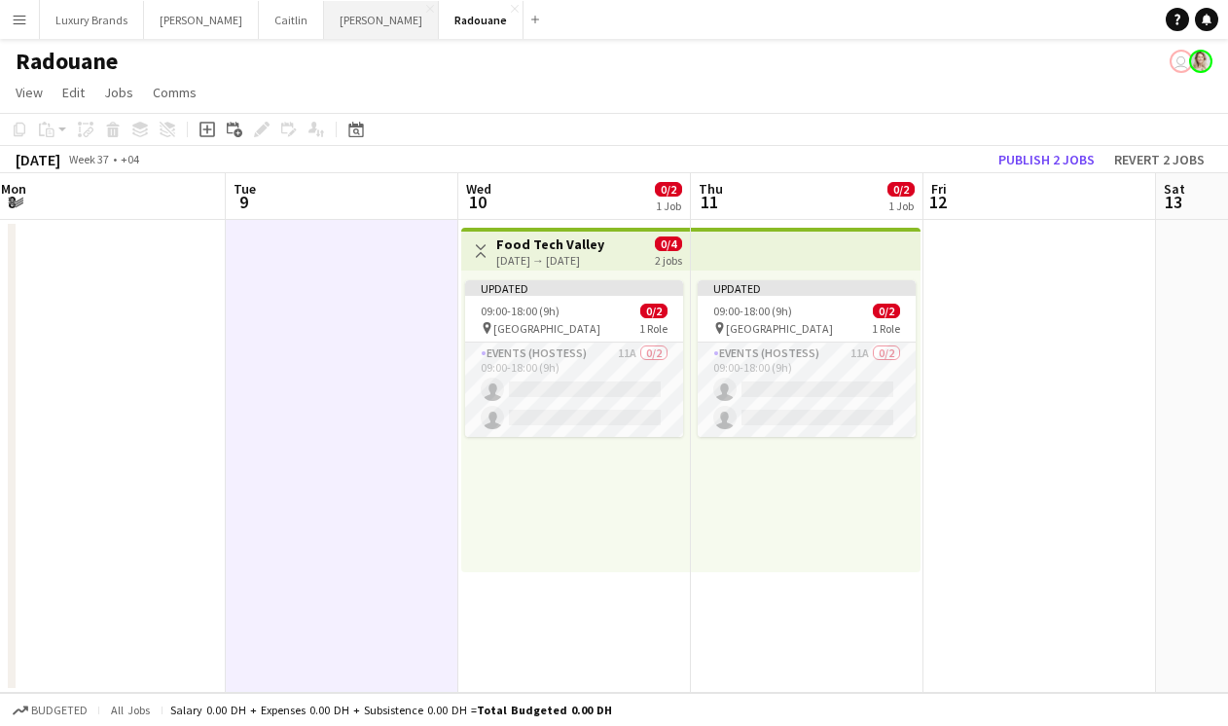
click at [324, 21] on button "[PERSON_NAME]" at bounding box center [381, 20] width 115 height 38
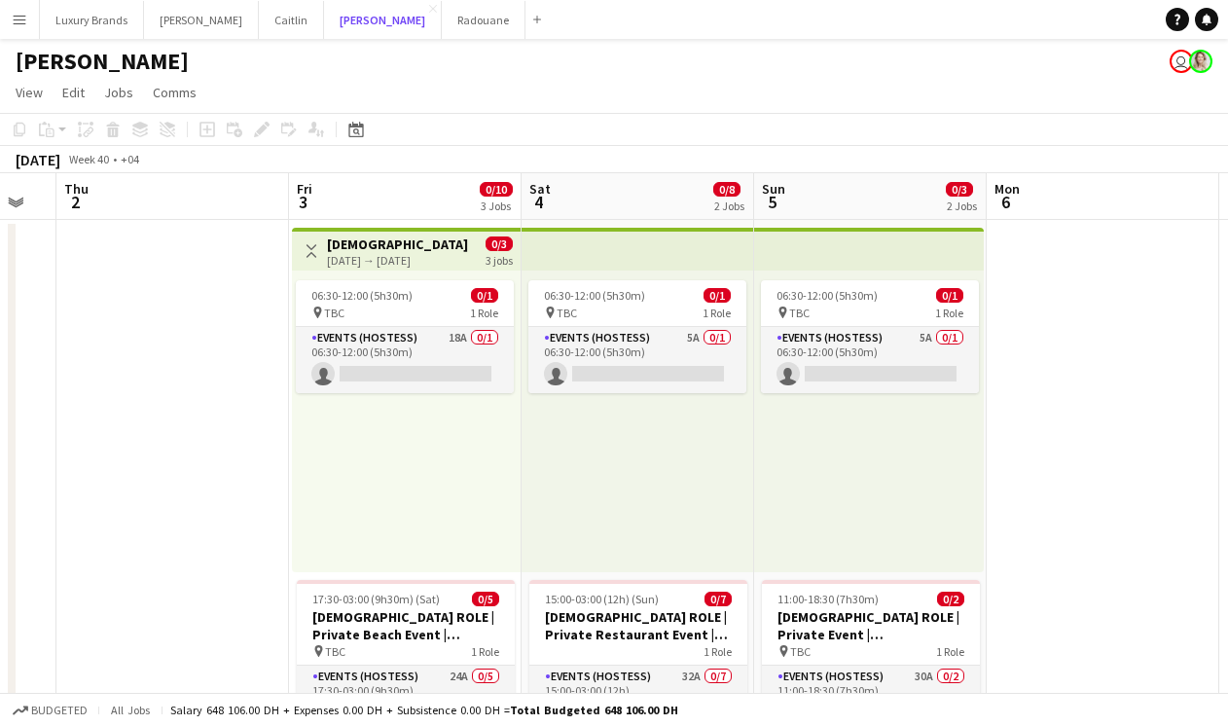
scroll to position [0, 407]
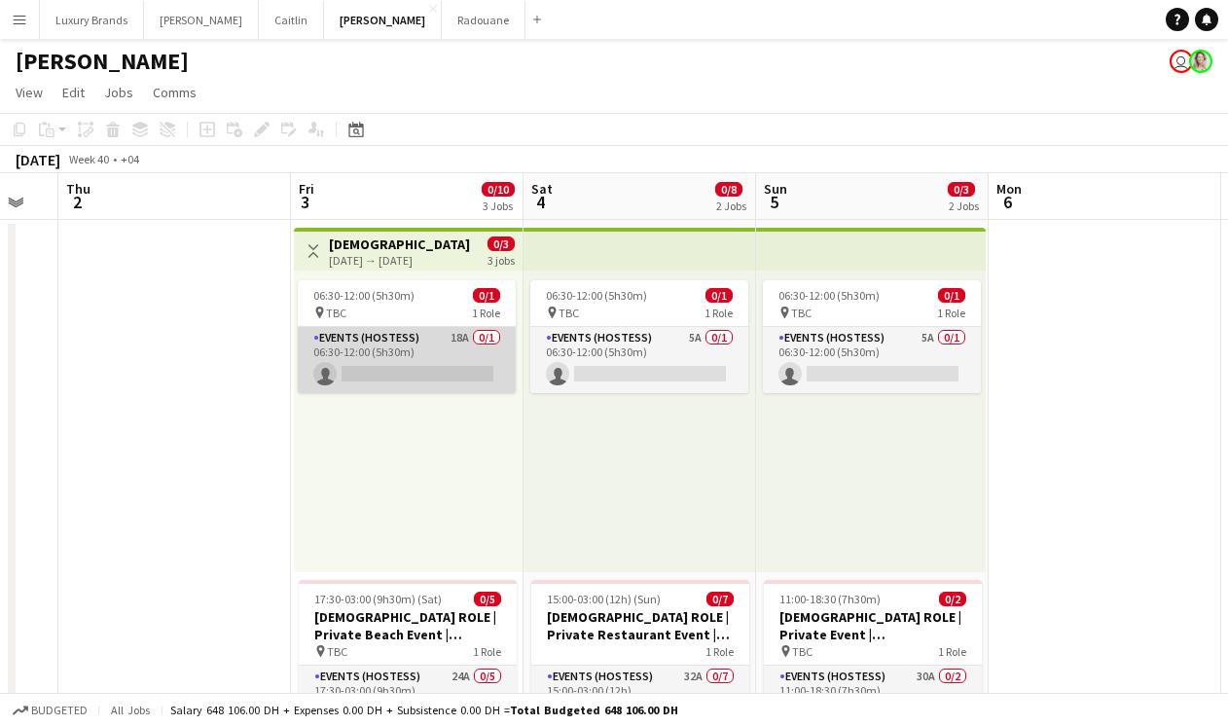
click at [417, 346] on app-card-role "Events (Hostess) 18A 0/1 06:30-12:00 (5h30m) single-neutral-actions" at bounding box center [407, 360] width 218 height 66
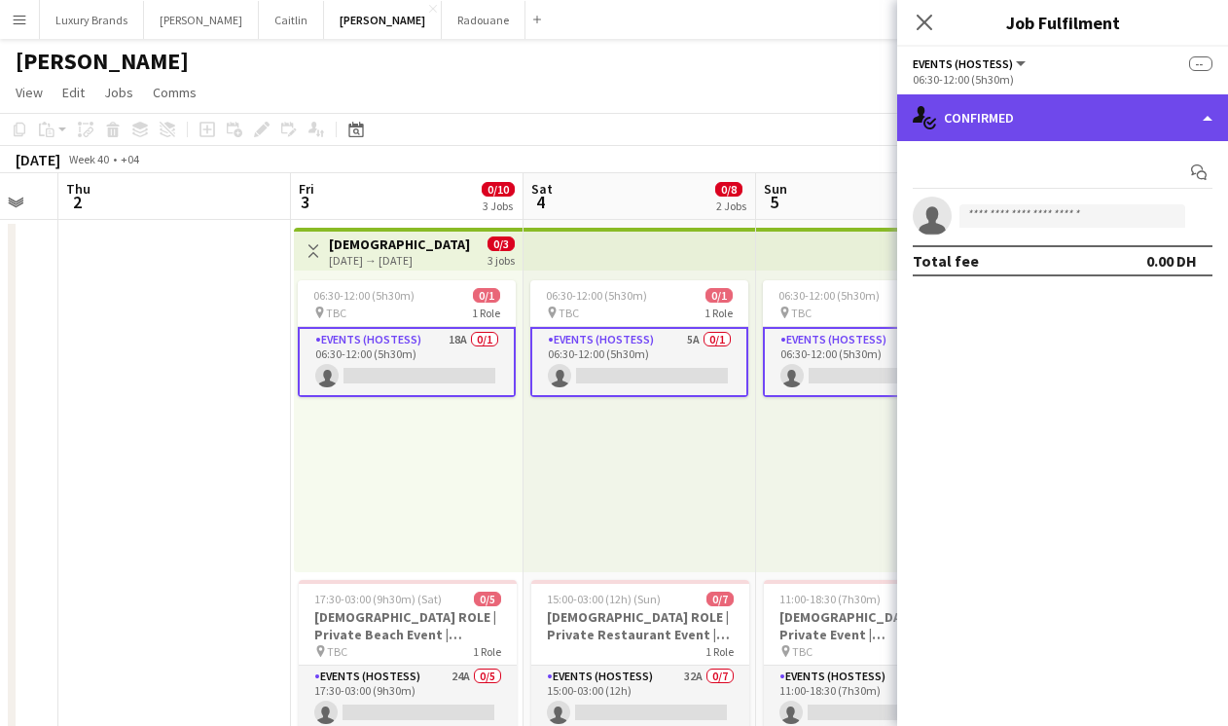
click at [1046, 118] on div "single-neutral-actions-check-2 Confirmed" at bounding box center [1062, 117] width 331 height 47
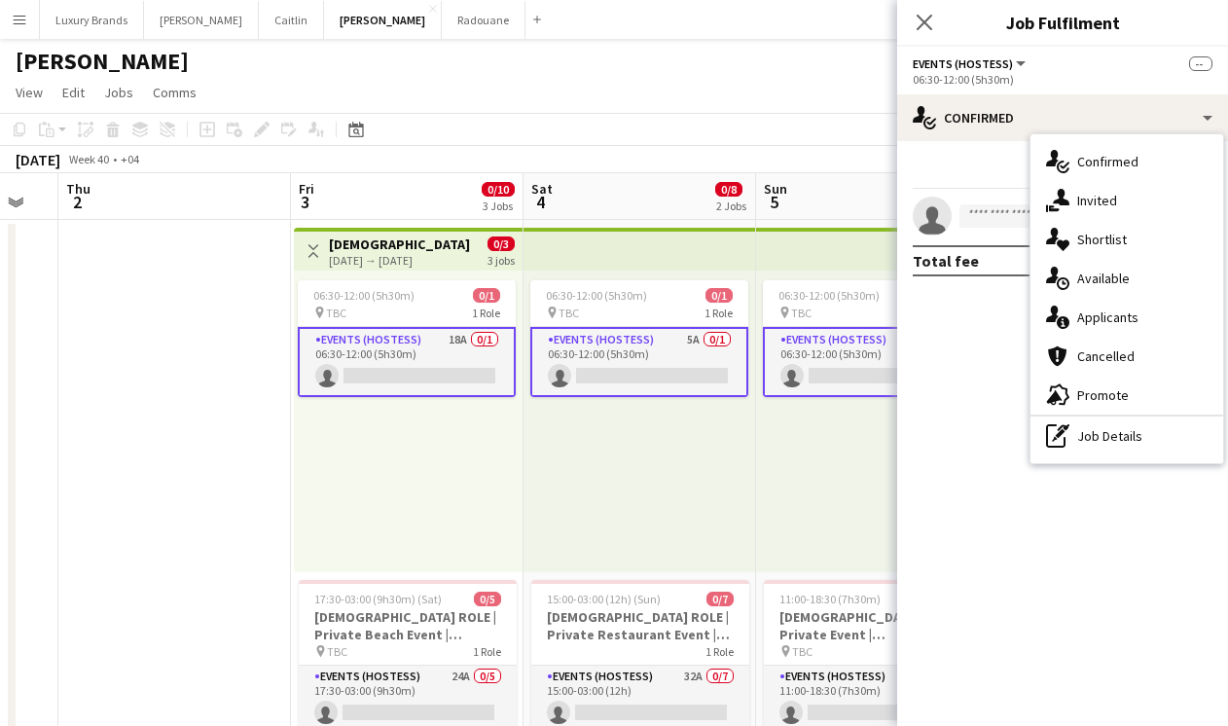
click at [259, 130] on div "Add job Add linked Job Edit Edit linked Job Applicants" at bounding box center [253, 129] width 149 height 23
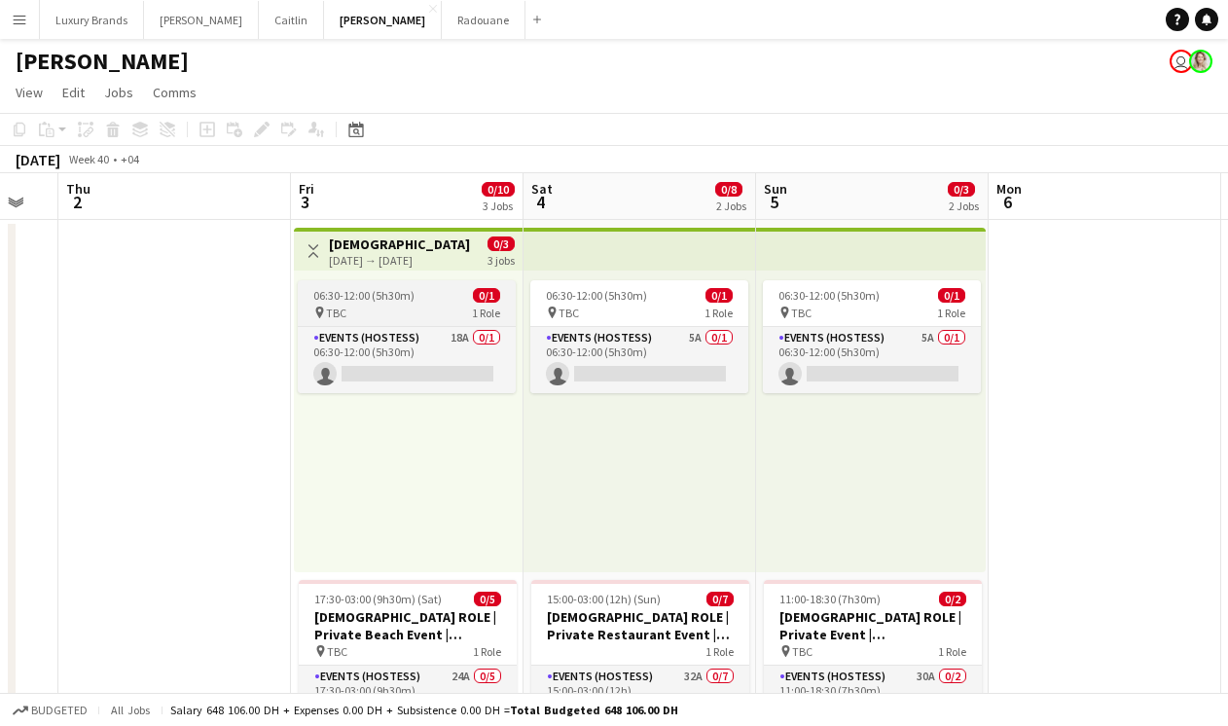
click at [356, 306] on div "pin TBC 1 Role" at bounding box center [407, 313] width 218 height 16
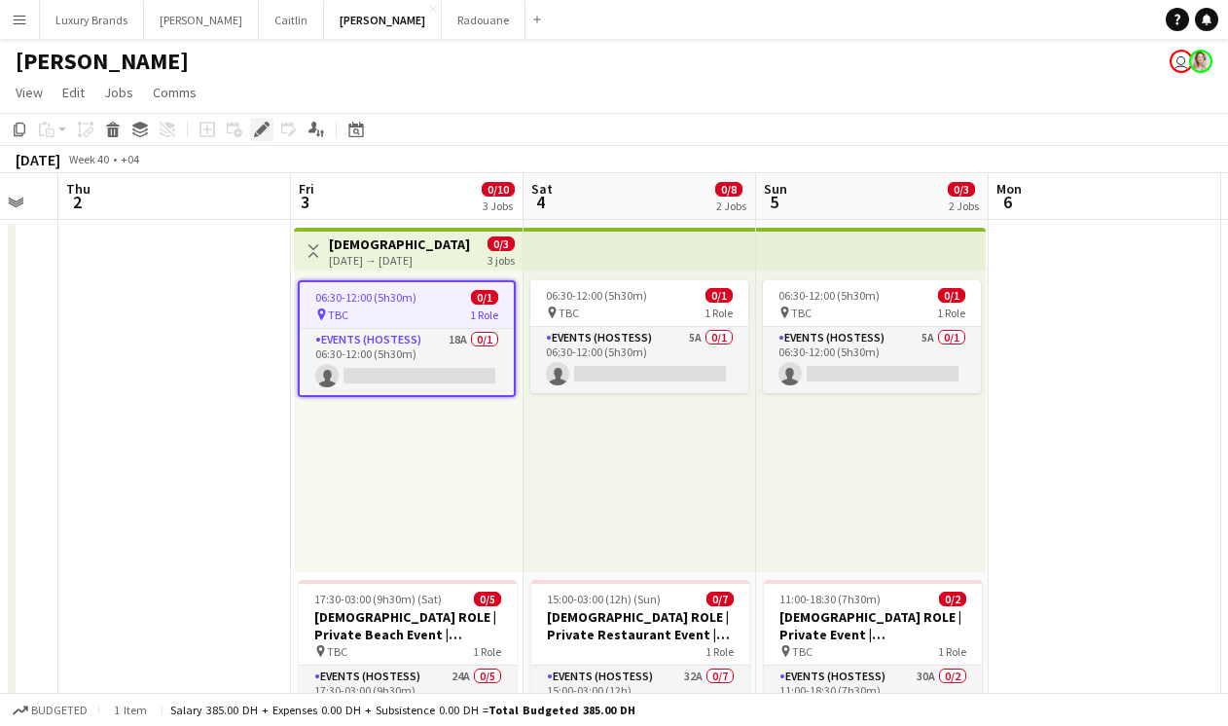
click at [259, 132] on icon at bounding box center [261, 130] width 11 height 11
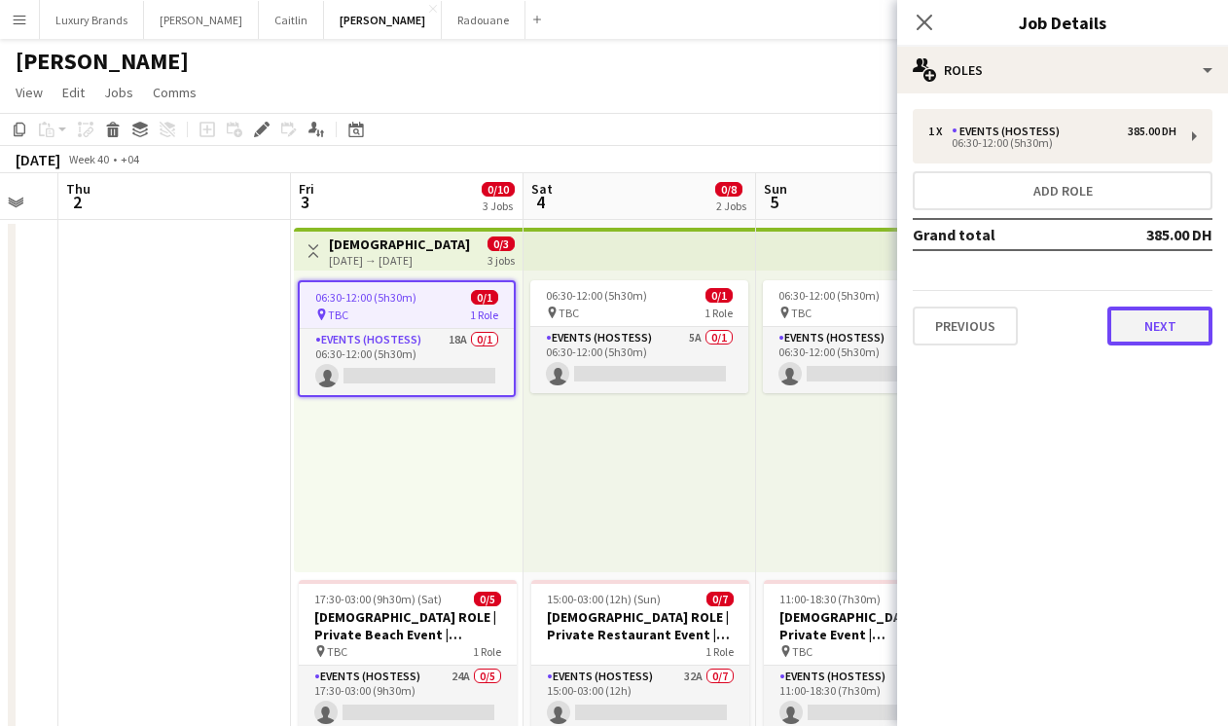
click at [1154, 318] on button "Next" at bounding box center [1159, 326] width 105 height 39
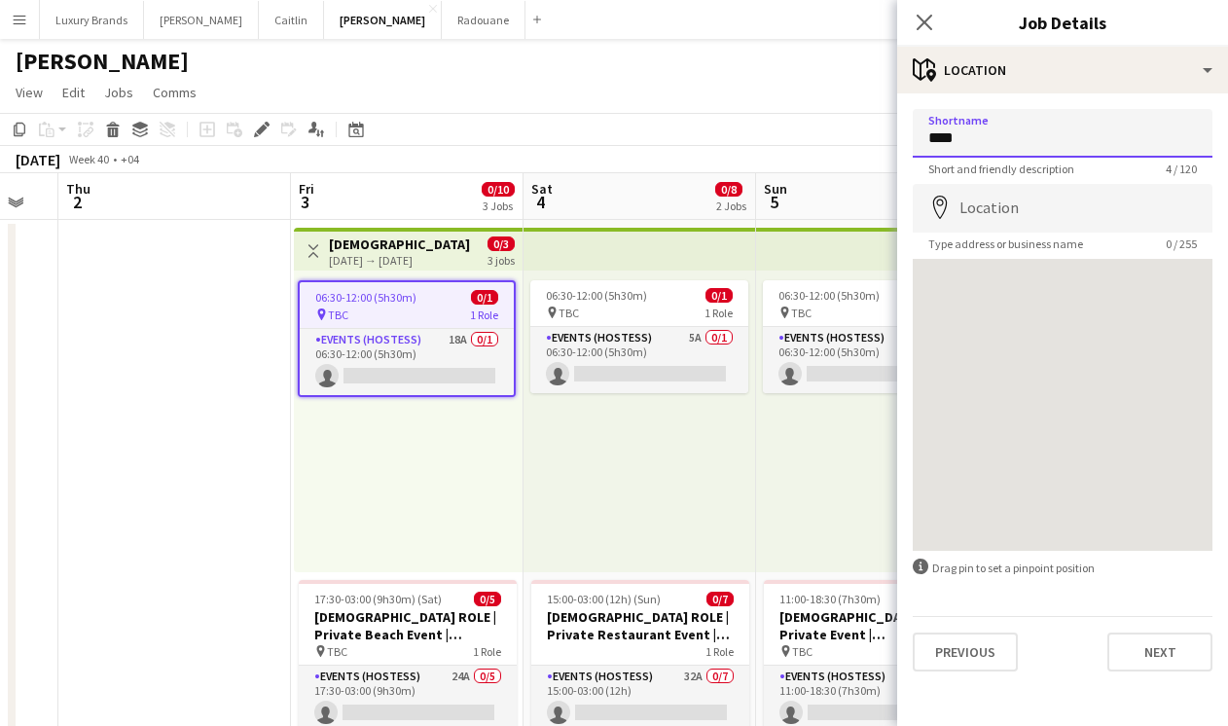
drag, startPoint x: 962, startPoint y: 133, endPoint x: 845, endPoint y: 132, distance: 117.7
click at [845, 132] on body "Menu Boards Boards Boards All jobs Status Workforce Workforce My Workforce Recr…" at bounding box center [614, 582] width 1228 height 1164
type input "**********"
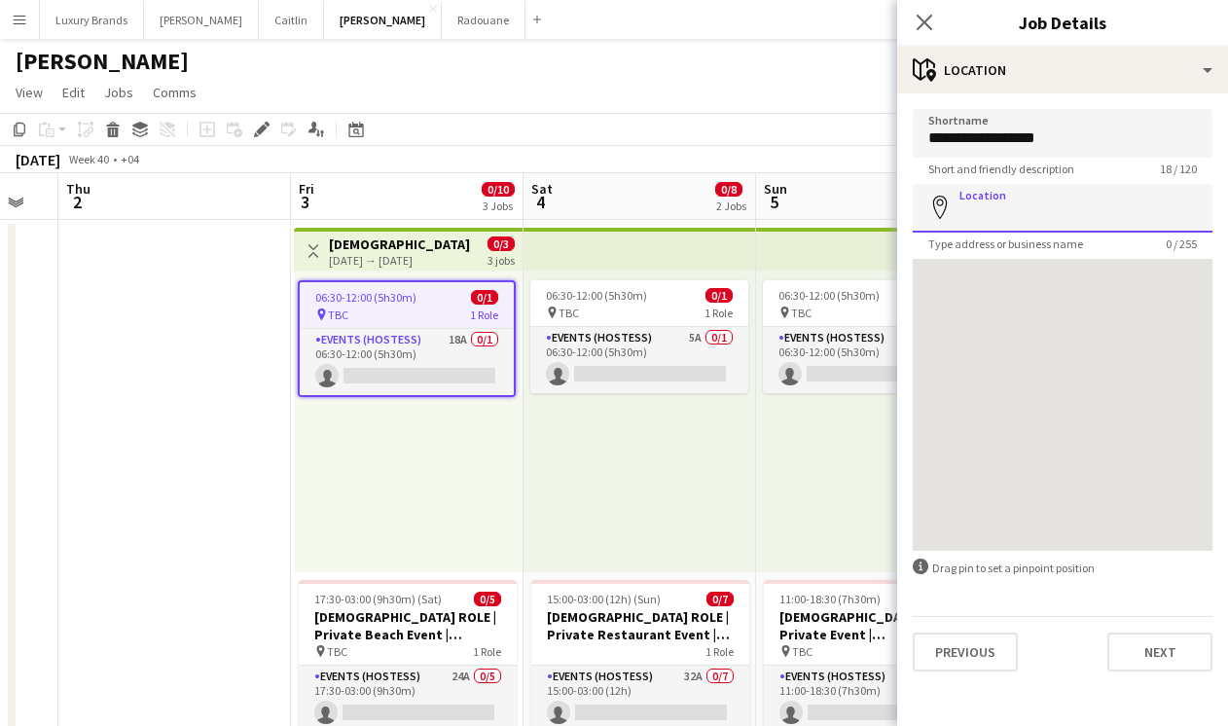
click at [985, 204] on input "Location" at bounding box center [1063, 208] width 300 height 49
type input "**********"
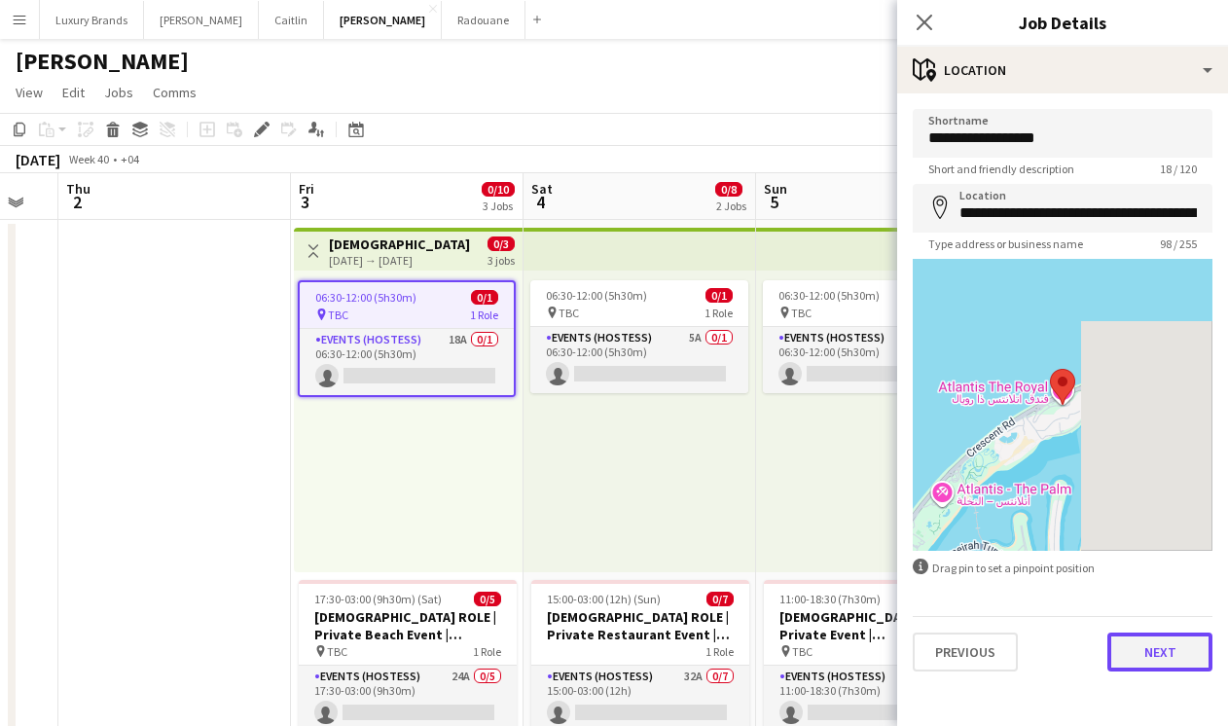
click at [1168, 661] on button "Next" at bounding box center [1159, 651] width 105 height 39
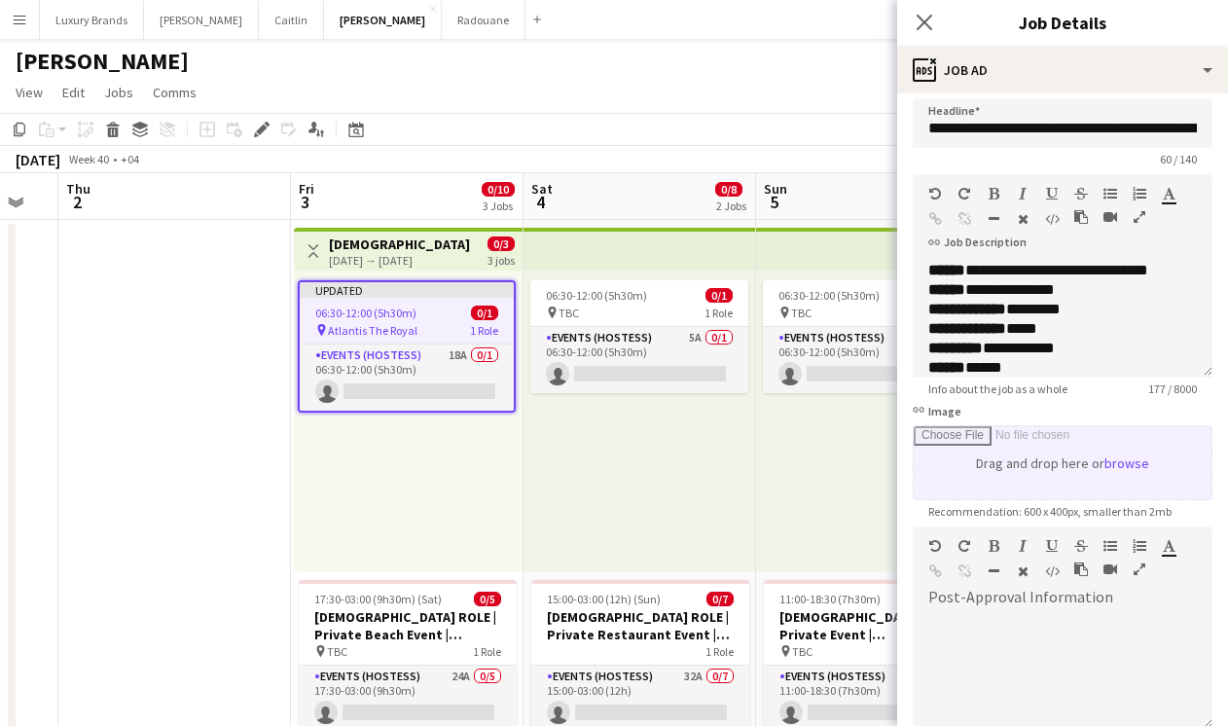
scroll to position [17, 0]
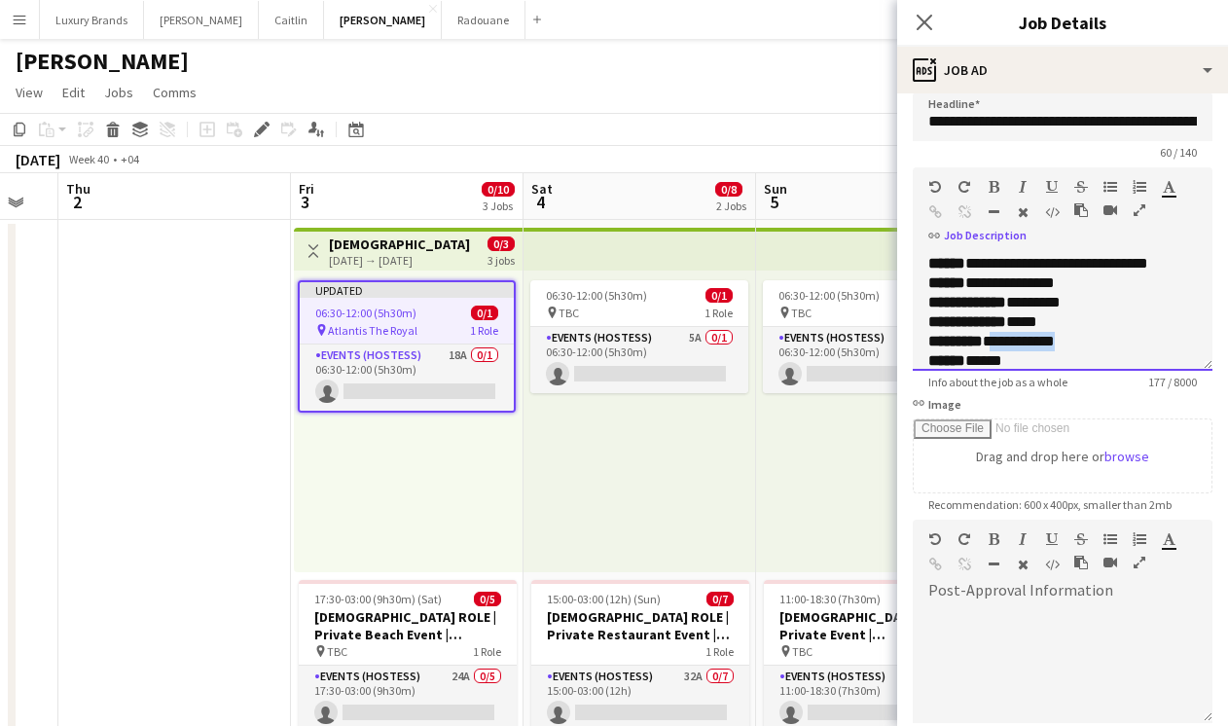
drag, startPoint x: 1070, startPoint y: 342, endPoint x: 995, endPoint y: 339, distance: 75.0
click at [995, 339] on div "**********" at bounding box center [1062, 341] width 269 height 19
click at [1072, 354] on div "***** ******" at bounding box center [1062, 360] width 269 height 19
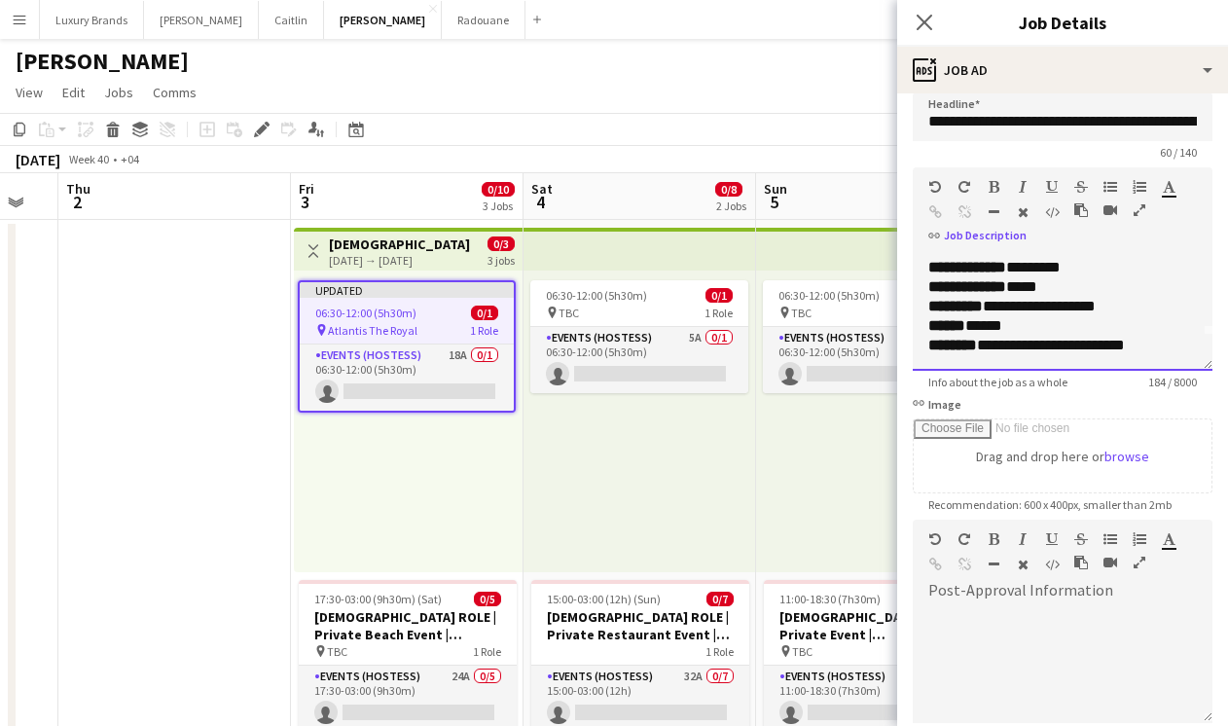
click at [1156, 345] on div "**********" at bounding box center [1062, 345] width 269 height 19
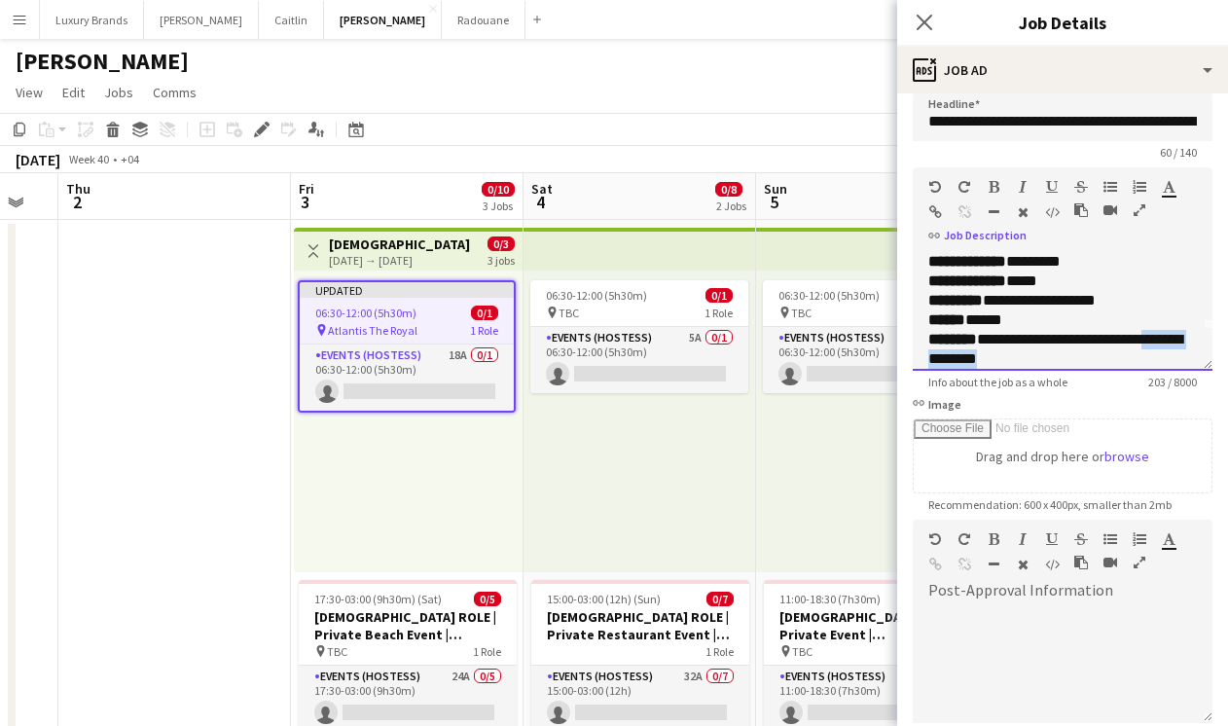
drag, startPoint x: 1064, startPoint y: 358, endPoint x: 921, endPoint y: 356, distance: 142.1
click at [921, 356] on div "**********" at bounding box center [1063, 312] width 300 height 117
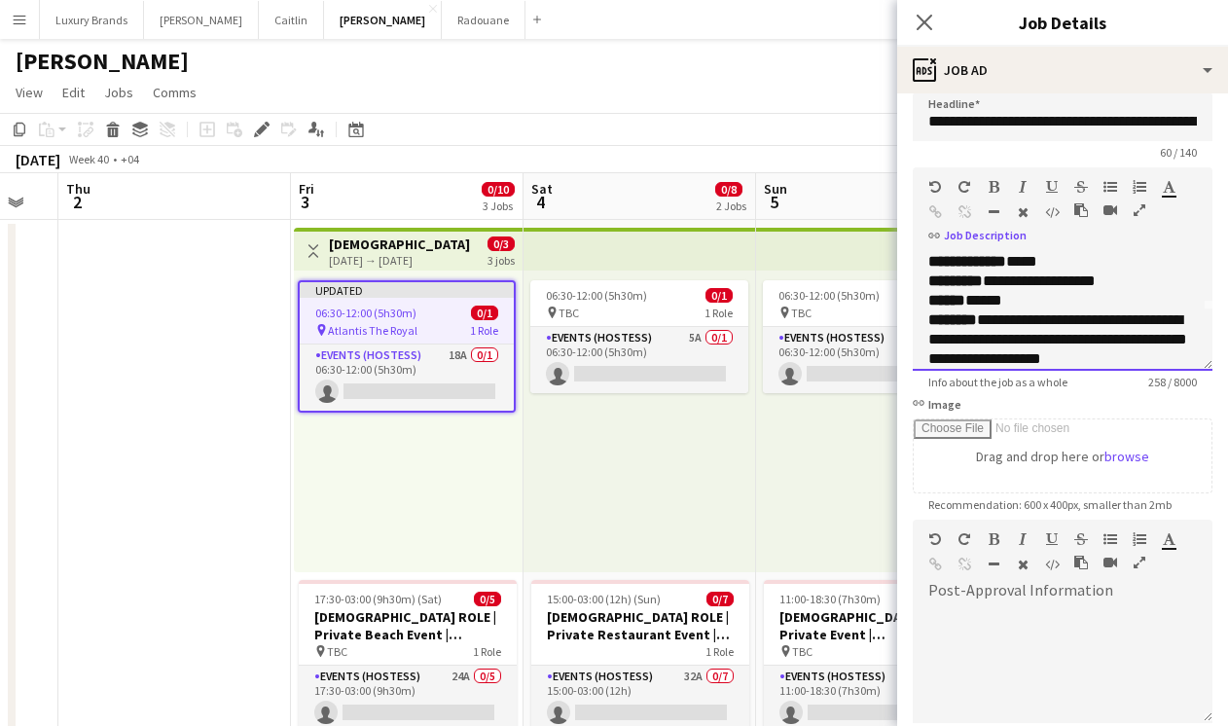
click at [985, 355] on div "**********" at bounding box center [1062, 339] width 269 height 58
click at [1133, 362] on div "**********" at bounding box center [1062, 339] width 269 height 58
click at [1150, 343] on div "**********" at bounding box center [1062, 330] width 269 height 78
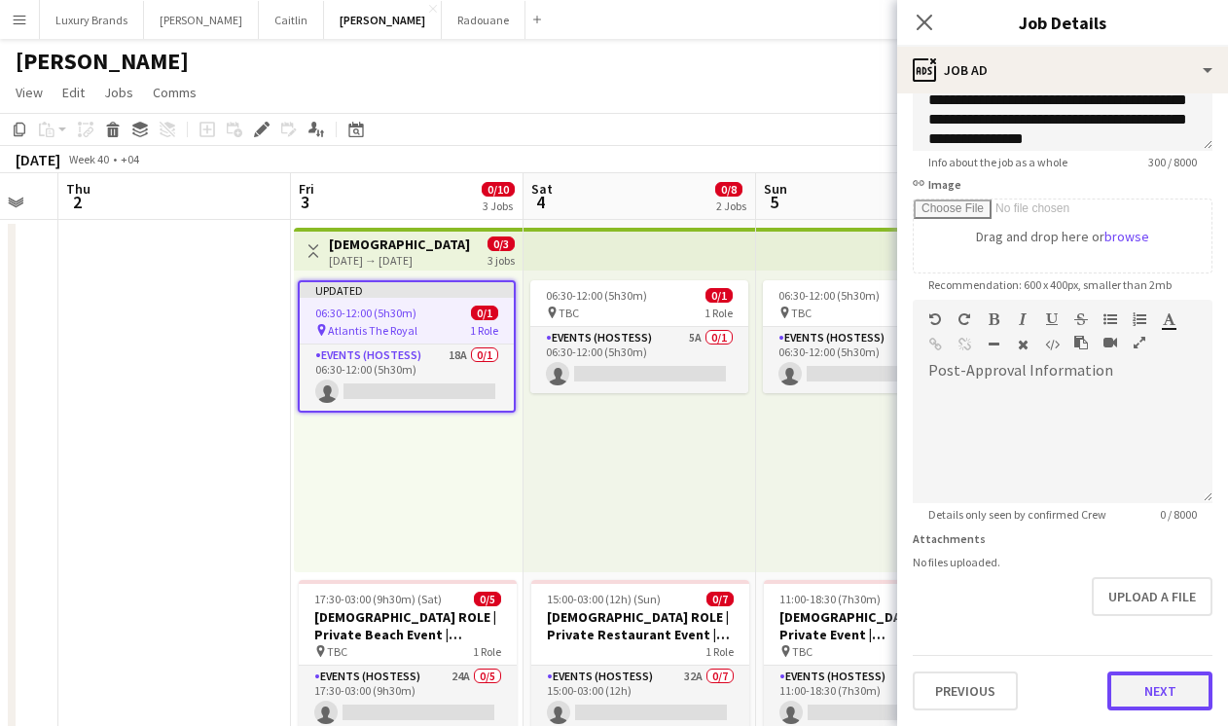
click at [1137, 683] on button "Next" at bounding box center [1159, 690] width 105 height 39
type input "*******"
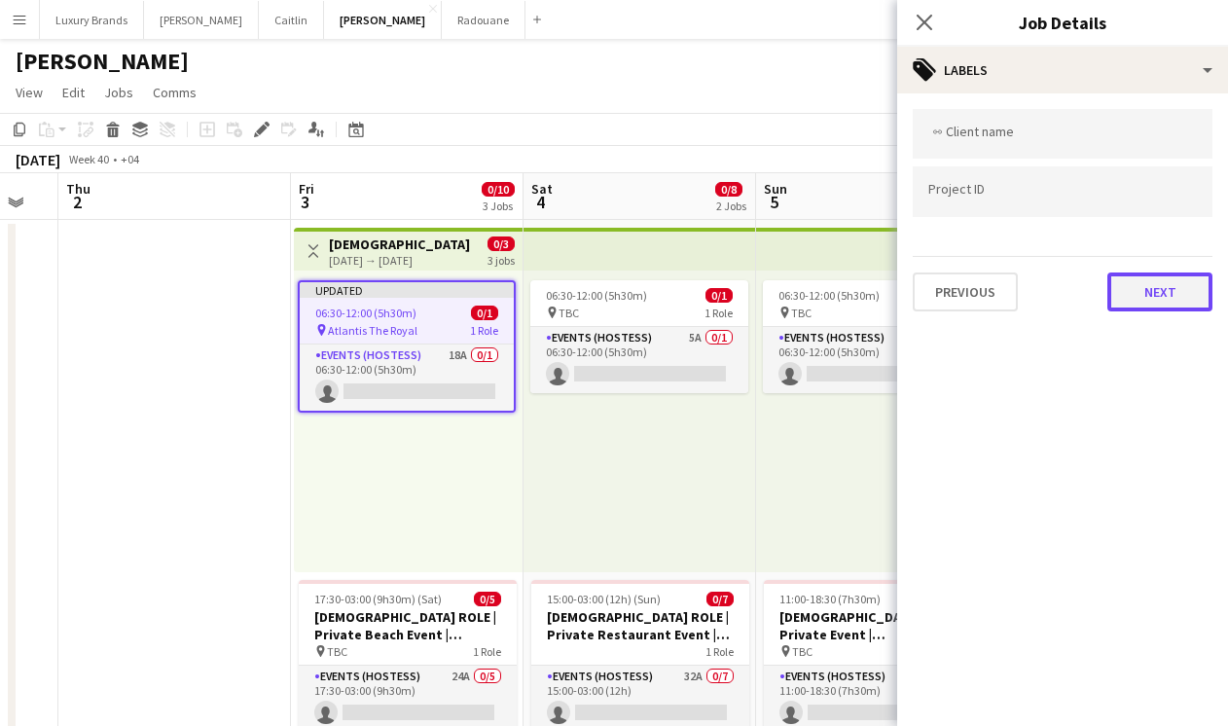
click at [1165, 292] on button "Next" at bounding box center [1159, 291] width 105 height 39
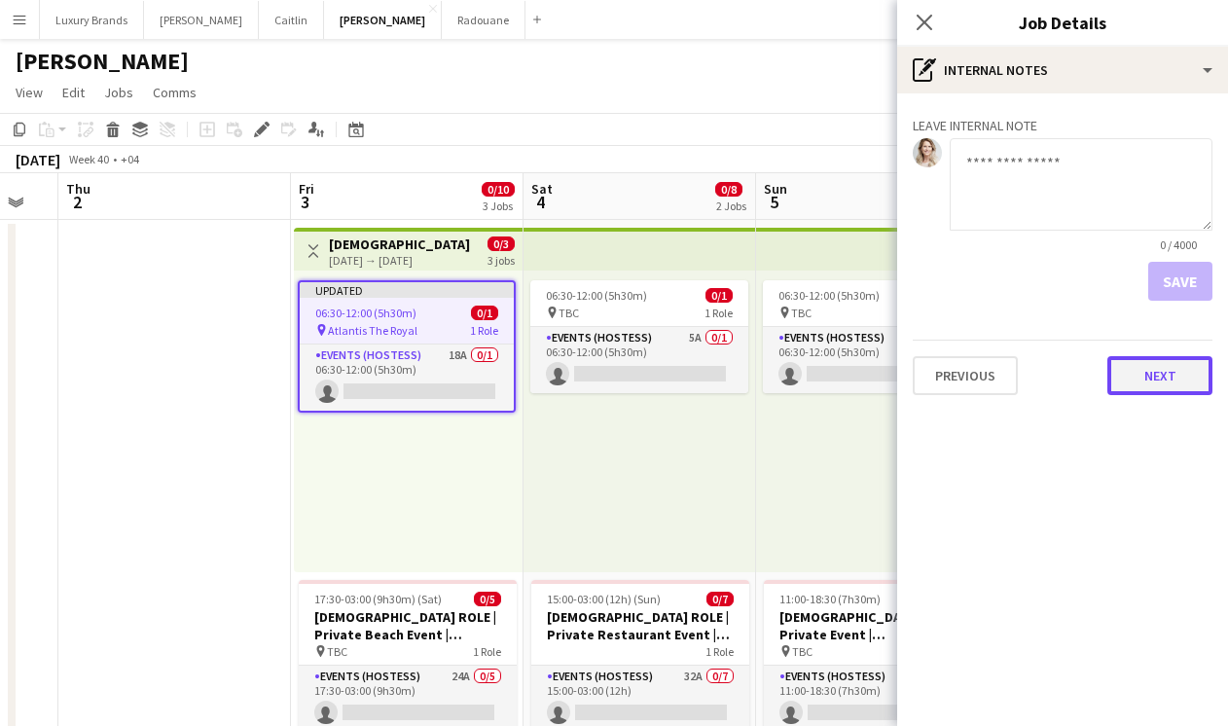
click at [1146, 372] on button "Next" at bounding box center [1159, 375] width 105 height 39
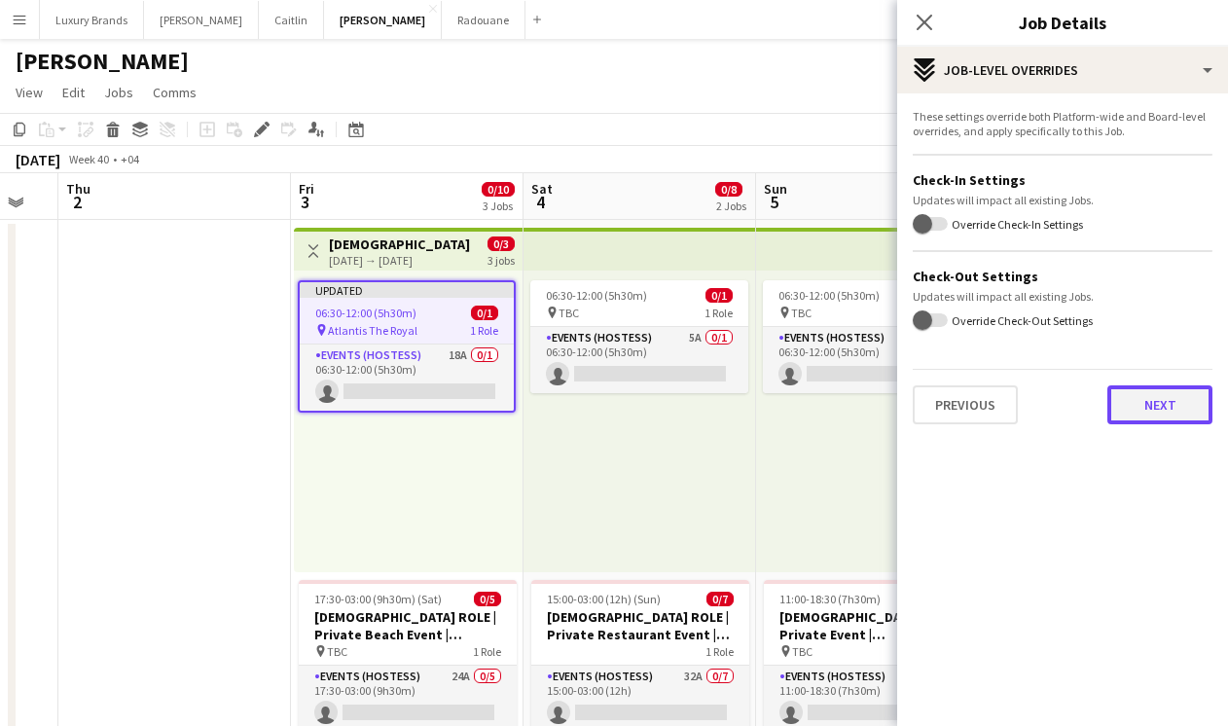
click at [1150, 412] on button "Next" at bounding box center [1159, 404] width 105 height 39
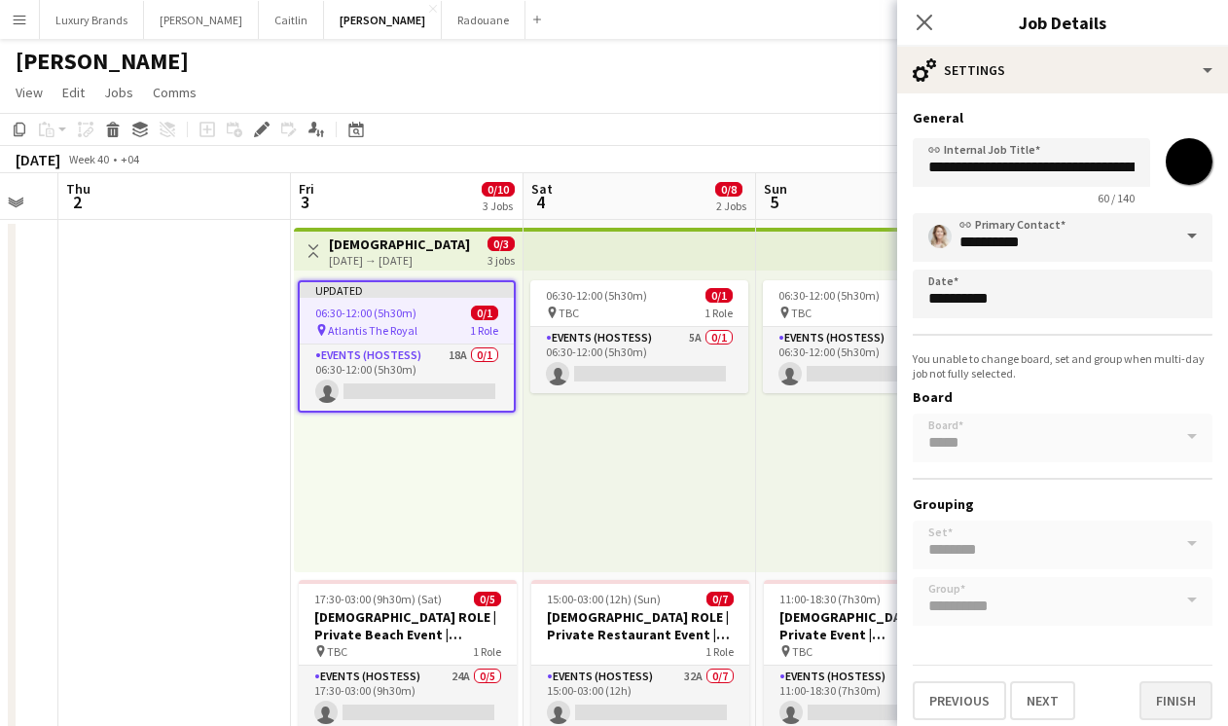
scroll to position [10, 0]
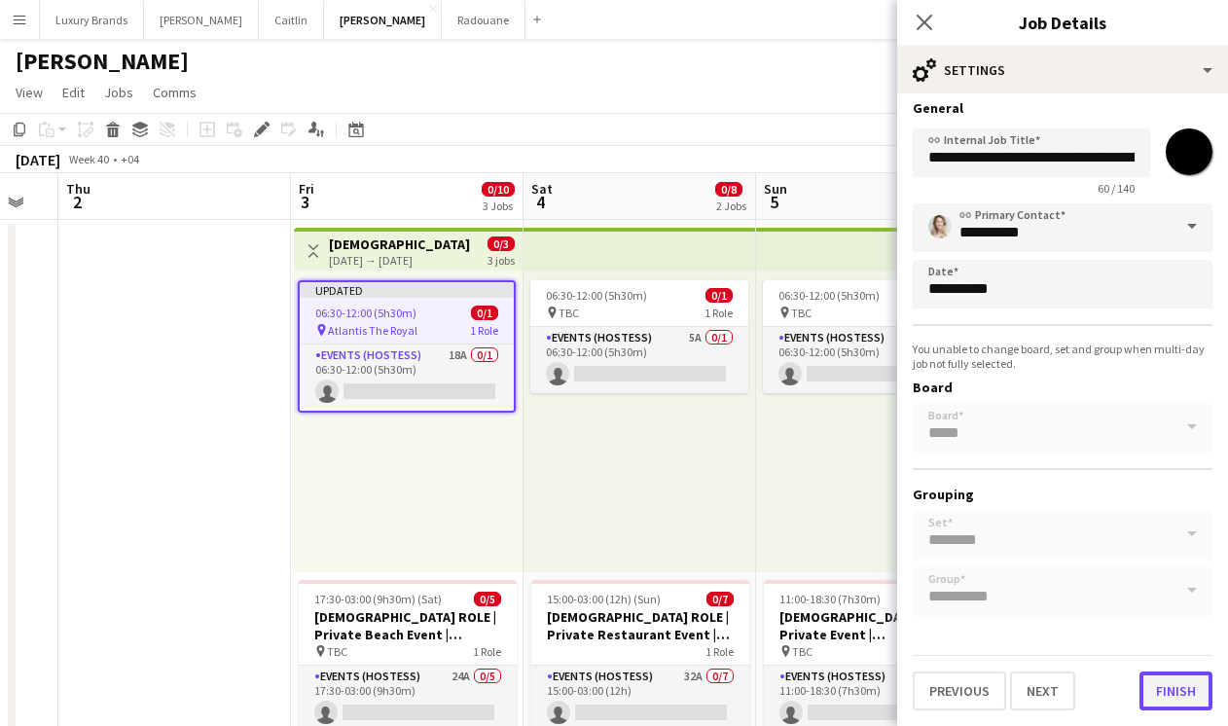
click at [1179, 697] on button "Finish" at bounding box center [1175, 690] width 73 height 39
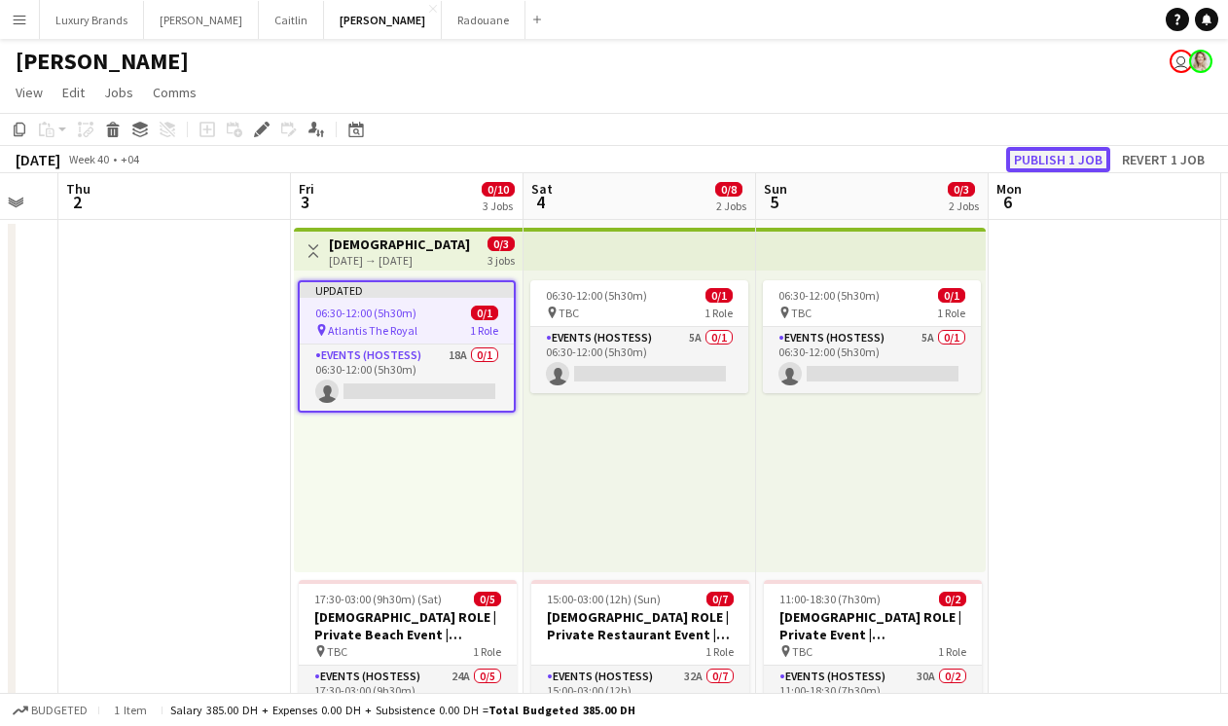
click at [1074, 163] on button "Publish 1 job" at bounding box center [1058, 159] width 104 height 25
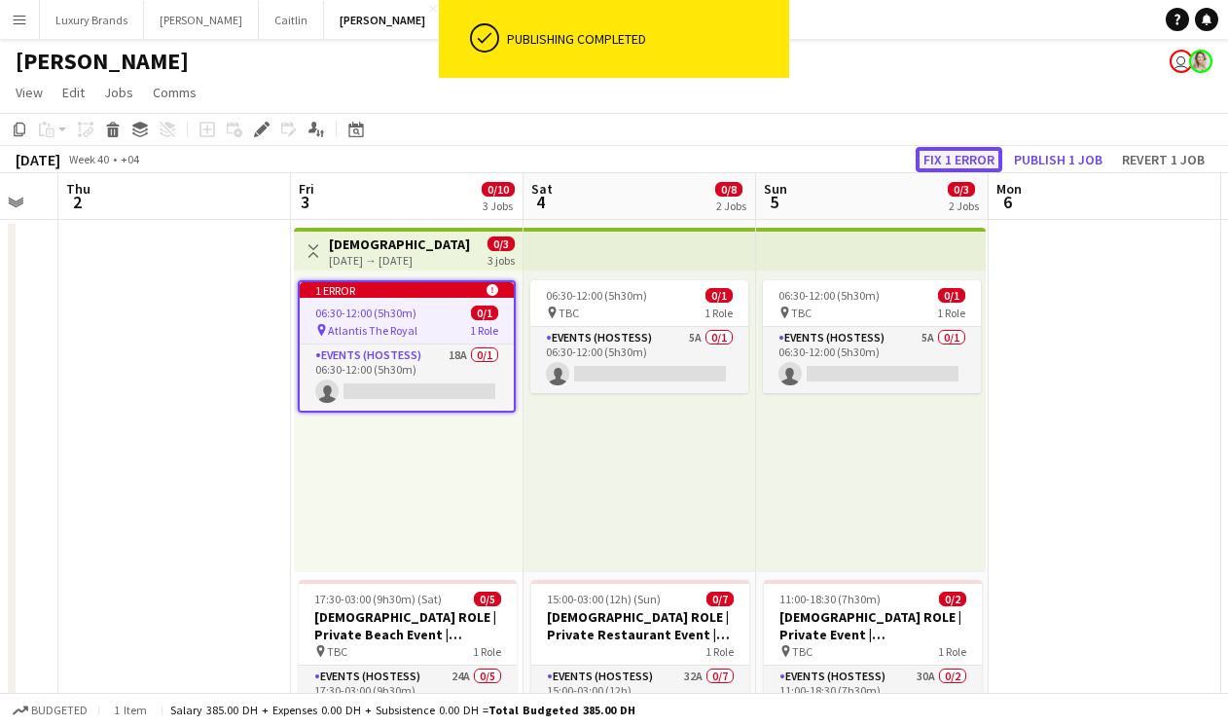
click at [982, 160] on button "Fix 1 error" at bounding box center [959, 159] width 87 height 25
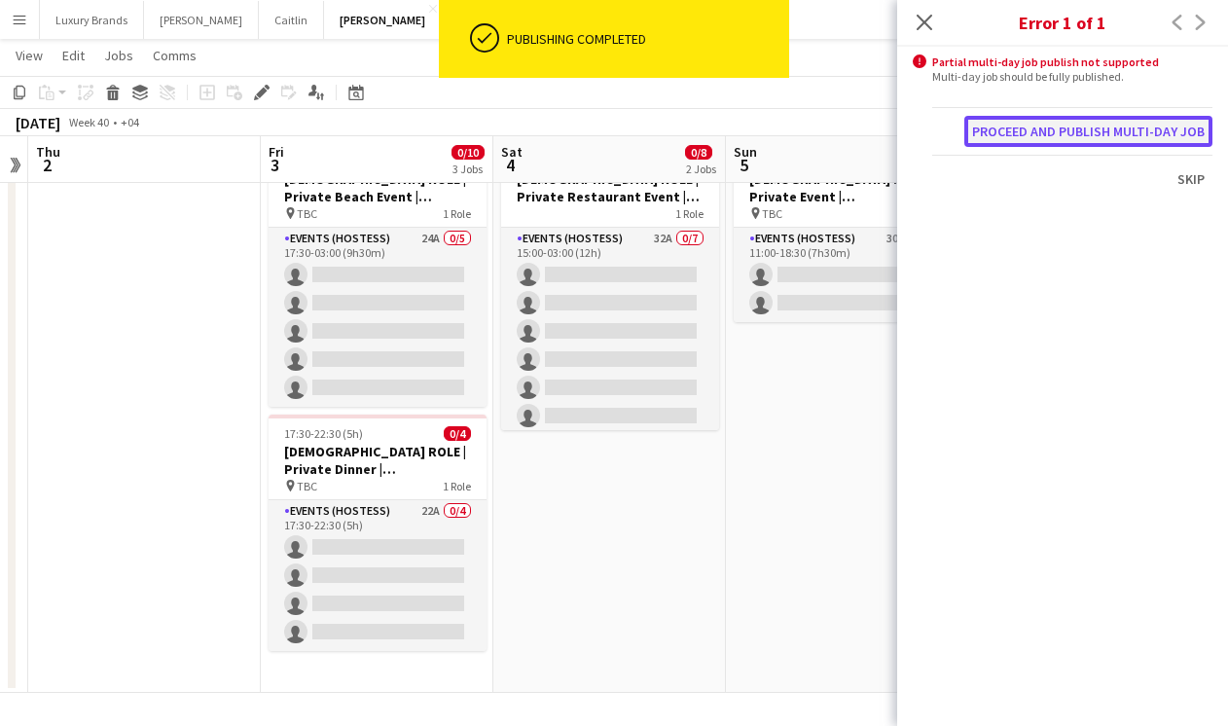
click at [1024, 128] on button "Proceed and publish multi-day job" at bounding box center [1088, 131] width 248 height 31
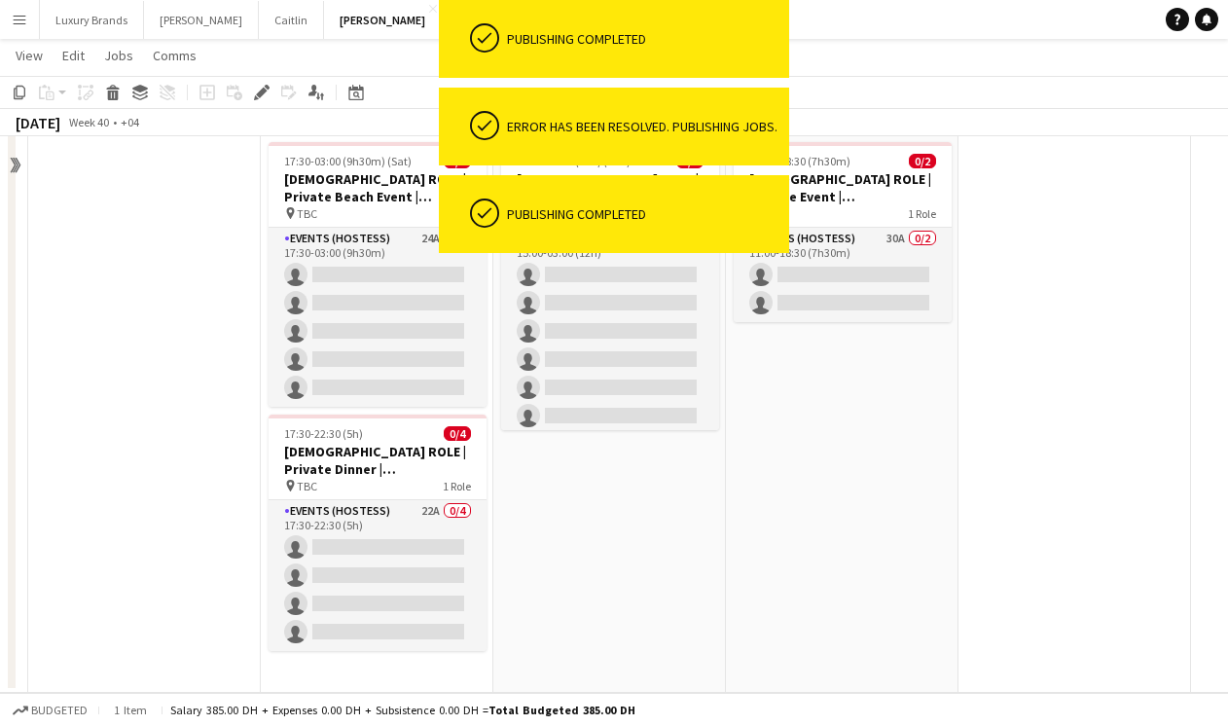
scroll to position [0, 0]
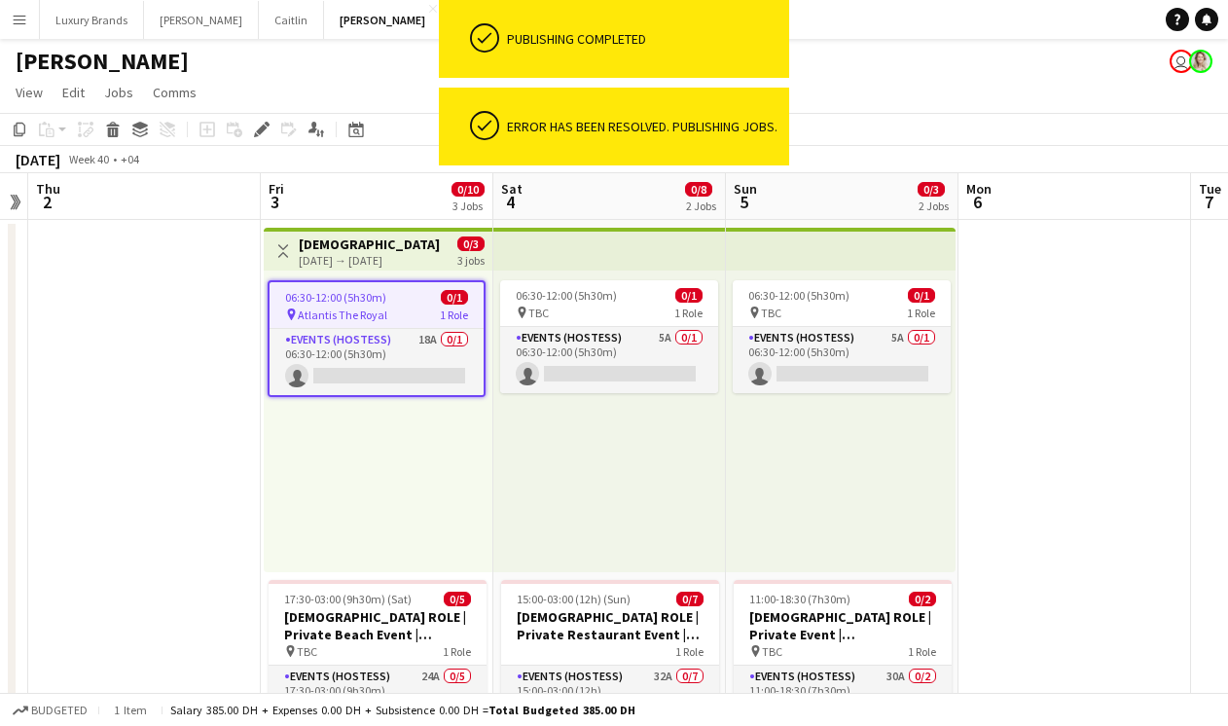
click at [287, 250] on app-icon "Toggle View" at bounding box center [283, 251] width 14 height 14
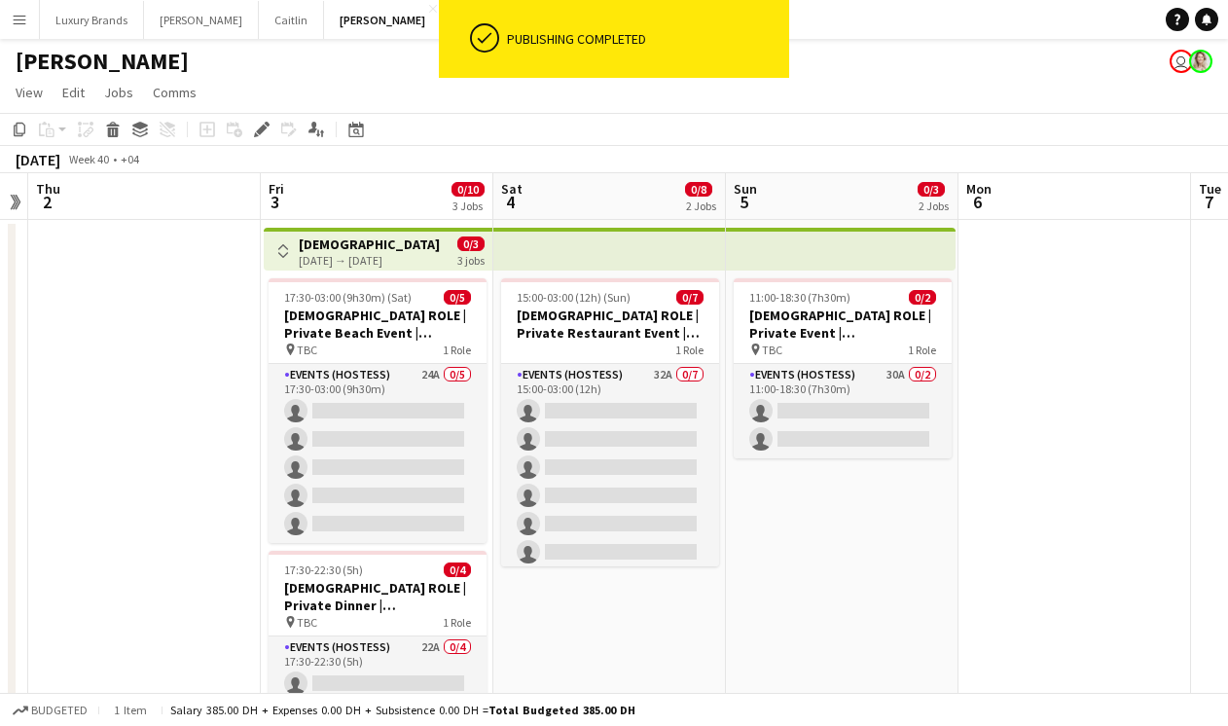
click at [285, 253] on app-icon "Toggle View" at bounding box center [283, 251] width 14 height 14
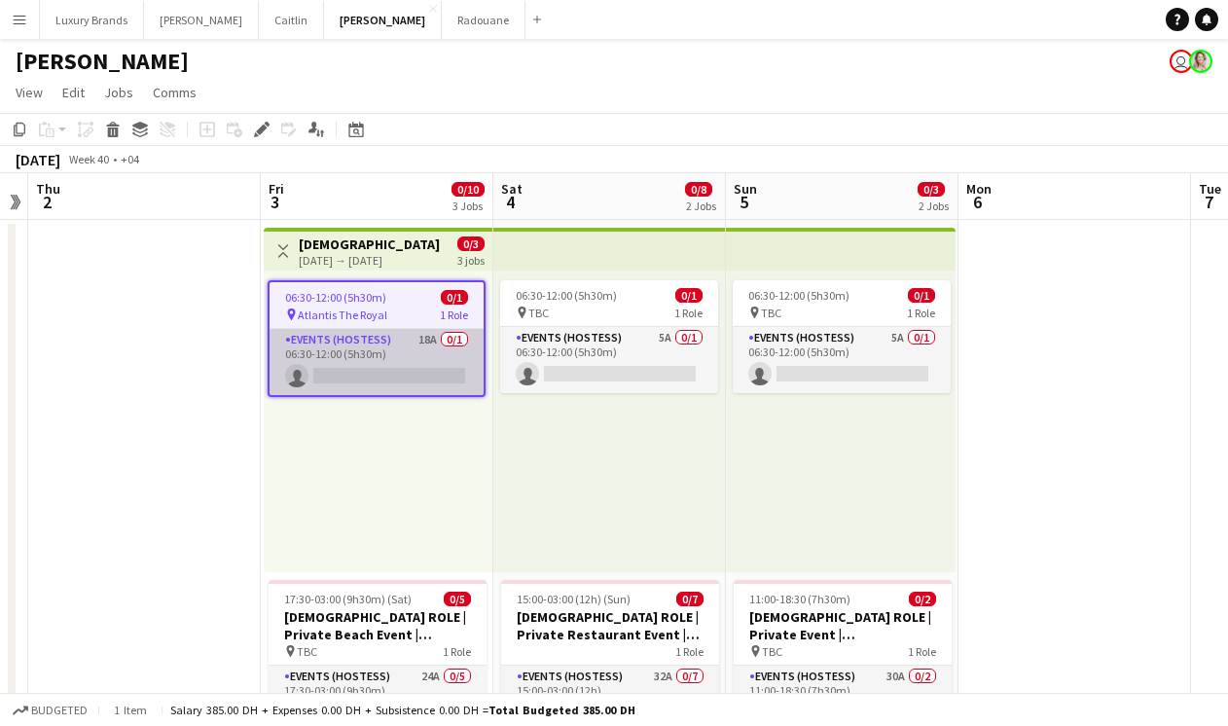
click at [401, 343] on app-card-role "Events (Hostess) 18A 0/1 06:30-12:00 (5h30m) single-neutral-actions" at bounding box center [377, 362] width 214 height 66
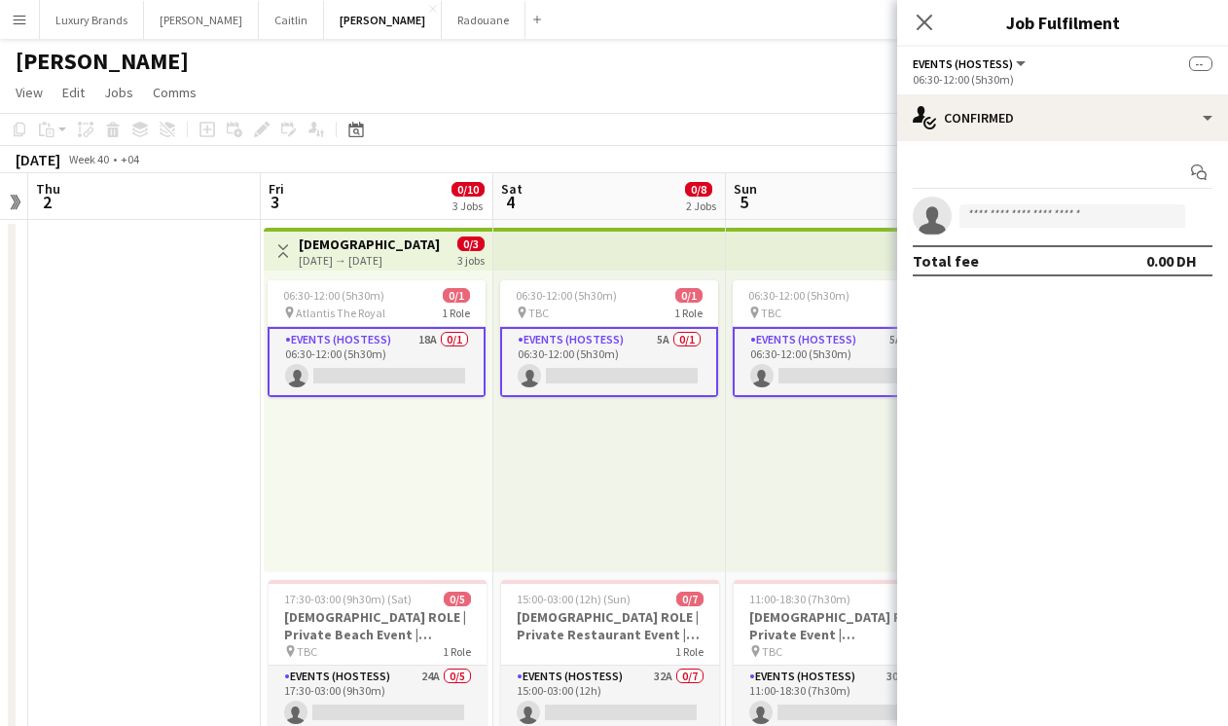
click at [260, 133] on div "Add job Add linked Job Edit Edit linked Job Applicants" at bounding box center [253, 129] width 149 height 23
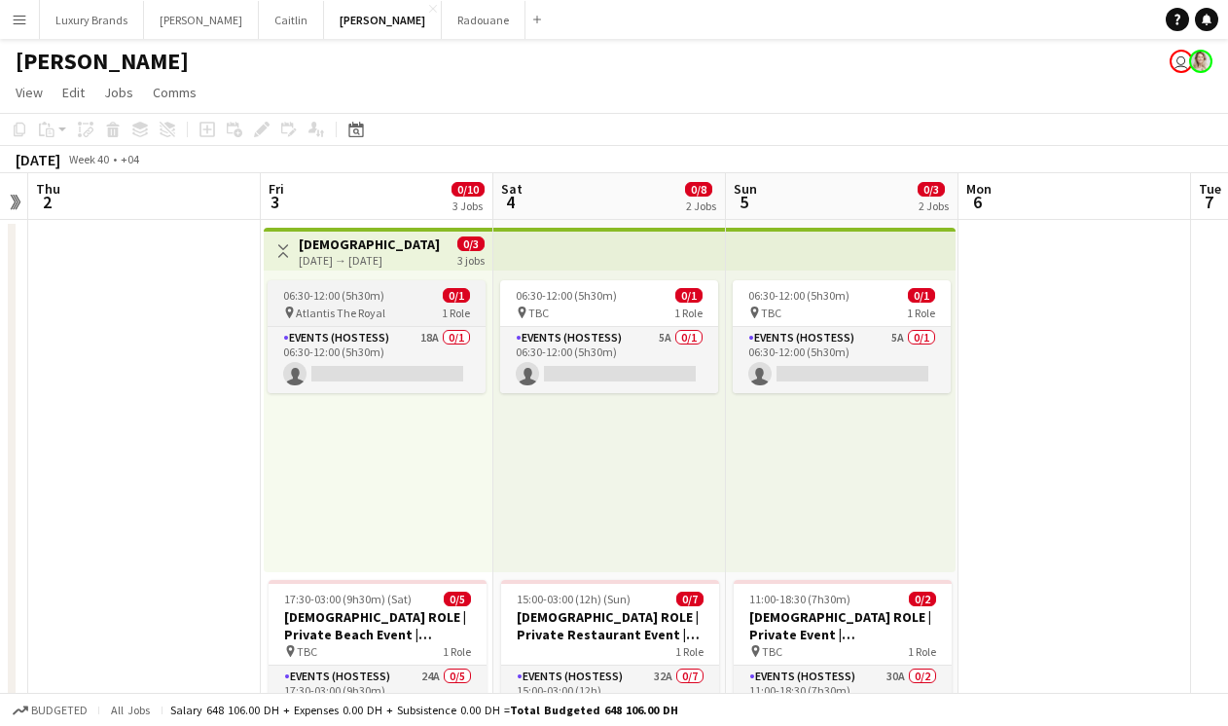
click at [340, 293] on span "06:30-12:00 (5h30m)" at bounding box center [333, 295] width 101 height 15
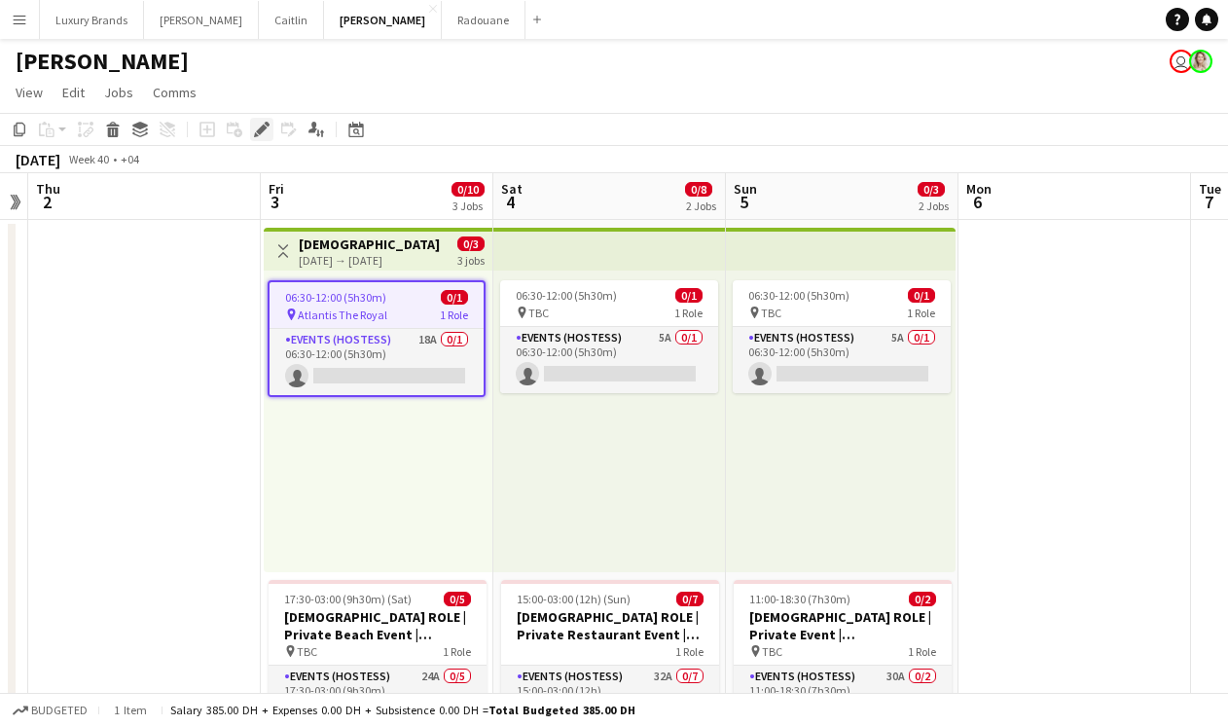
click at [257, 125] on icon "Edit" at bounding box center [262, 130] width 16 height 16
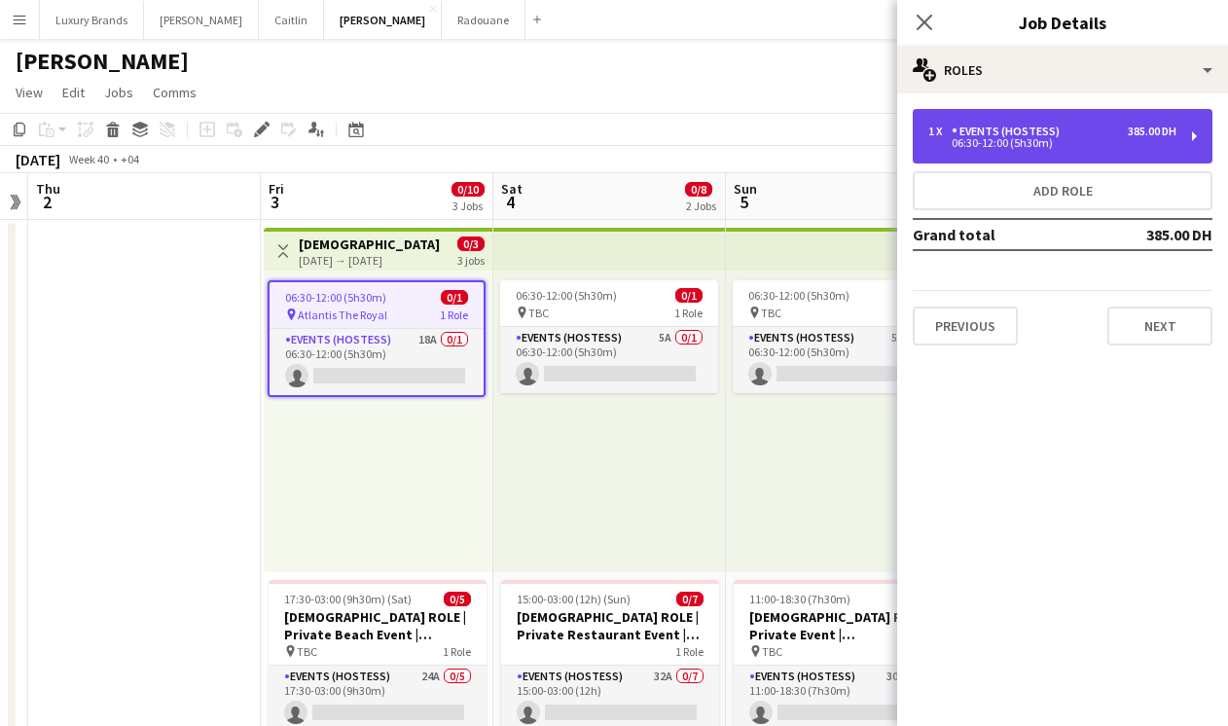
click at [1086, 135] on div "1 x Events (Hostess) 385.00 DH" at bounding box center [1052, 132] width 248 height 14
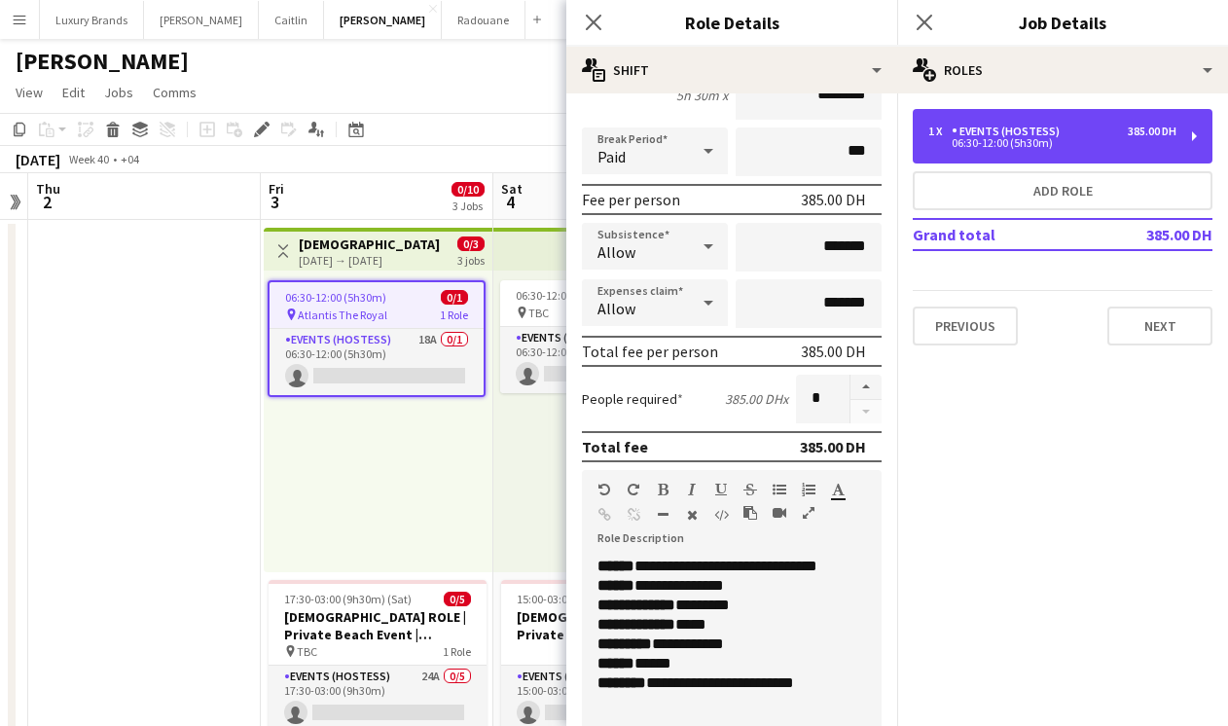
scroll to position [236, 0]
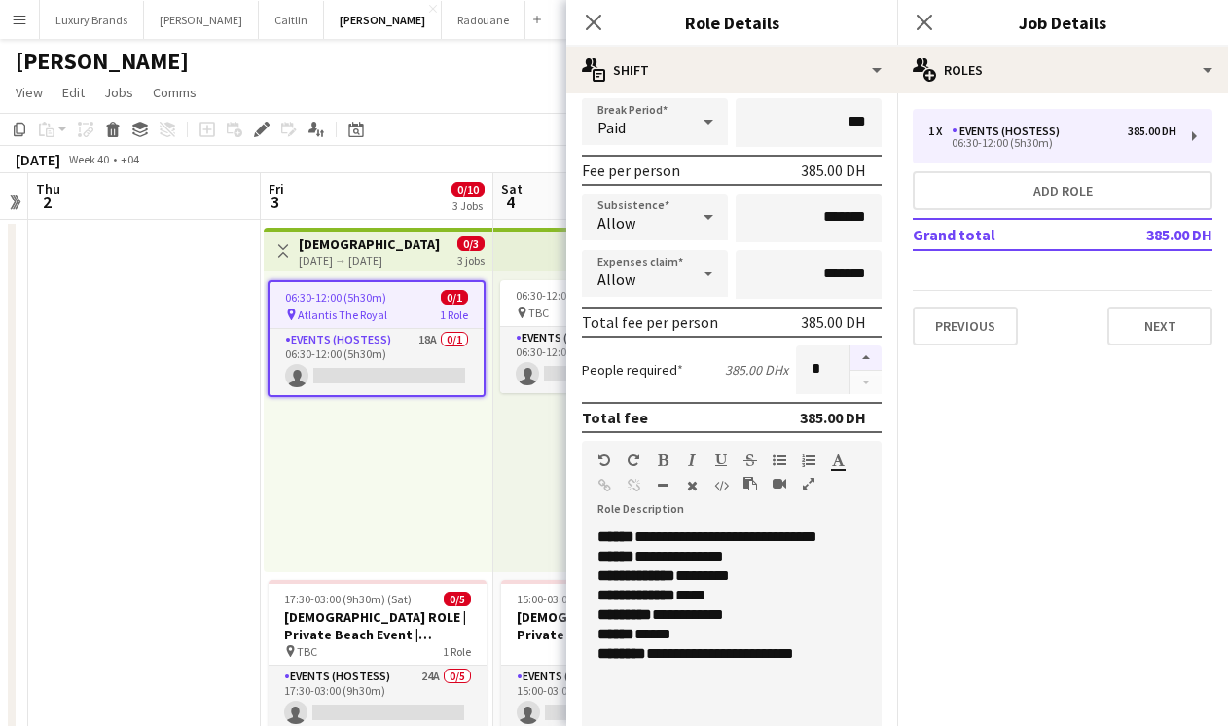
click at [871, 353] on button "button" at bounding box center [865, 357] width 31 height 25
type input "*"
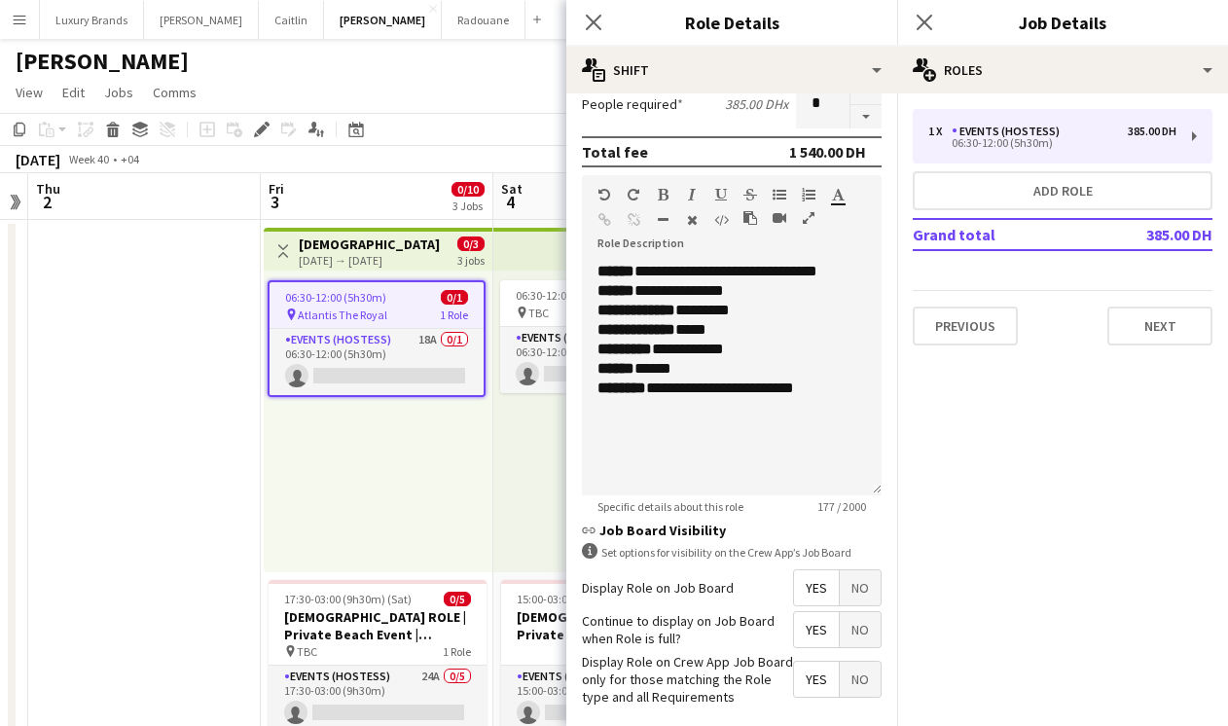
scroll to position [592, 0]
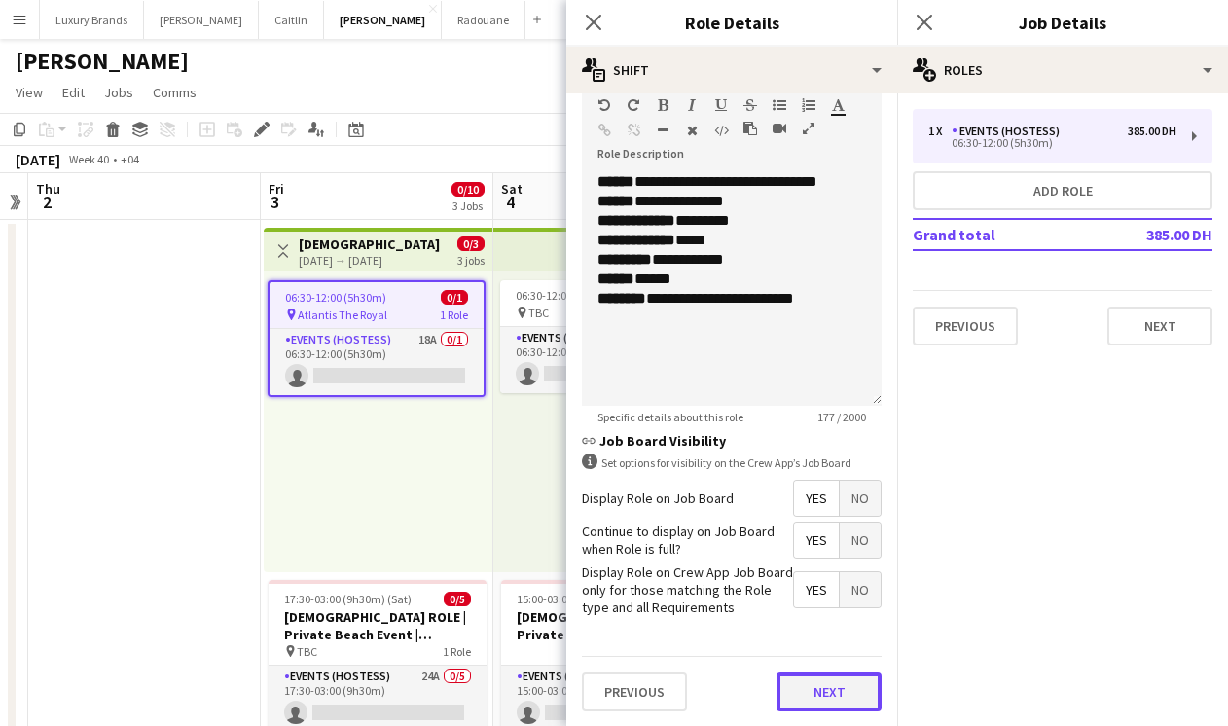
click at [828, 694] on button "Next" at bounding box center [829, 691] width 105 height 39
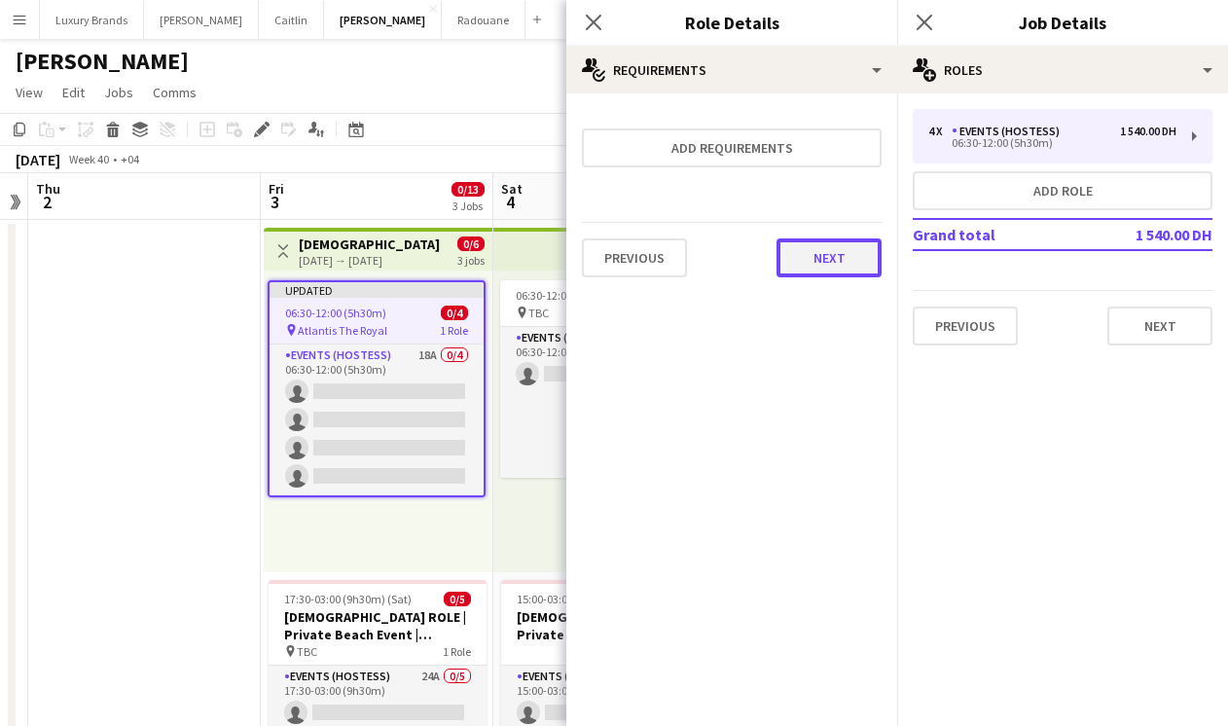
click at [812, 258] on button "Next" at bounding box center [829, 257] width 105 height 39
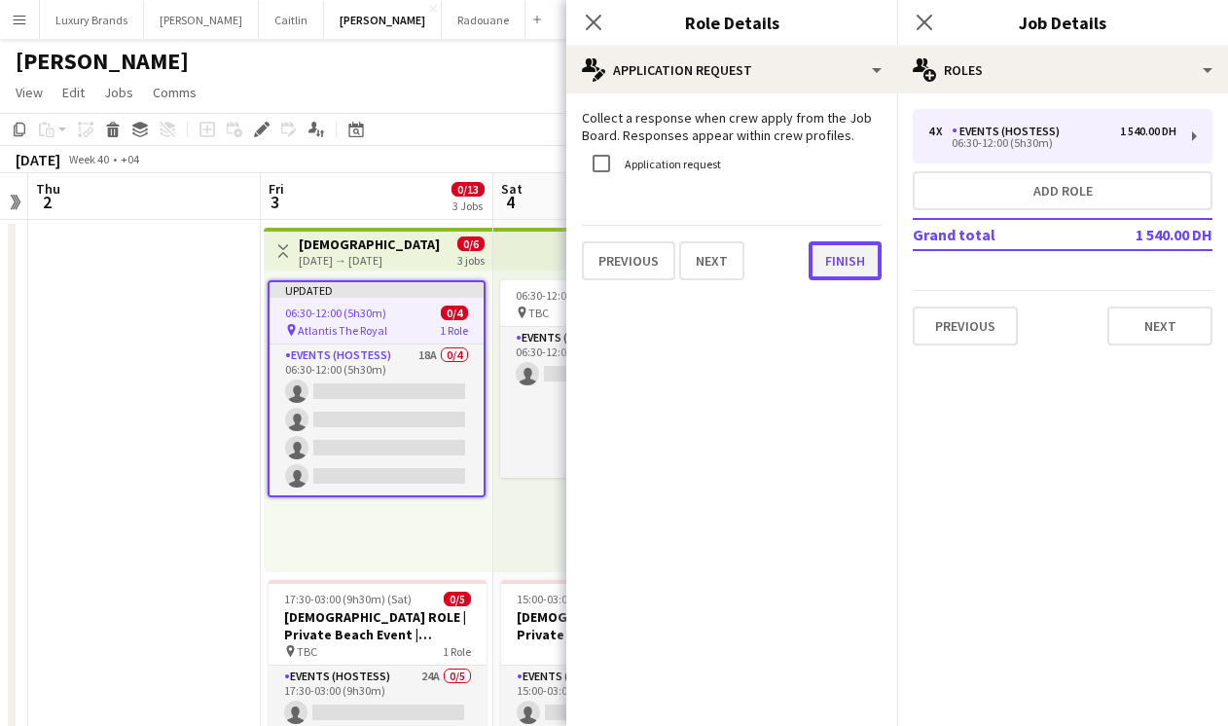
click at [855, 275] on button "Finish" at bounding box center [845, 260] width 73 height 39
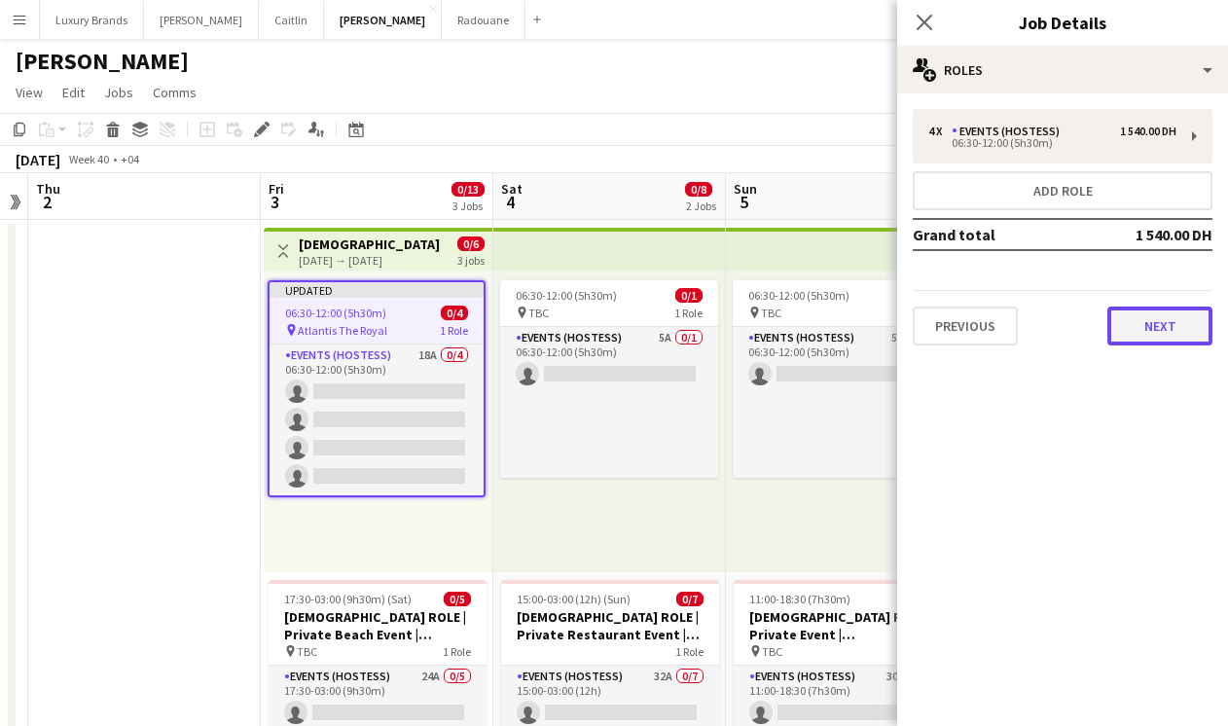
click at [1180, 340] on button "Next" at bounding box center [1159, 326] width 105 height 39
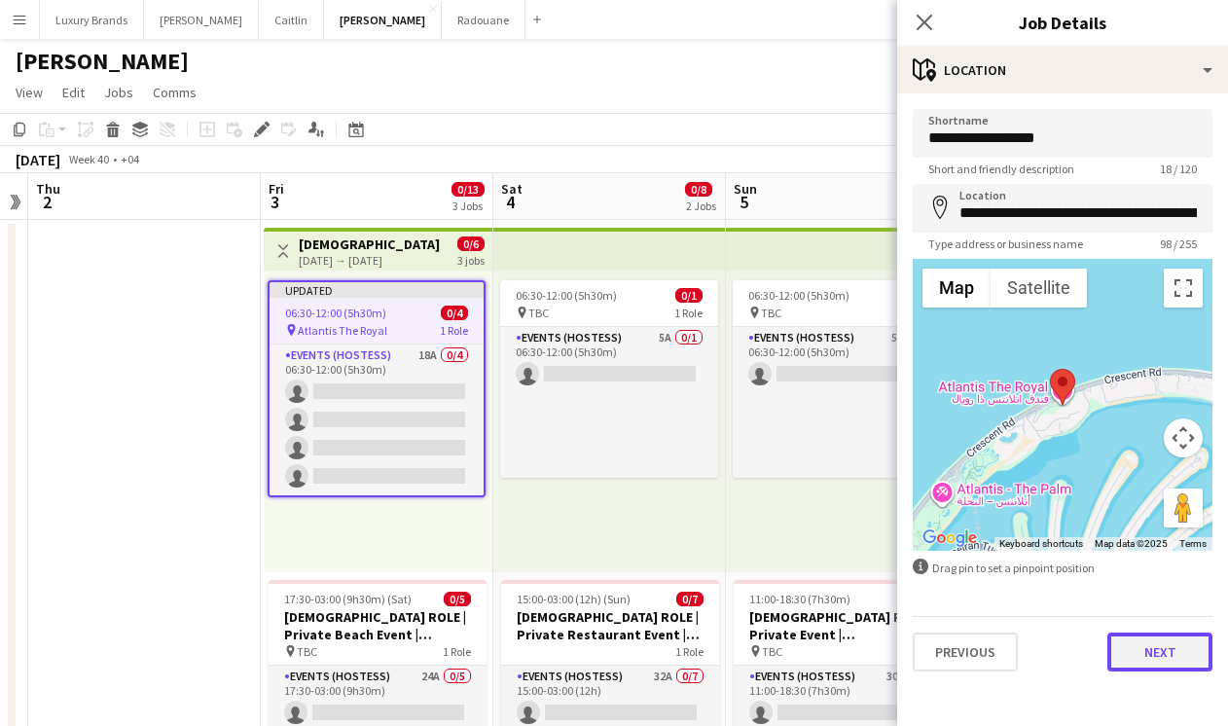
click at [1166, 668] on button "Next" at bounding box center [1159, 651] width 105 height 39
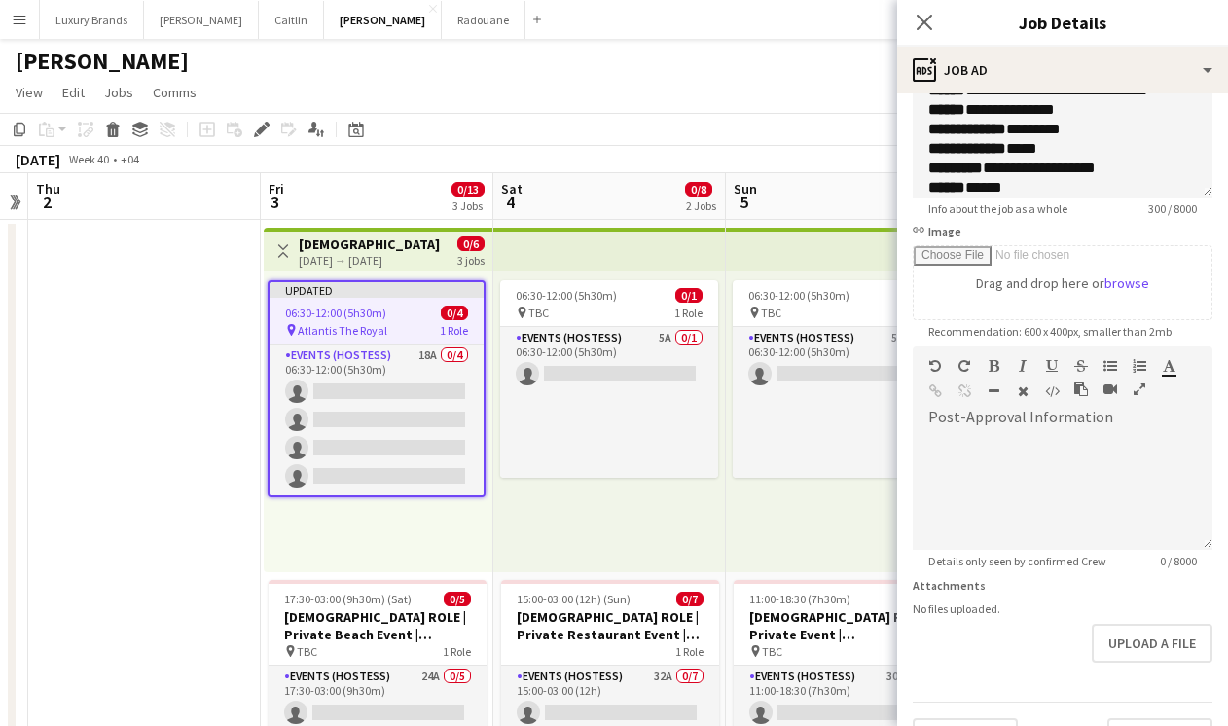
scroll to position [236, 0]
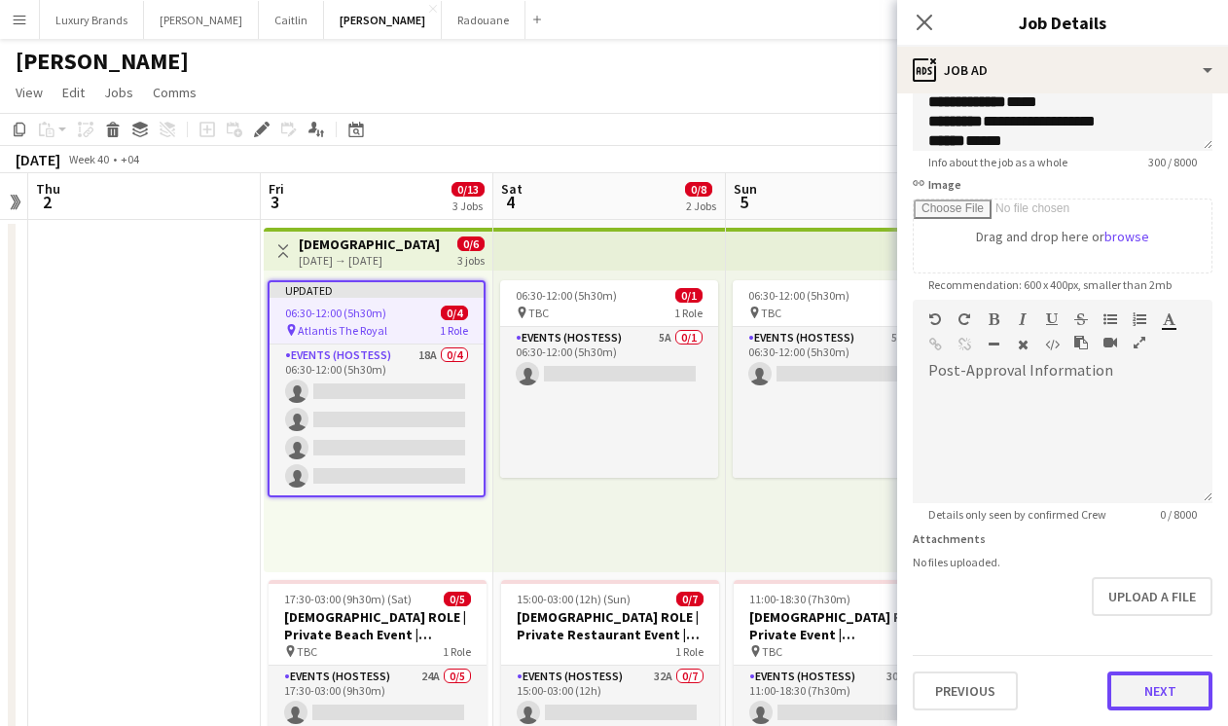
click at [1154, 699] on button "Next" at bounding box center [1159, 690] width 105 height 39
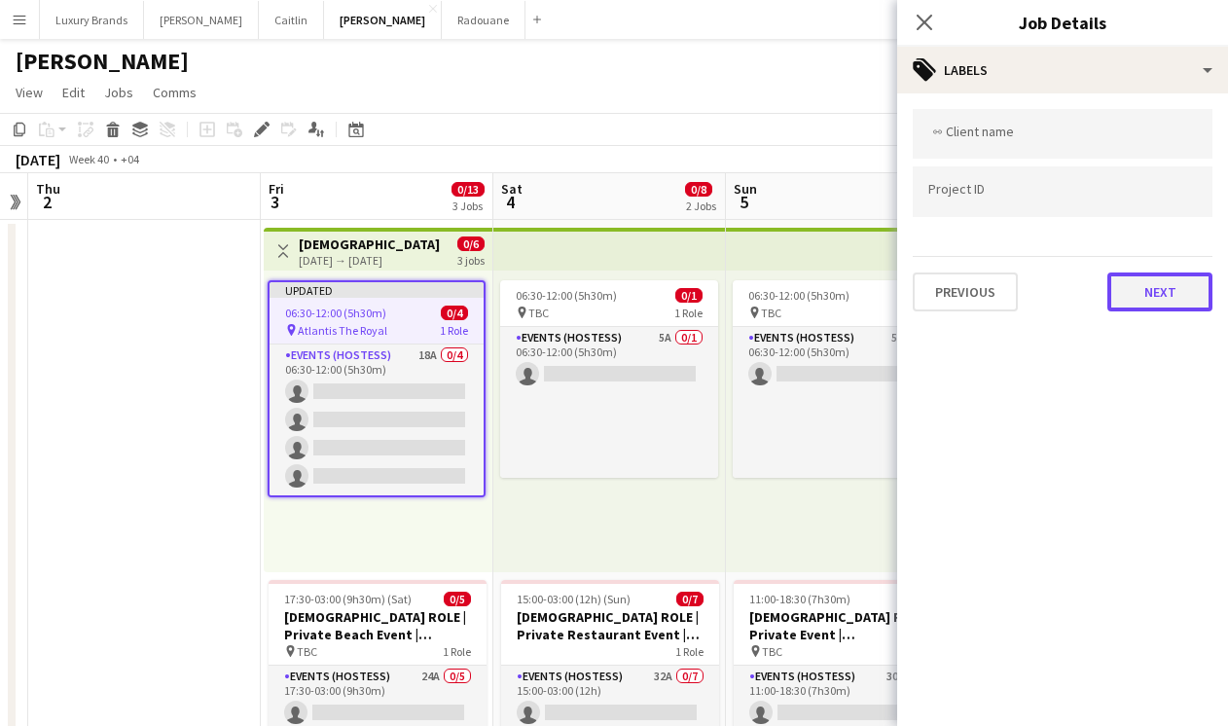
click at [1164, 284] on button "Next" at bounding box center [1159, 291] width 105 height 39
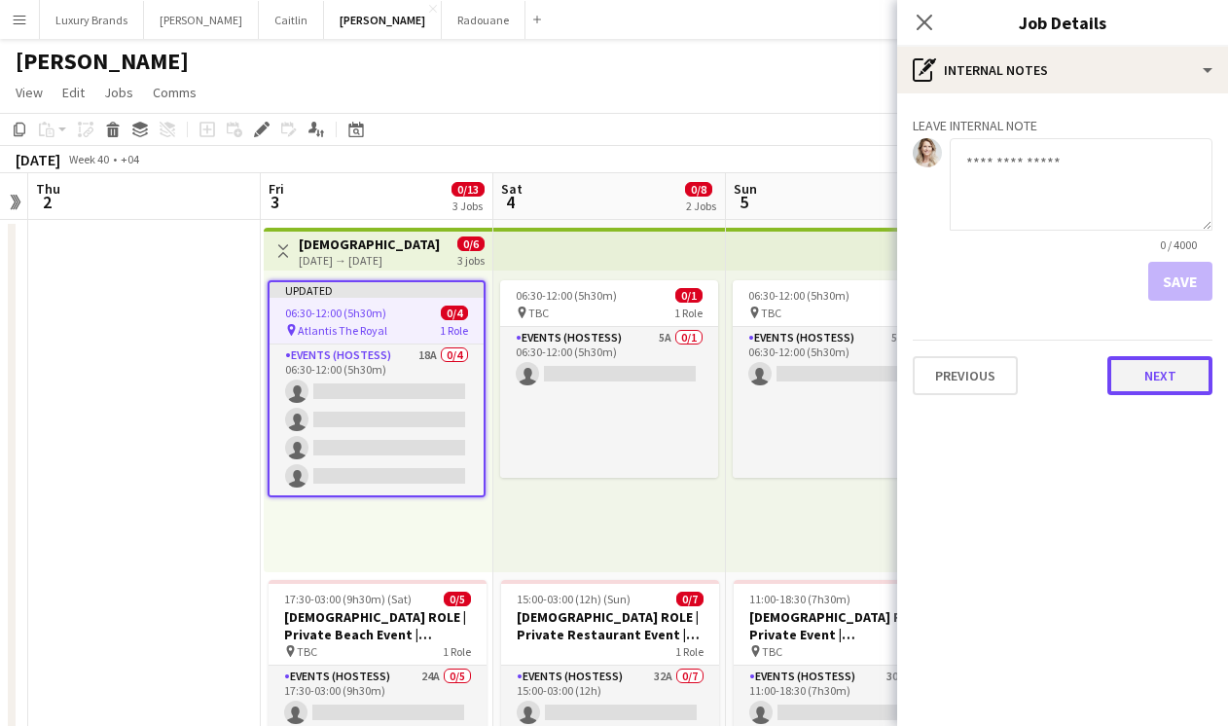
click at [1172, 378] on button "Next" at bounding box center [1159, 375] width 105 height 39
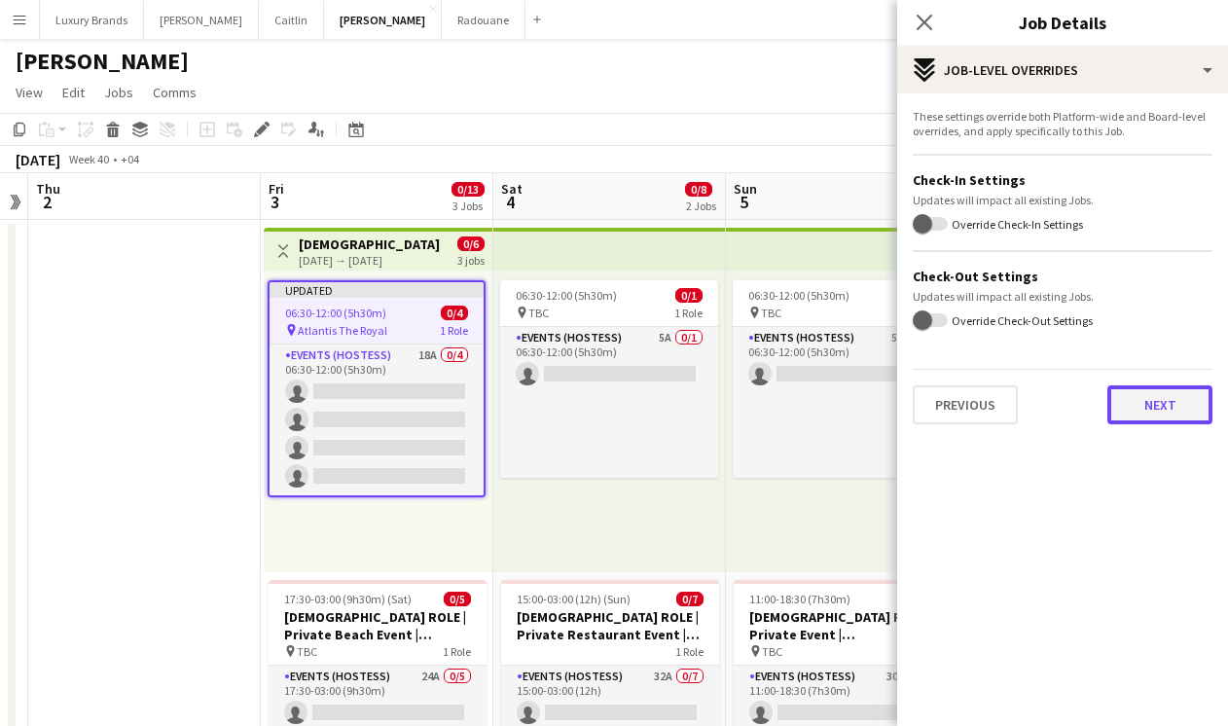
click at [1142, 405] on button "Next" at bounding box center [1159, 404] width 105 height 39
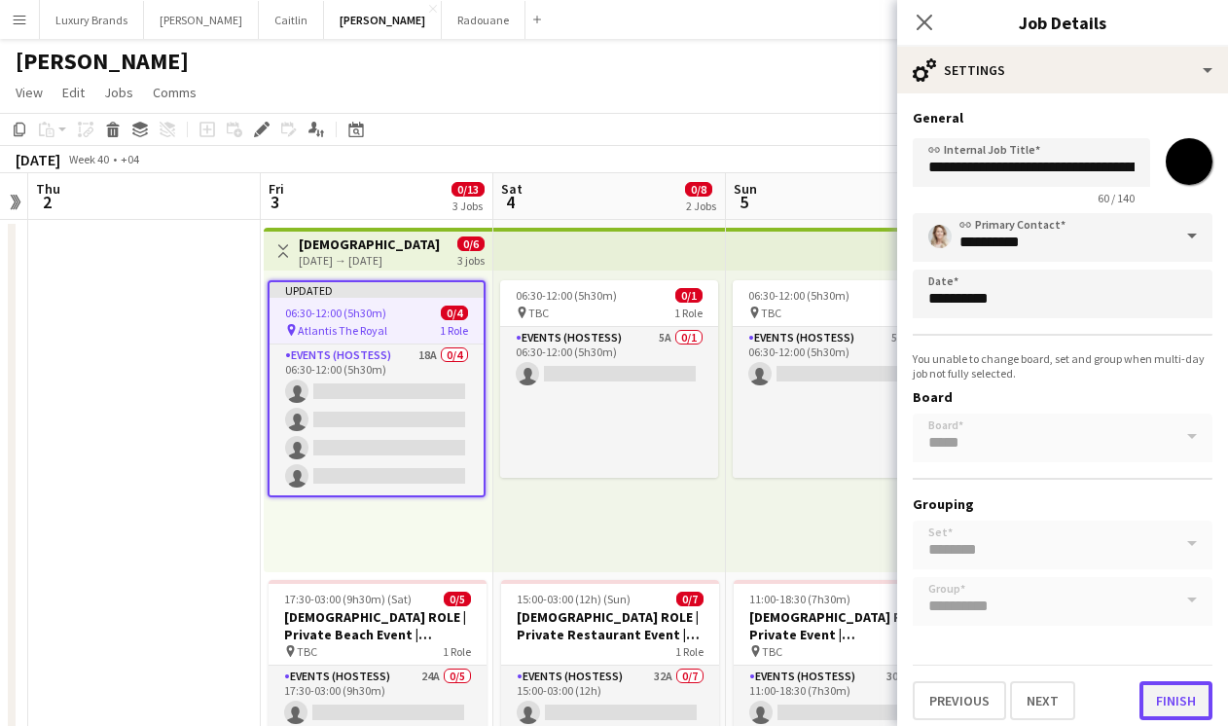
click at [1192, 686] on button "Finish" at bounding box center [1175, 700] width 73 height 39
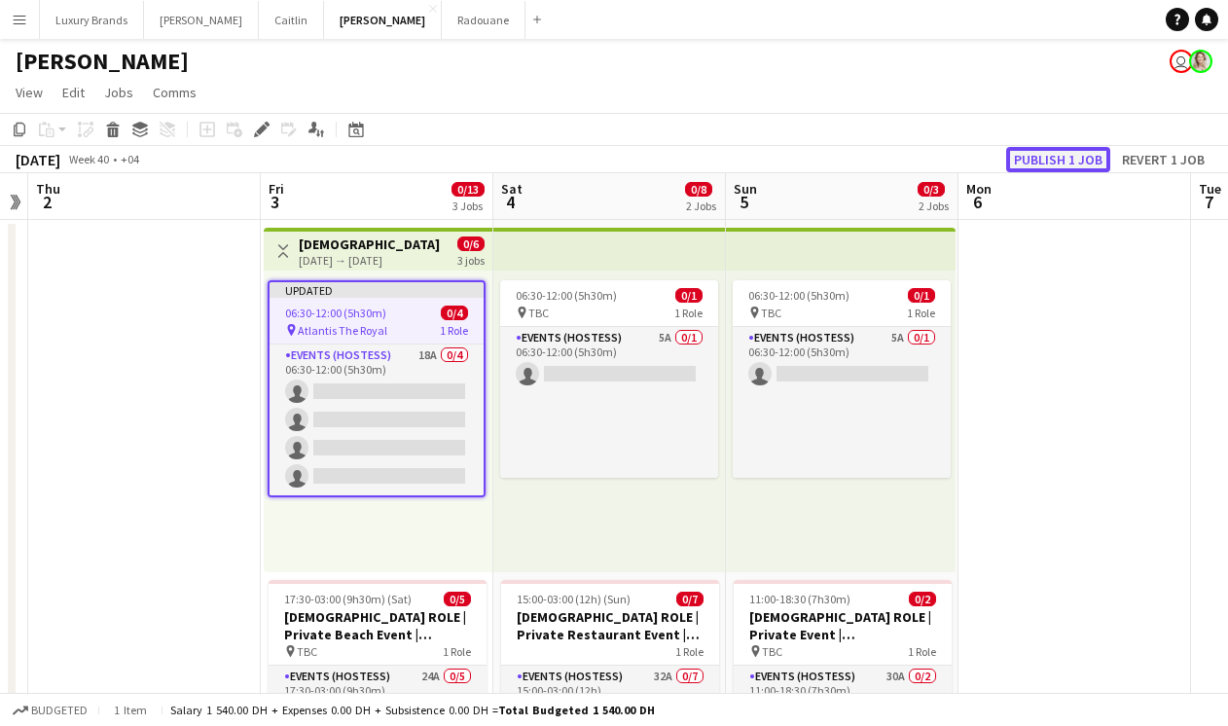
click at [1046, 165] on button "Publish 1 job" at bounding box center [1058, 159] width 104 height 25
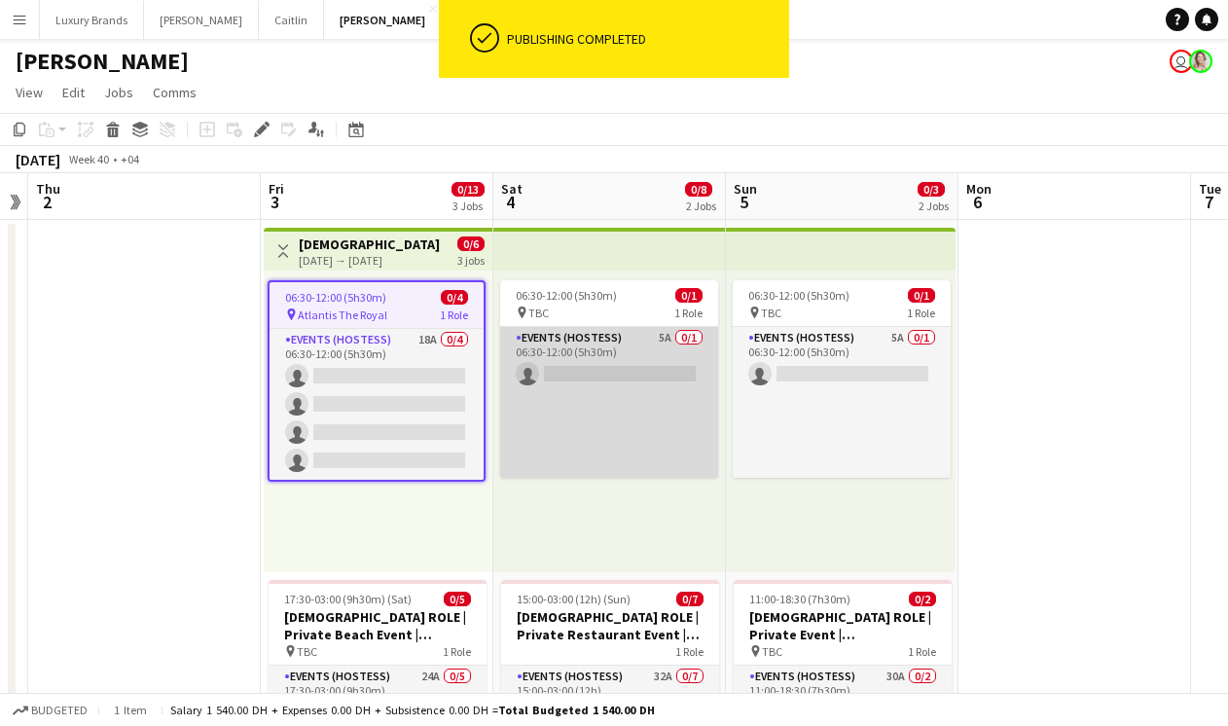
click at [646, 353] on app-card-role "Events (Hostess) 5A 0/1 06:30-12:00 (5h30m) single-neutral-actions" at bounding box center [609, 402] width 218 height 151
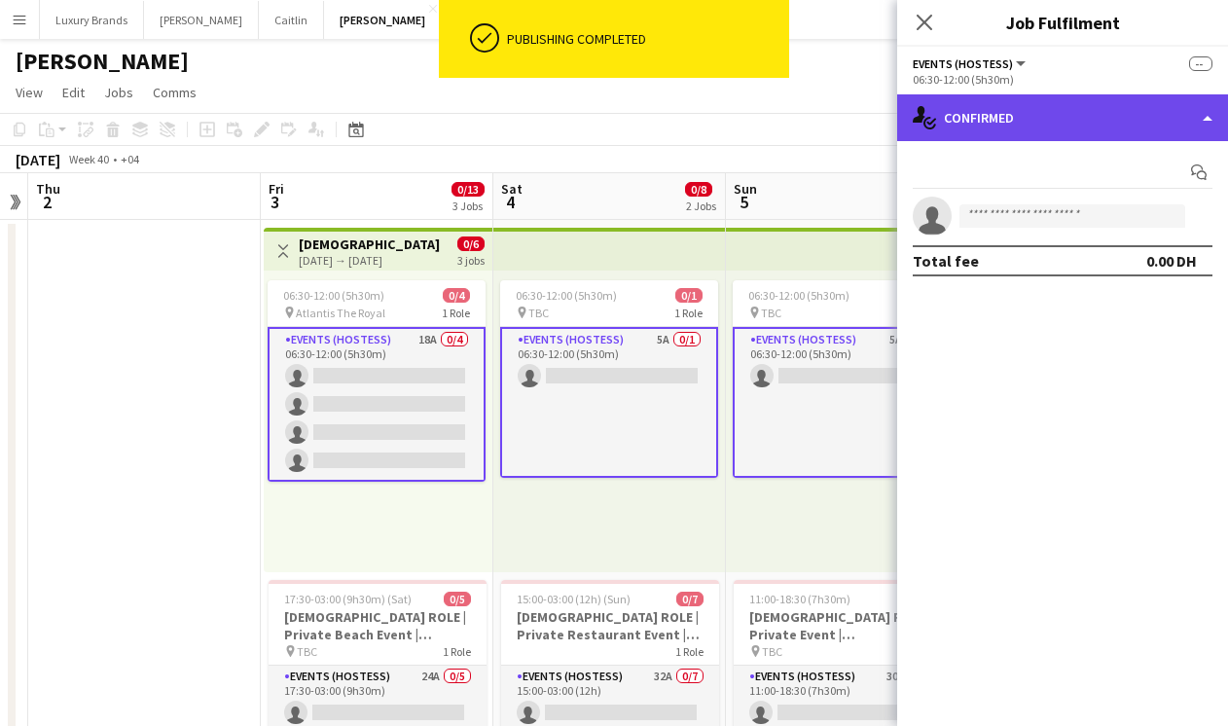
click at [978, 123] on div "single-neutral-actions-check-2 Confirmed" at bounding box center [1062, 117] width 331 height 47
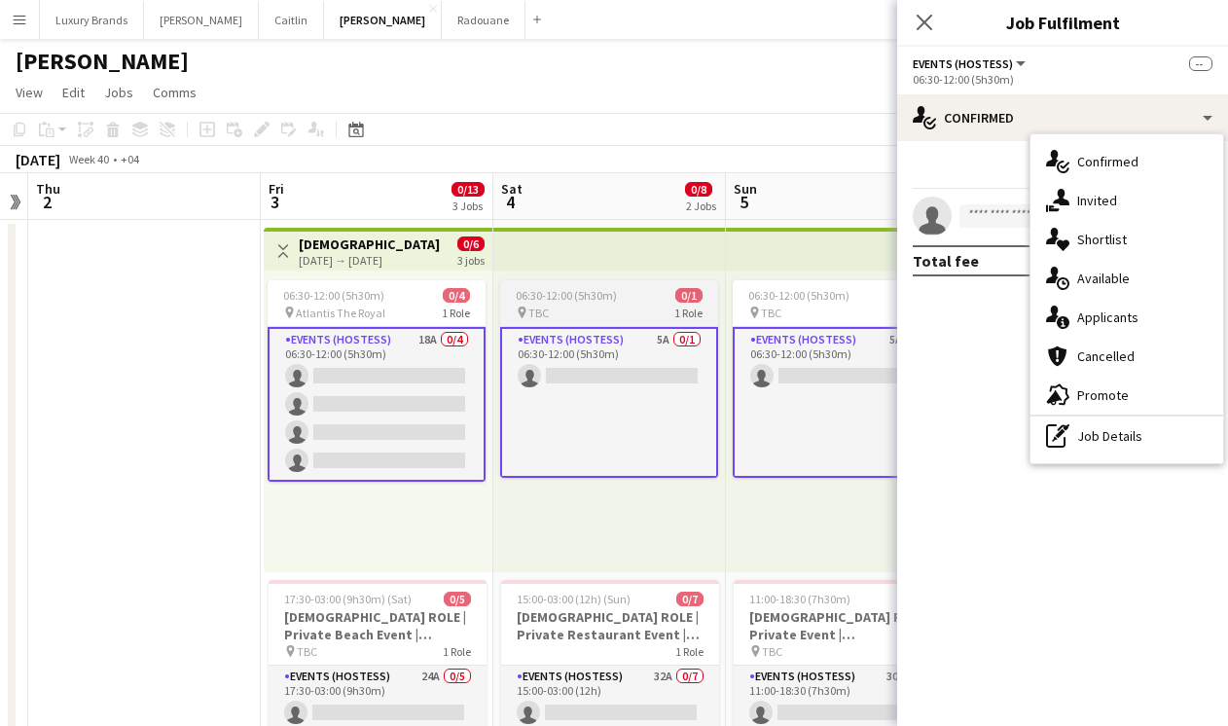
click at [594, 307] on div "pin TBC 1 Role" at bounding box center [609, 313] width 218 height 16
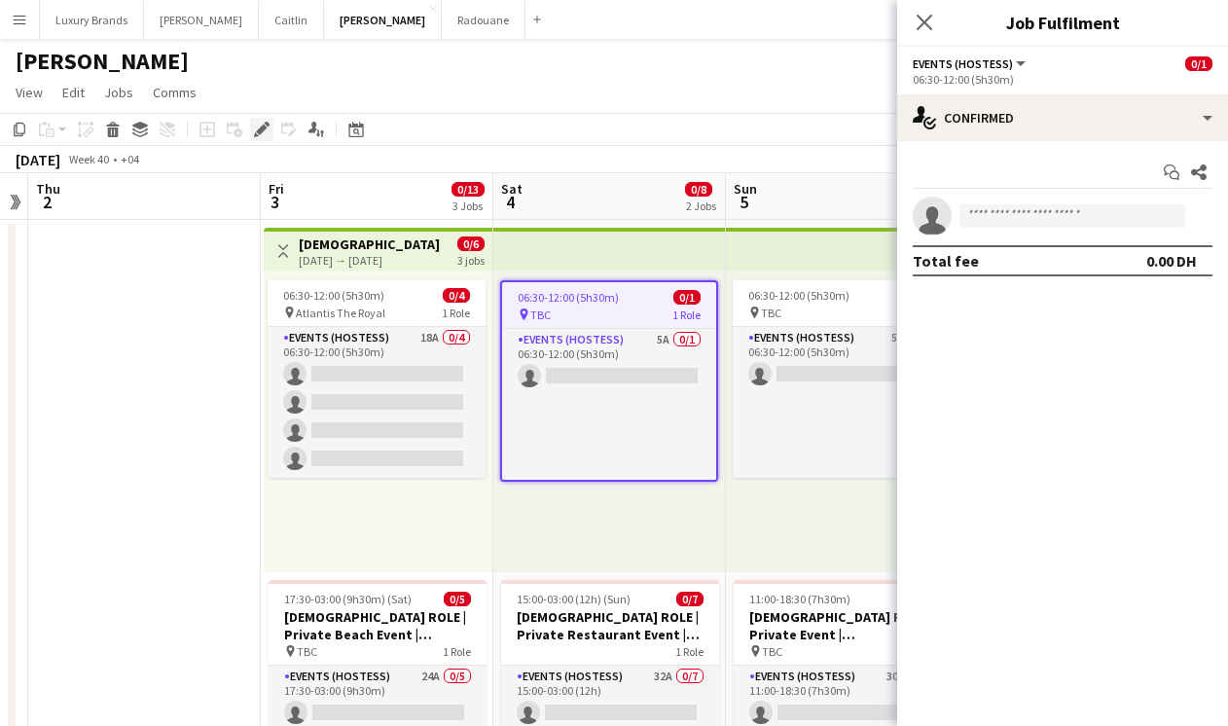
click at [262, 133] on icon "Edit" at bounding box center [262, 130] width 16 height 16
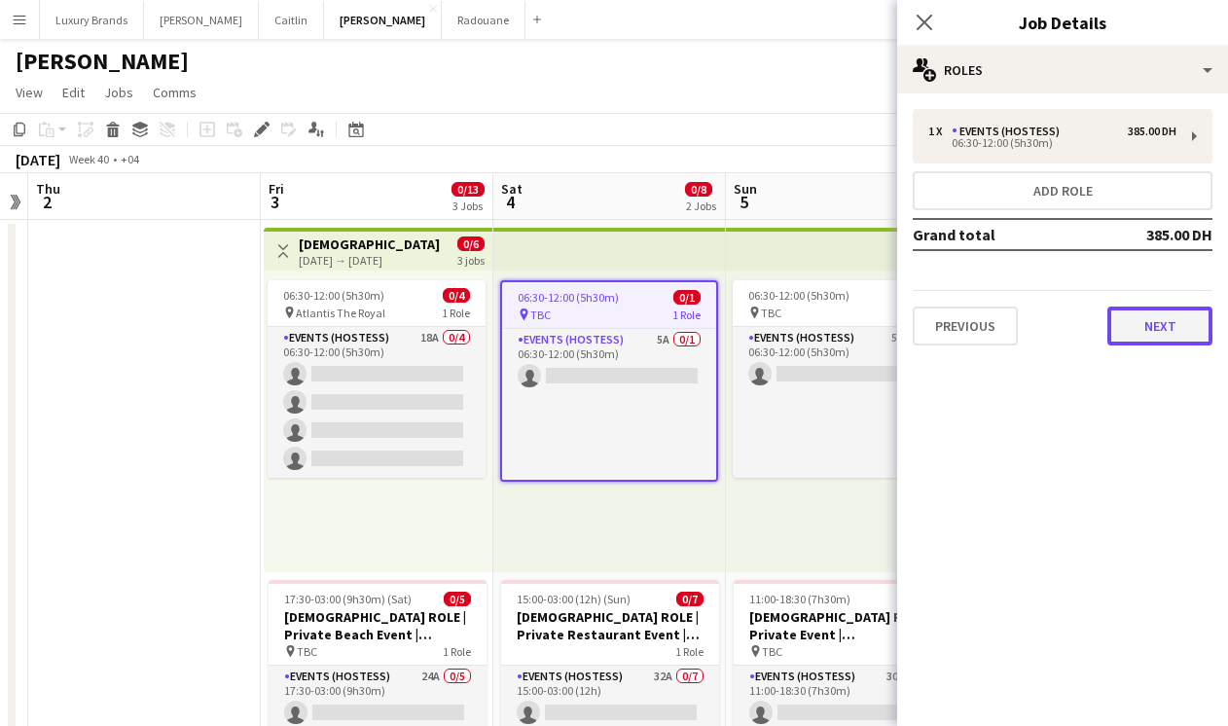
click at [1156, 323] on button "Next" at bounding box center [1159, 326] width 105 height 39
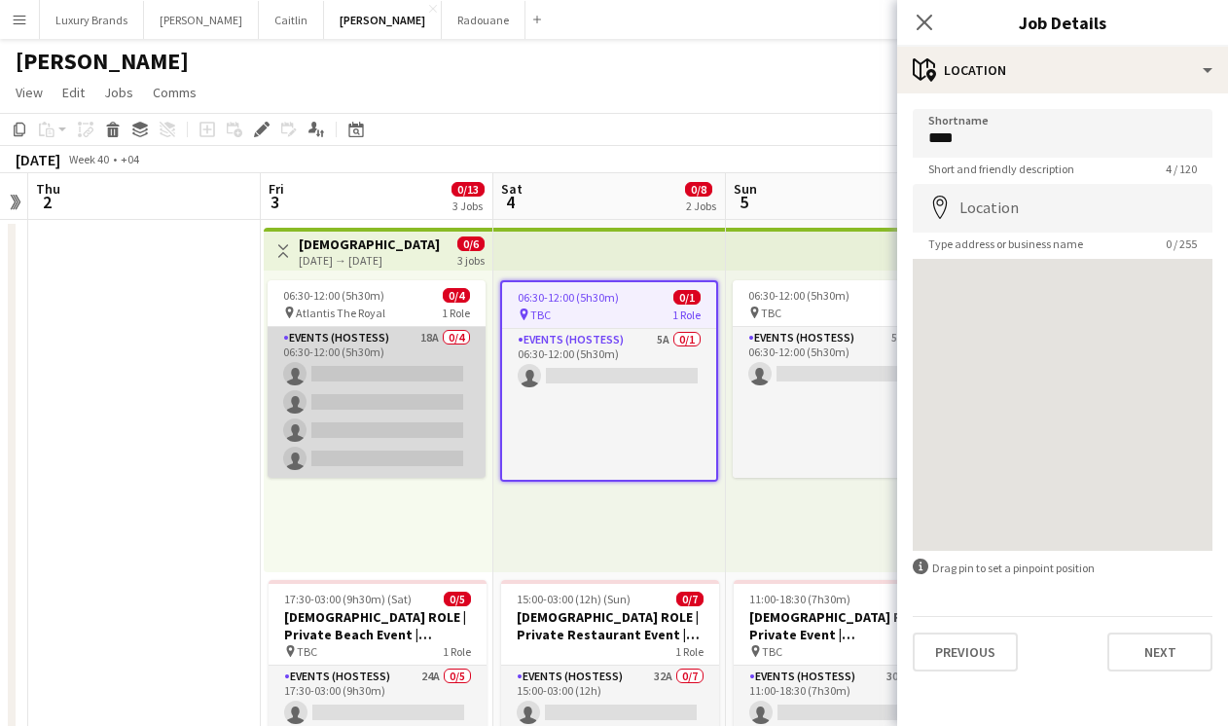
click at [415, 354] on app-card-role "Events (Hostess) 18A 0/4 06:30-12:00 (5h30m) single-neutral-actions single-neut…" at bounding box center [377, 402] width 218 height 151
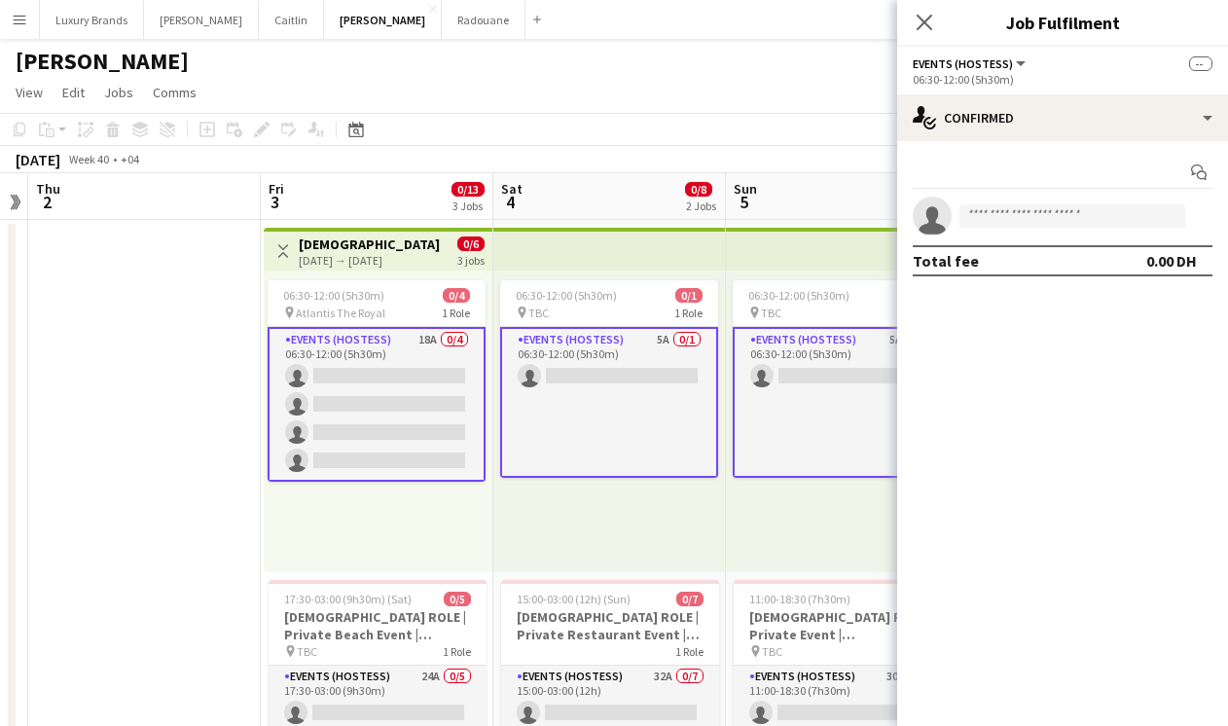
click at [263, 127] on div "Add job Add linked Job Edit Edit linked Job Applicants" at bounding box center [253, 129] width 149 height 23
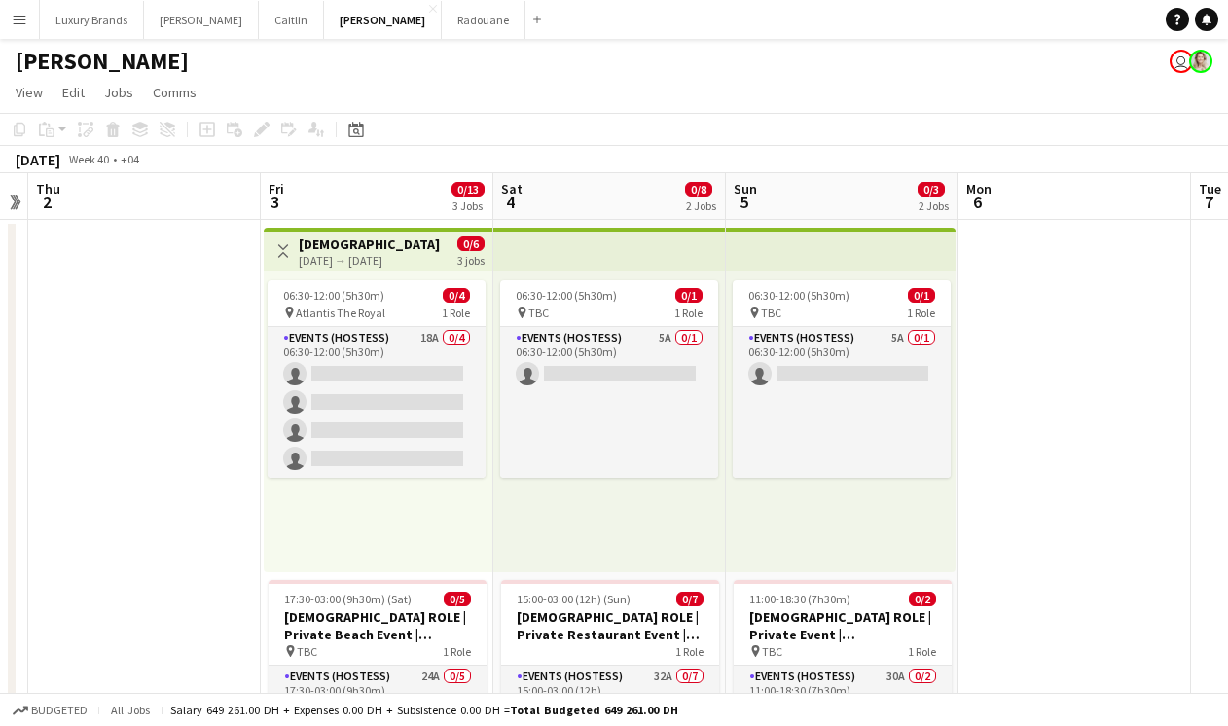
click at [259, 127] on div "Add job Add linked Job Edit Edit linked Job Applicants" at bounding box center [253, 129] width 149 height 23
click at [315, 293] on span "06:30-12:00 (5h30m)" at bounding box center [333, 295] width 101 height 15
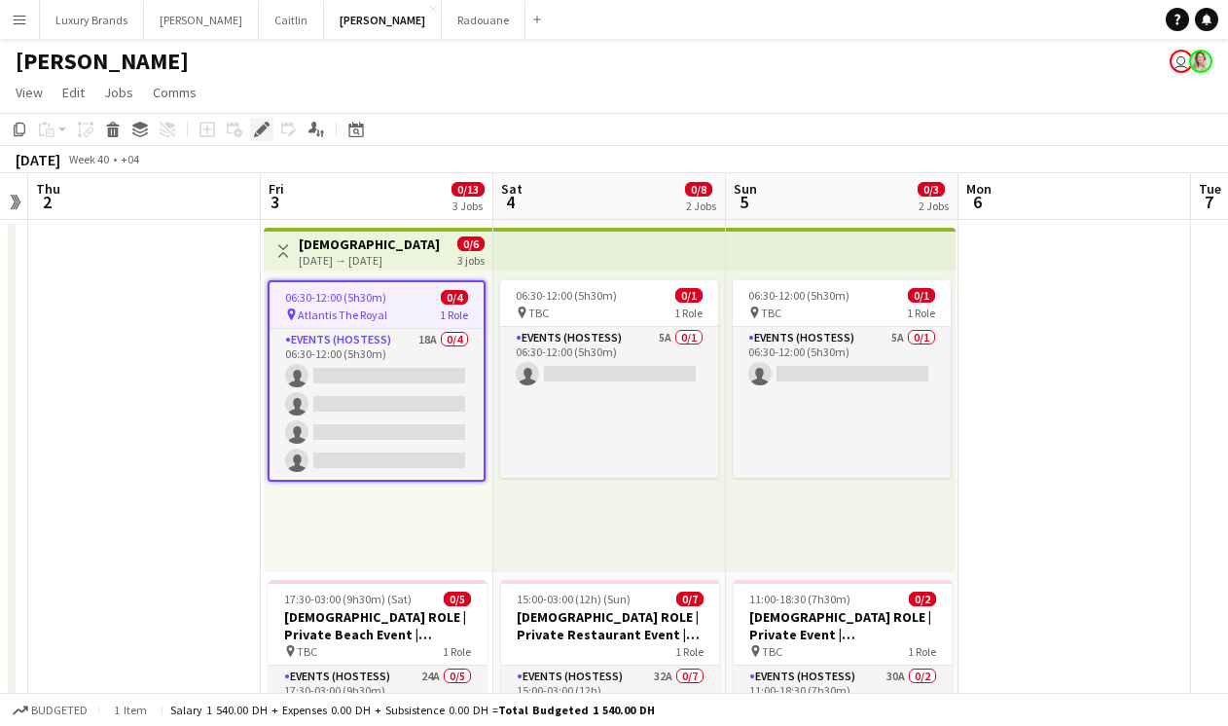
click at [262, 136] on icon "Edit" at bounding box center [262, 130] width 16 height 16
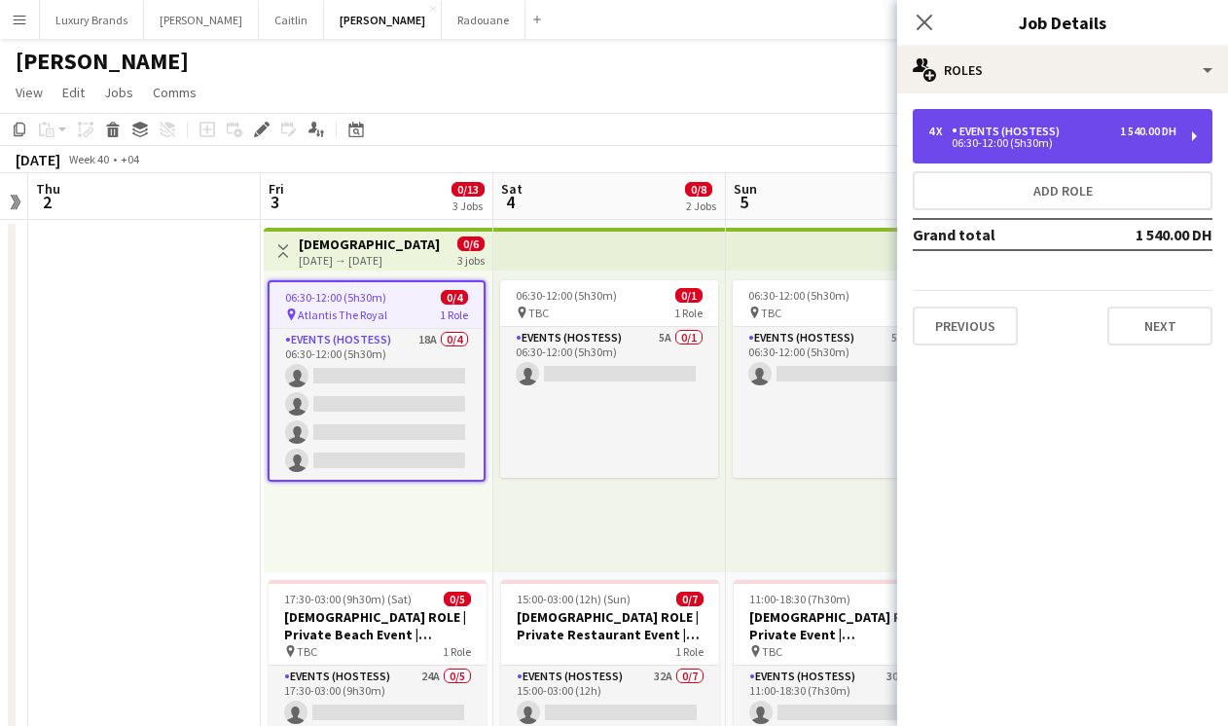
click at [1115, 132] on div "4 x Events (Hostess) 1 540.00 DH" at bounding box center [1052, 132] width 248 height 14
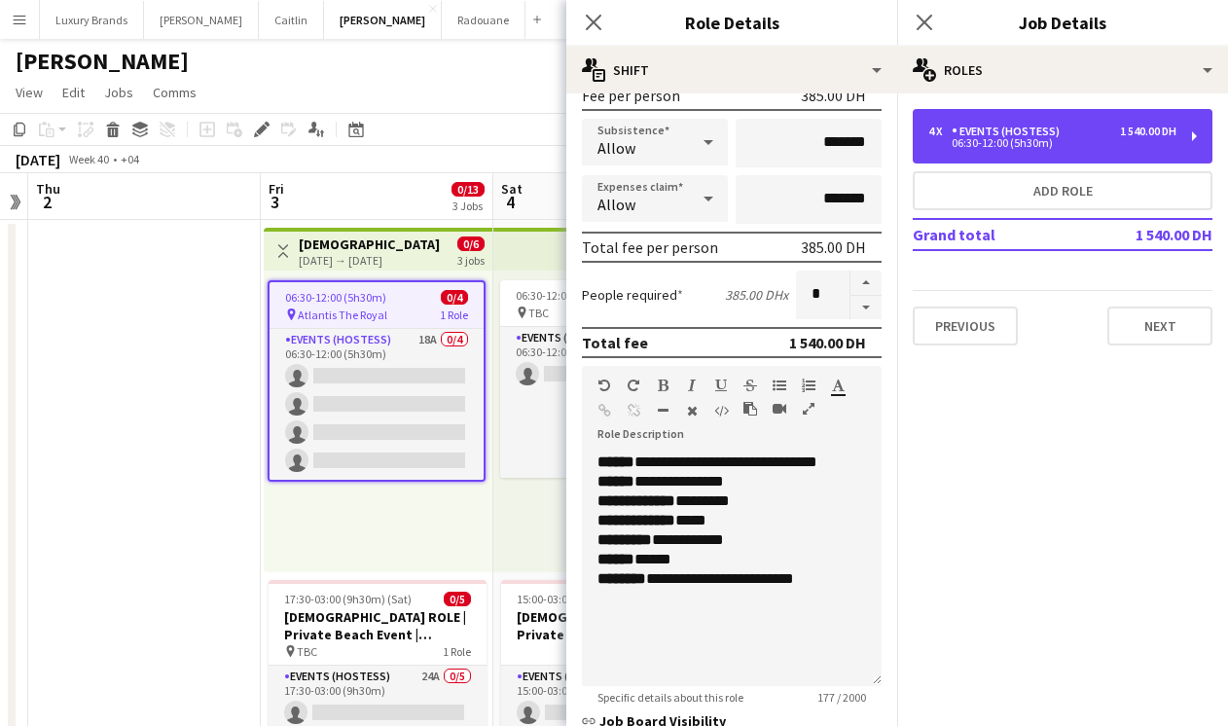
scroll to position [344, 0]
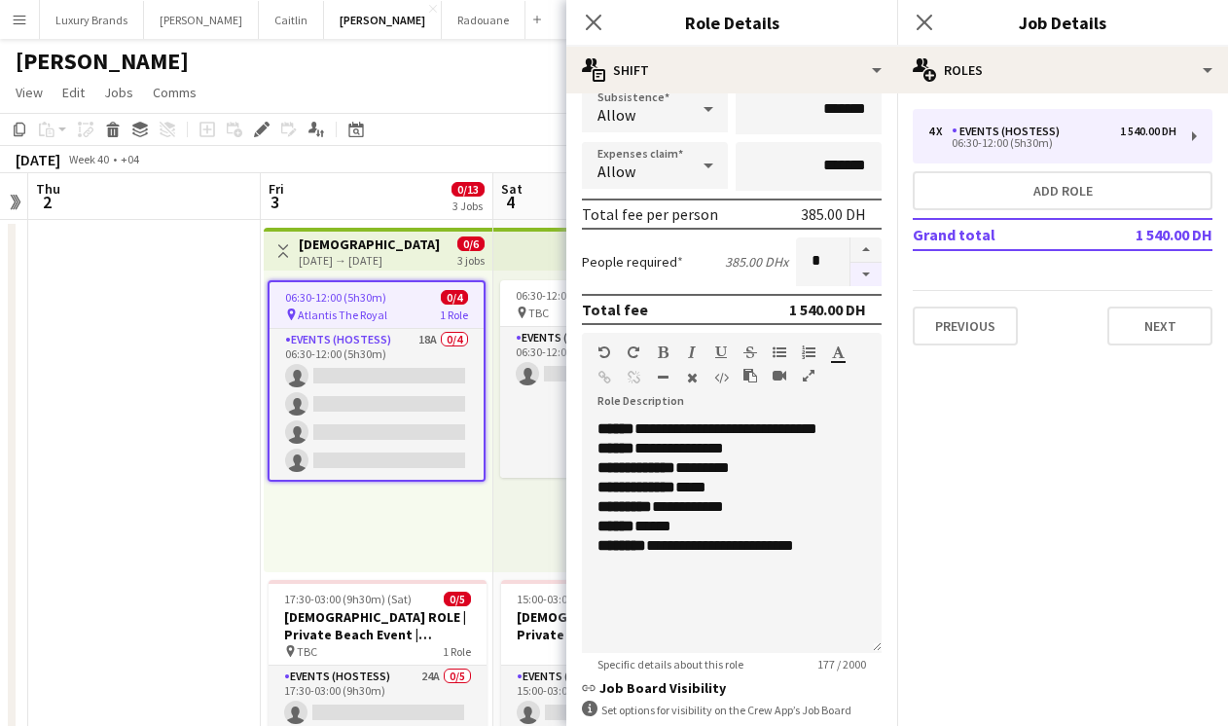
click at [870, 273] on button "button" at bounding box center [865, 275] width 31 height 24
type input "*"
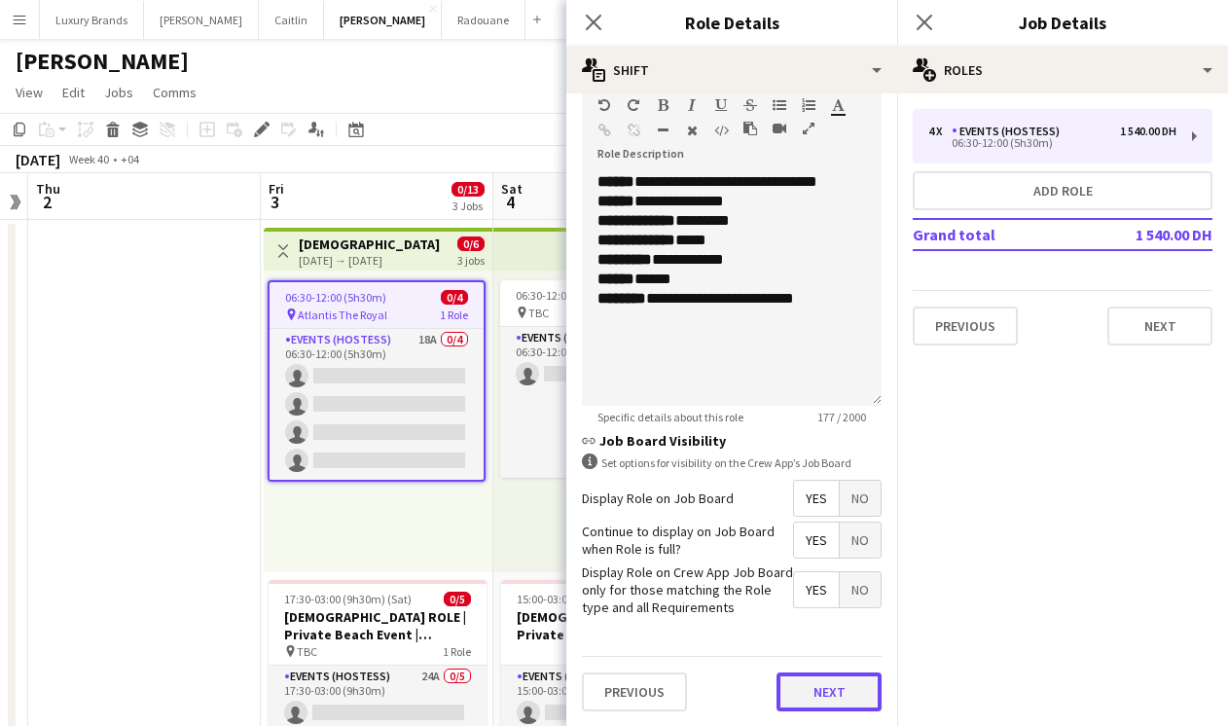
click at [813, 680] on button "Next" at bounding box center [829, 691] width 105 height 39
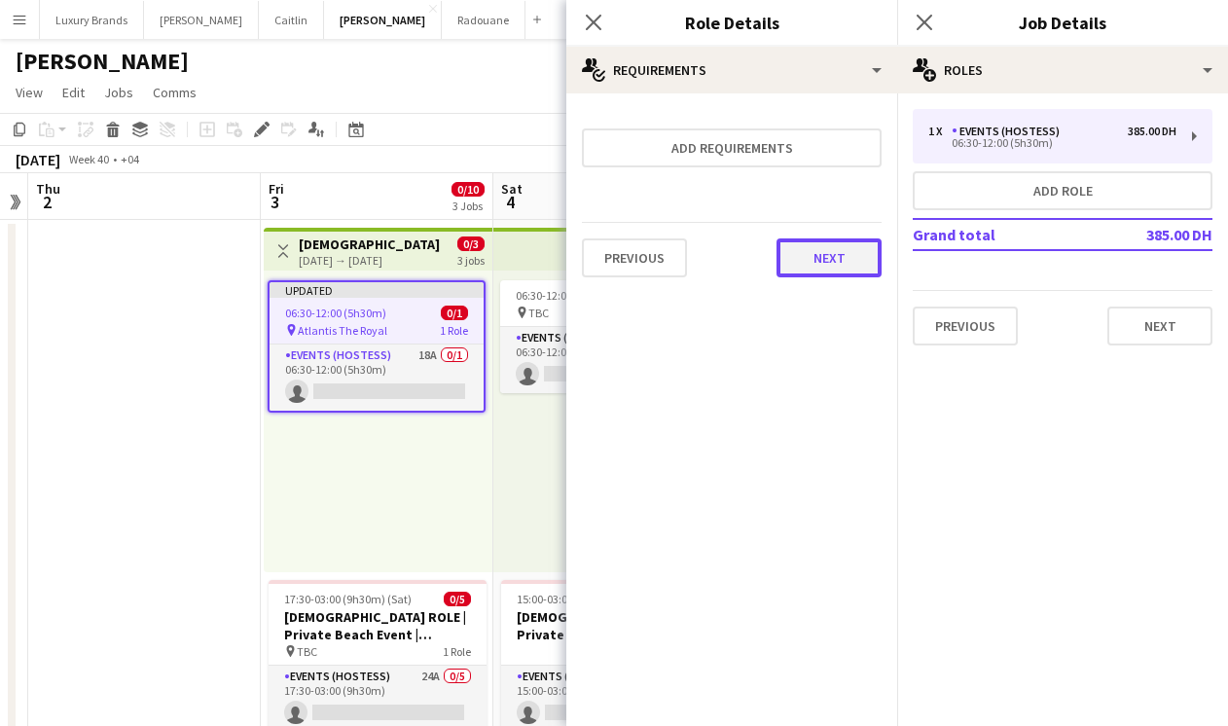
click at [851, 268] on button "Next" at bounding box center [829, 257] width 105 height 39
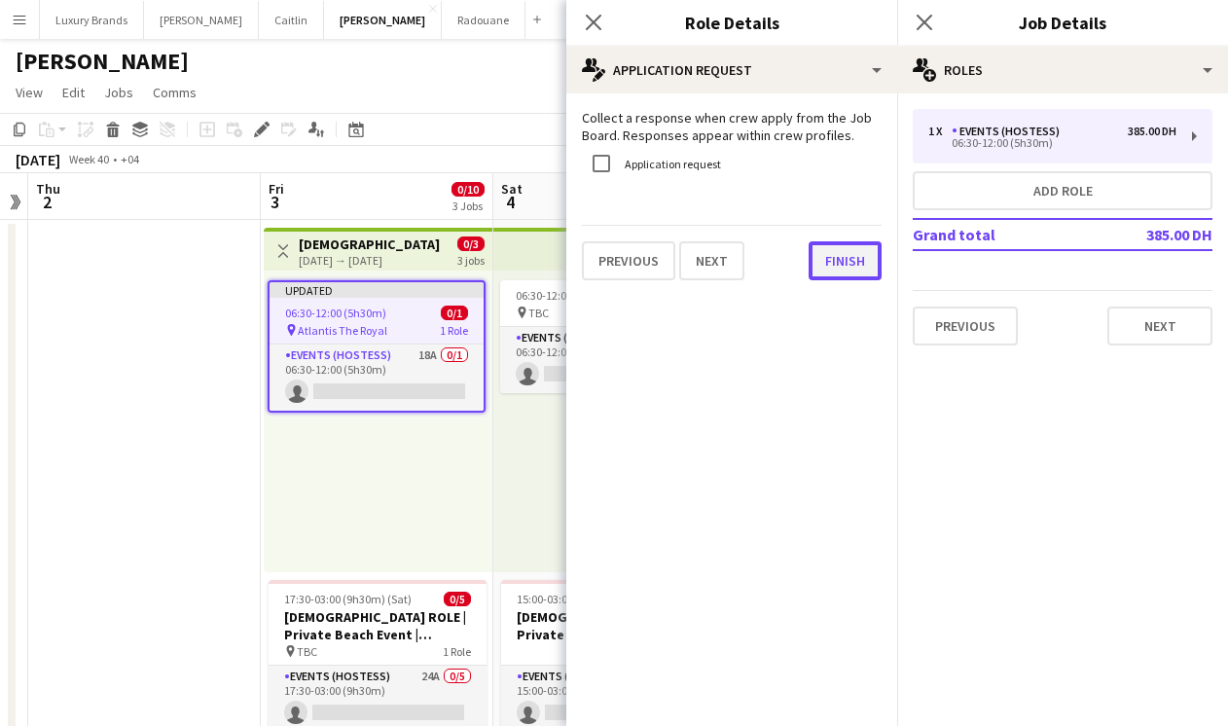
click at [833, 264] on button "Finish" at bounding box center [845, 260] width 73 height 39
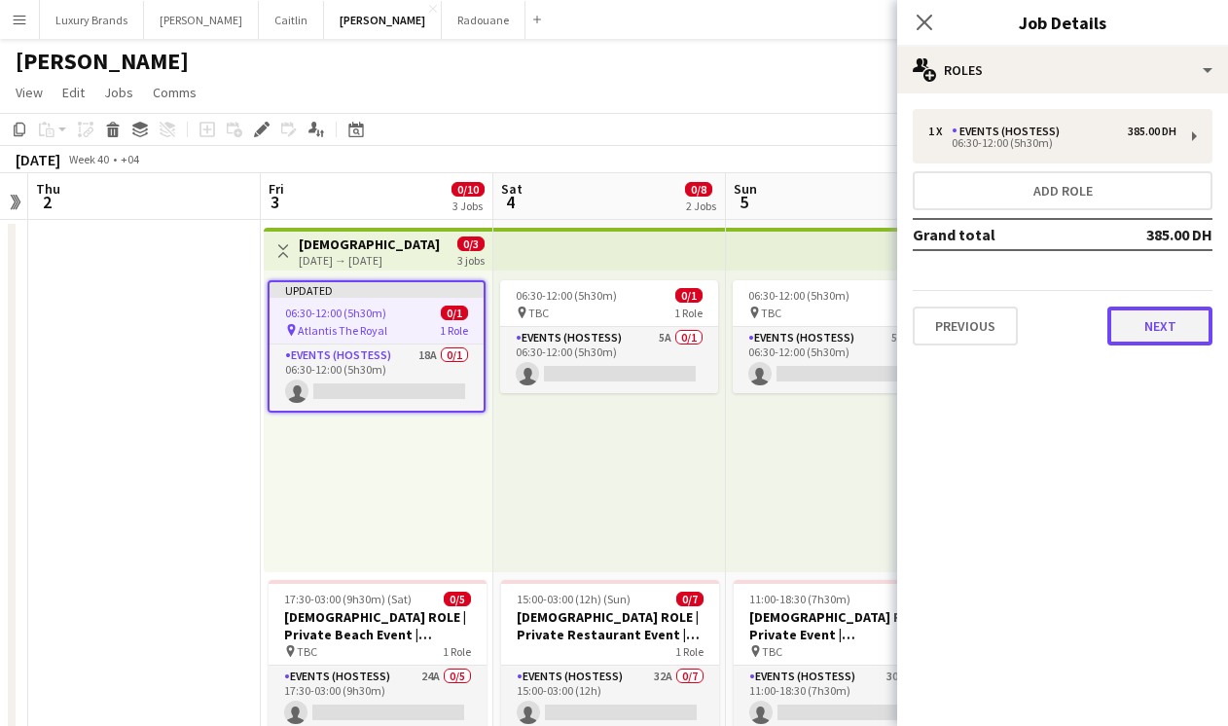
click at [1158, 342] on button "Next" at bounding box center [1159, 326] width 105 height 39
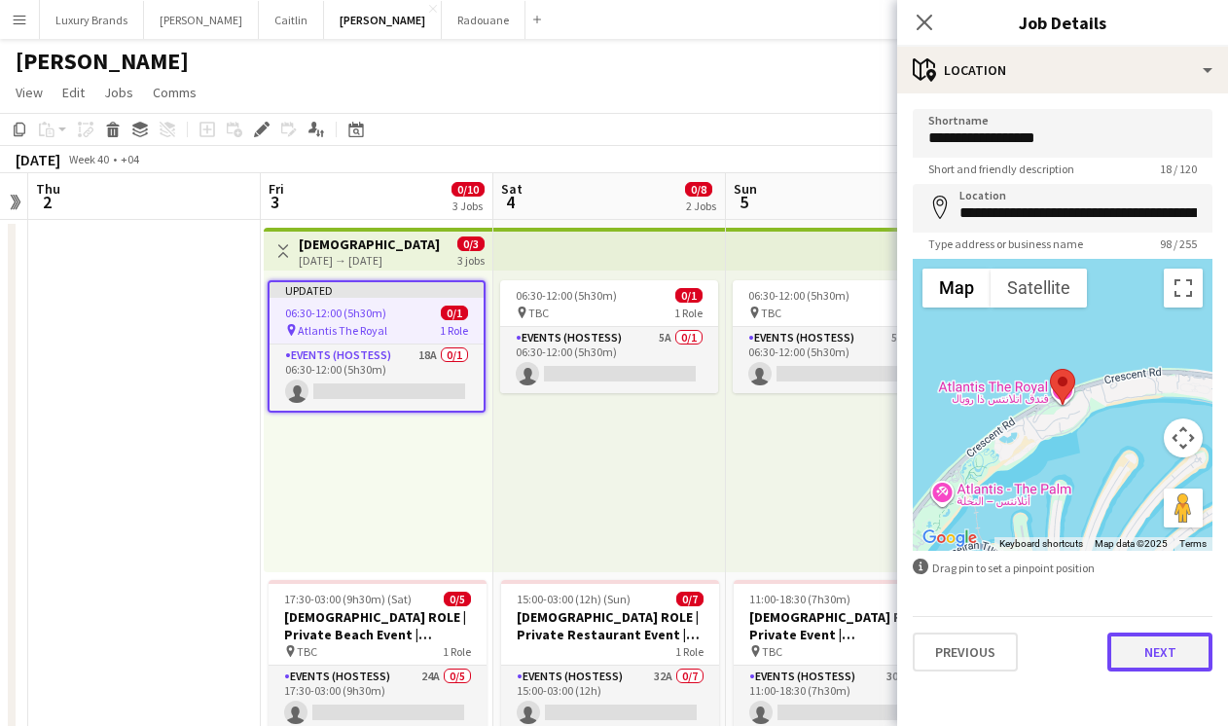
click at [1163, 649] on button "Next" at bounding box center [1159, 651] width 105 height 39
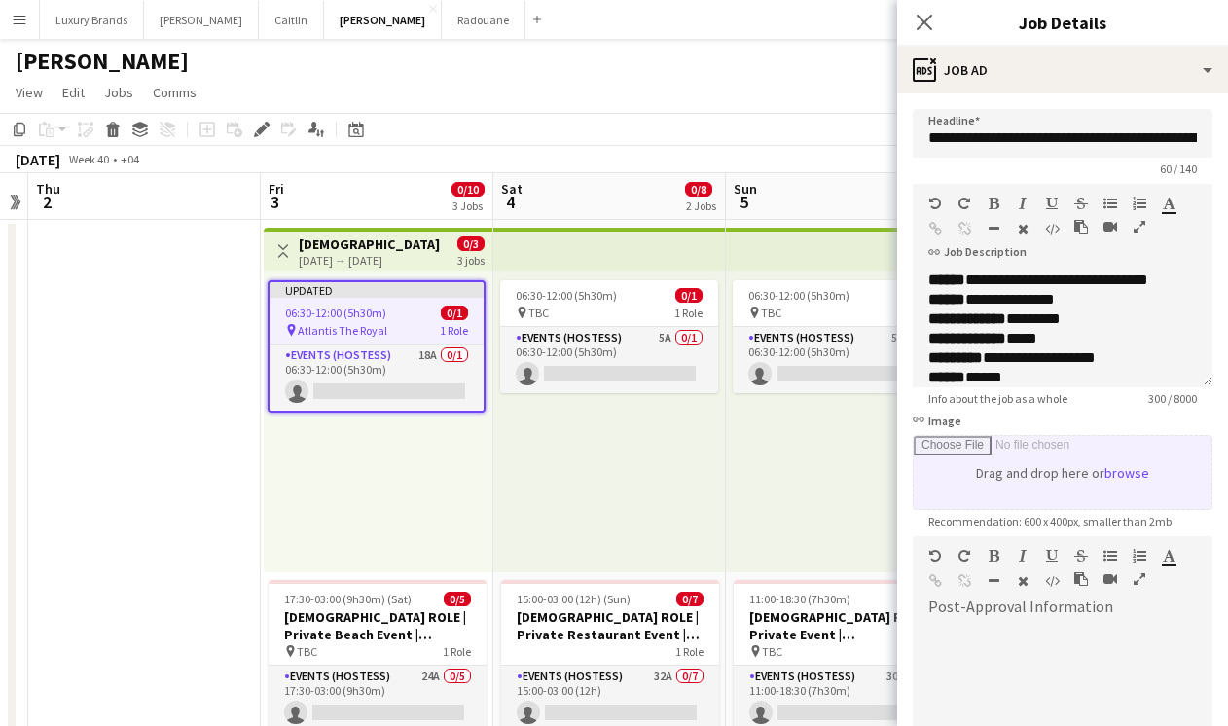
scroll to position [236, 0]
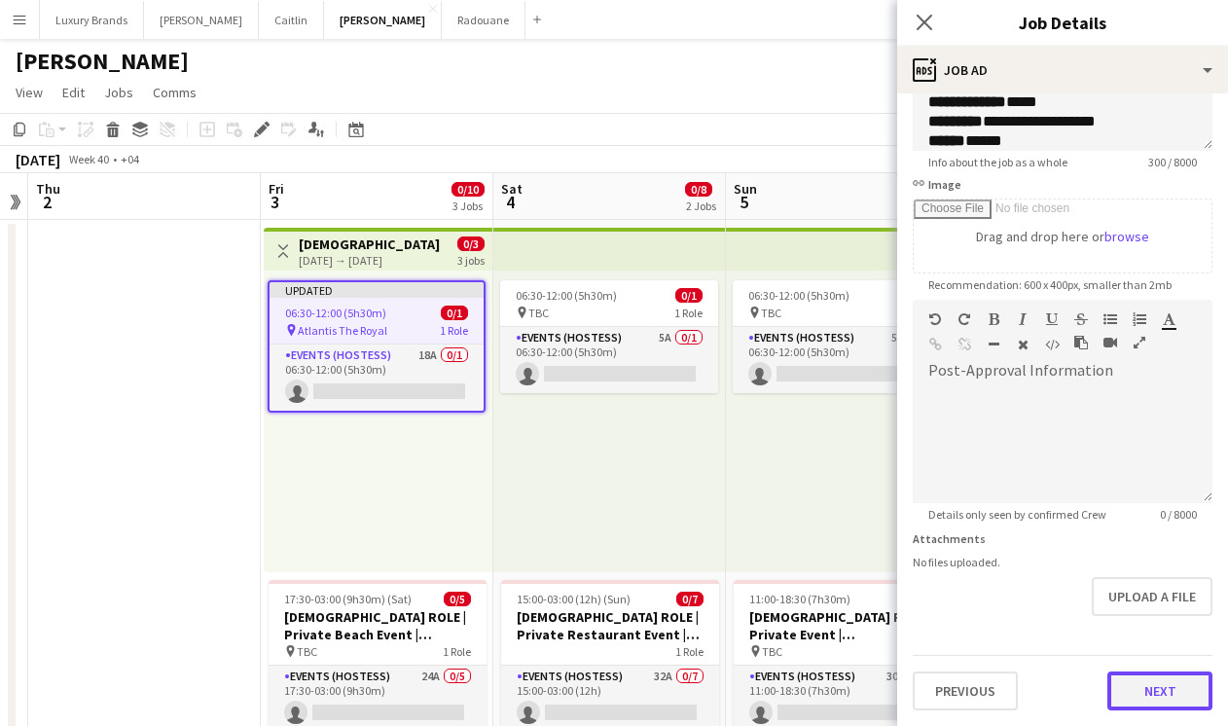
click at [1162, 681] on button "Next" at bounding box center [1159, 690] width 105 height 39
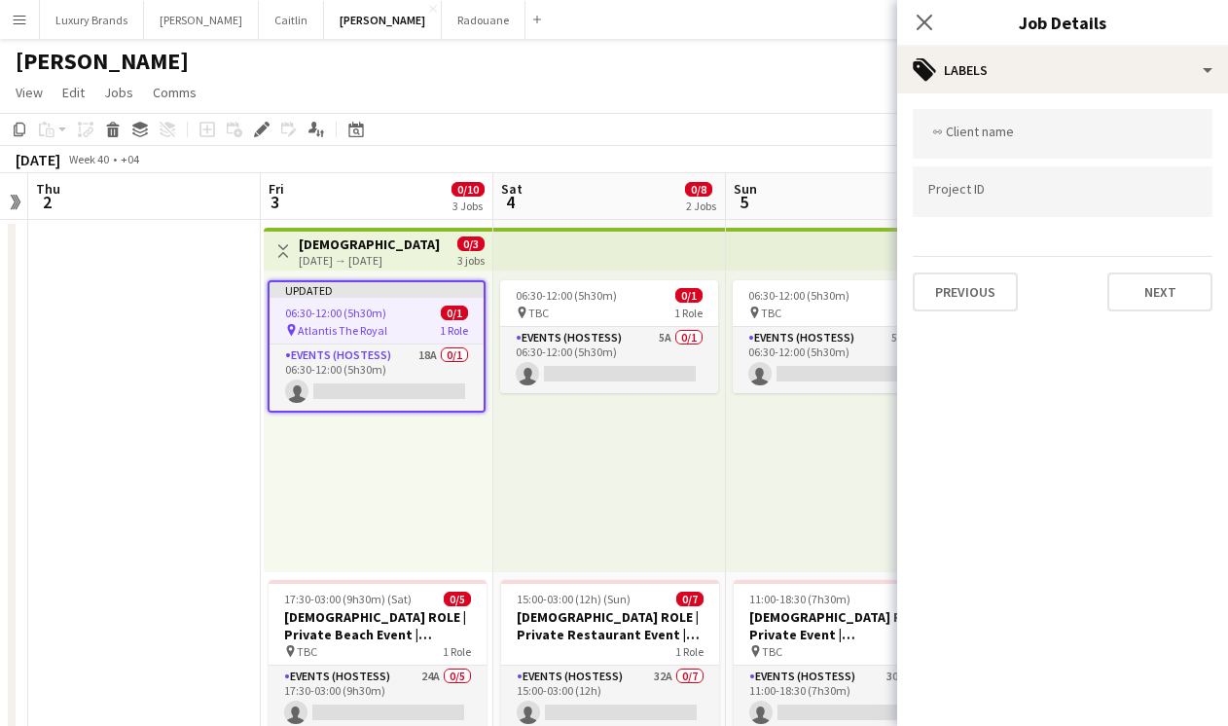
scroll to position [0, 0]
click at [1144, 307] on button "Next" at bounding box center [1159, 291] width 105 height 39
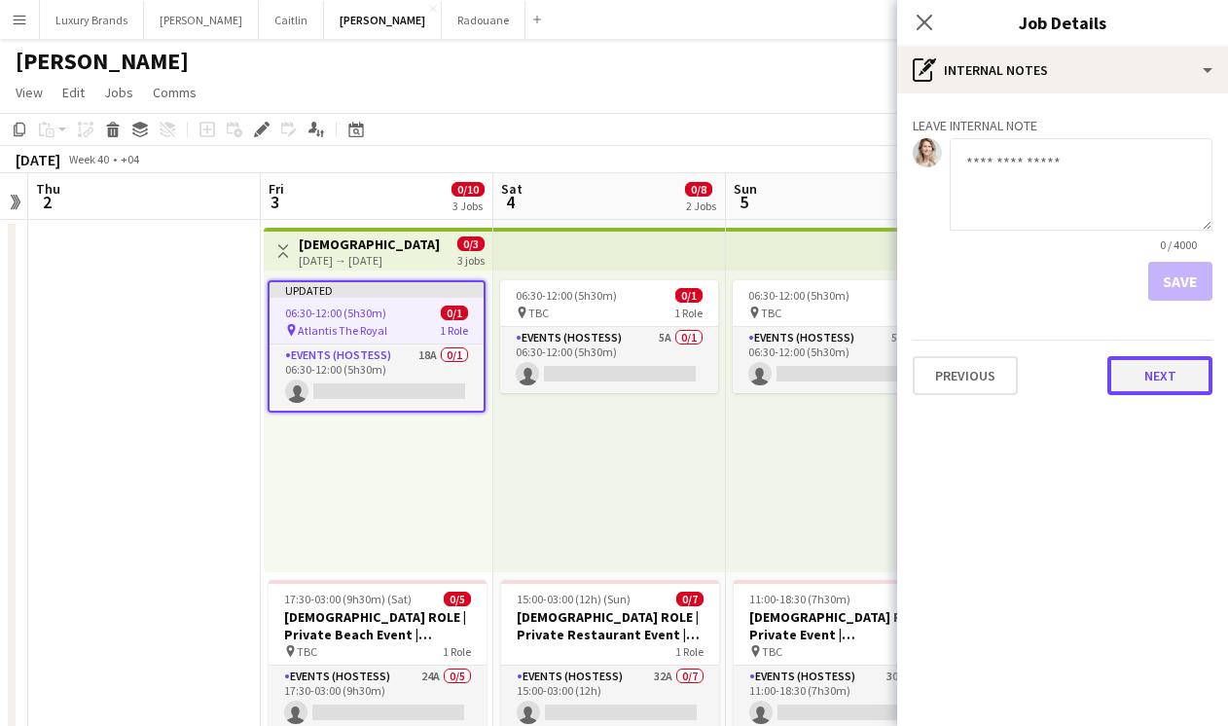
click at [1140, 379] on button "Next" at bounding box center [1159, 375] width 105 height 39
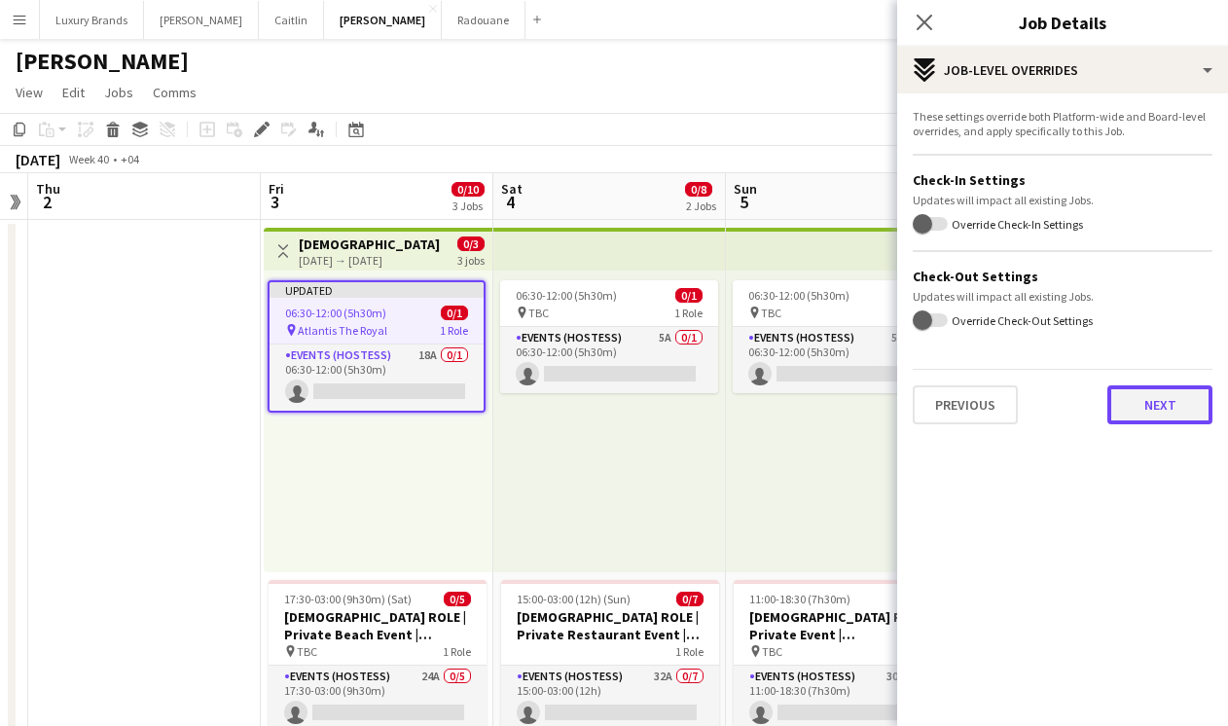
click at [1138, 422] on button "Next" at bounding box center [1159, 404] width 105 height 39
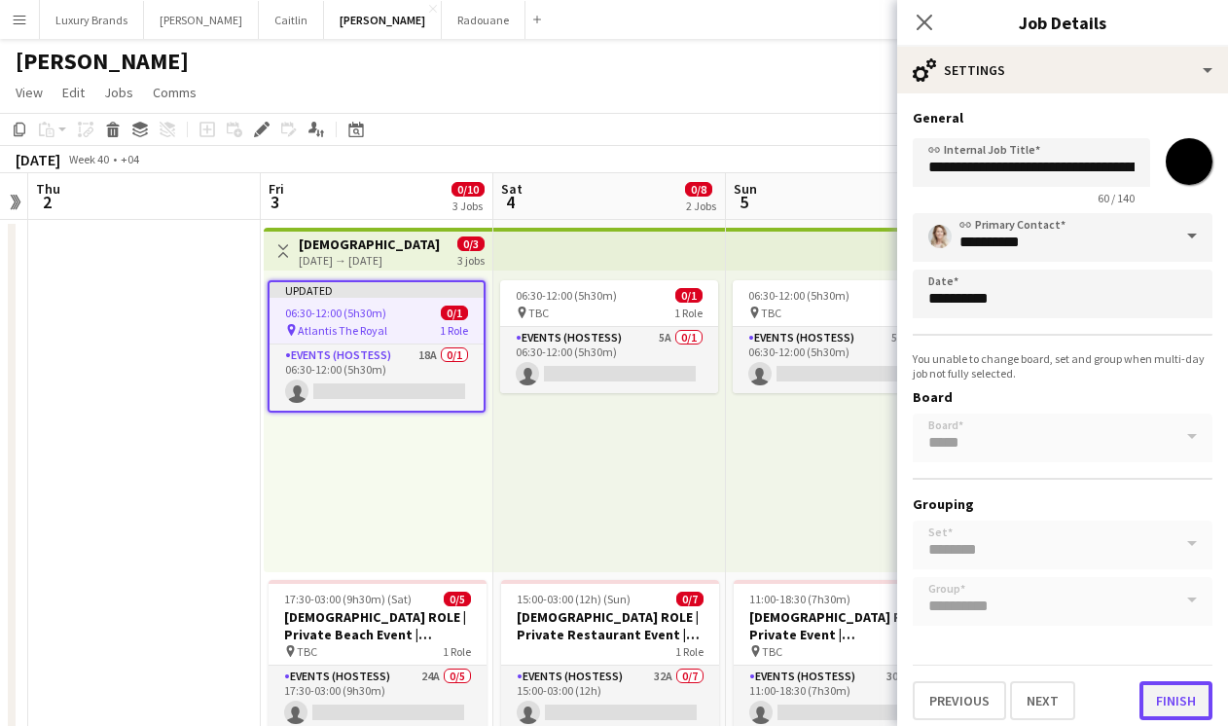
click at [1166, 696] on button "Finish" at bounding box center [1175, 700] width 73 height 39
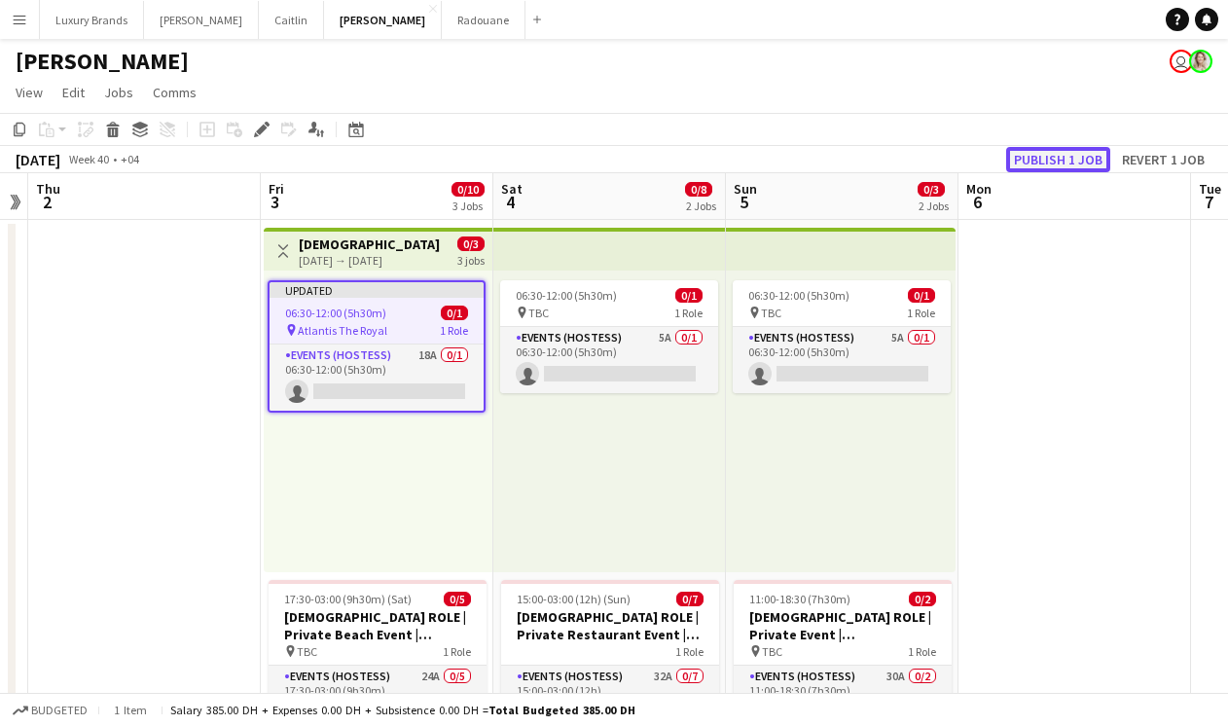
click at [1082, 161] on button "Publish 1 job" at bounding box center [1058, 159] width 104 height 25
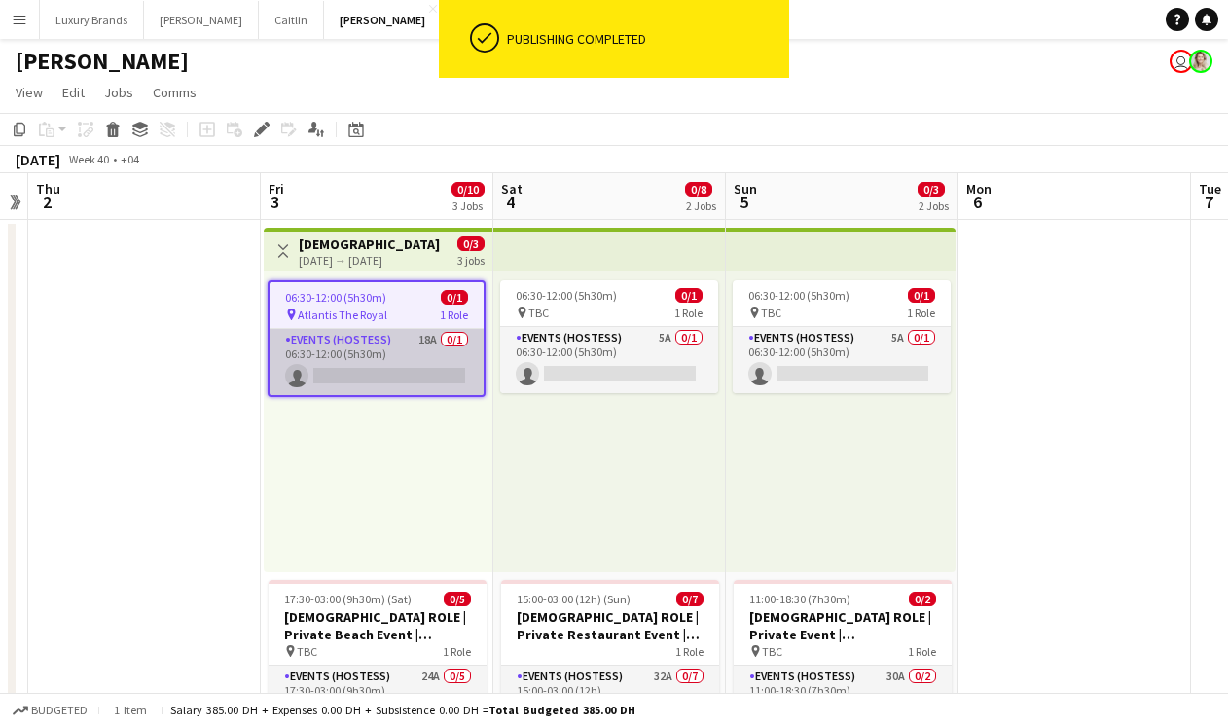
click at [407, 357] on app-card-role "Events (Hostess) 18A 0/1 06:30-12:00 (5h30m) single-neutral-actions" at bounding box center [377, 362] width 214 height 66
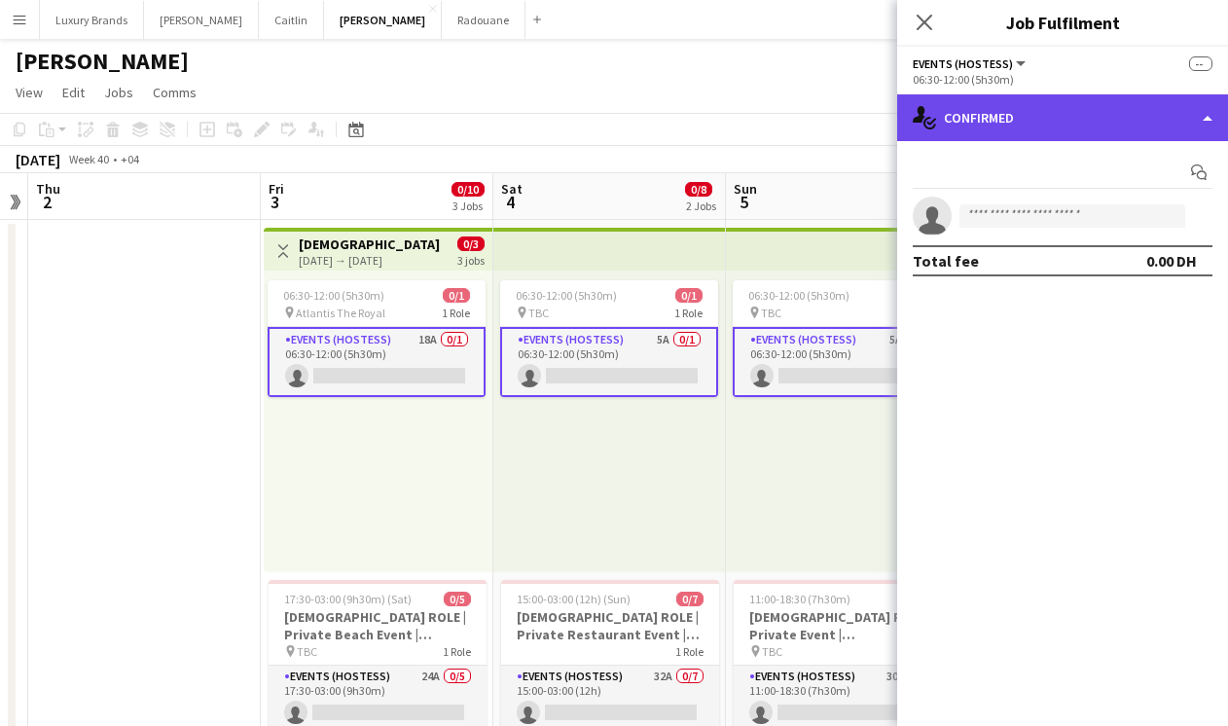
click at [994, 131] on div "single-neutral-actions-check-2 Confirmed" at bounding box center [1062, 117] width 331 height 47
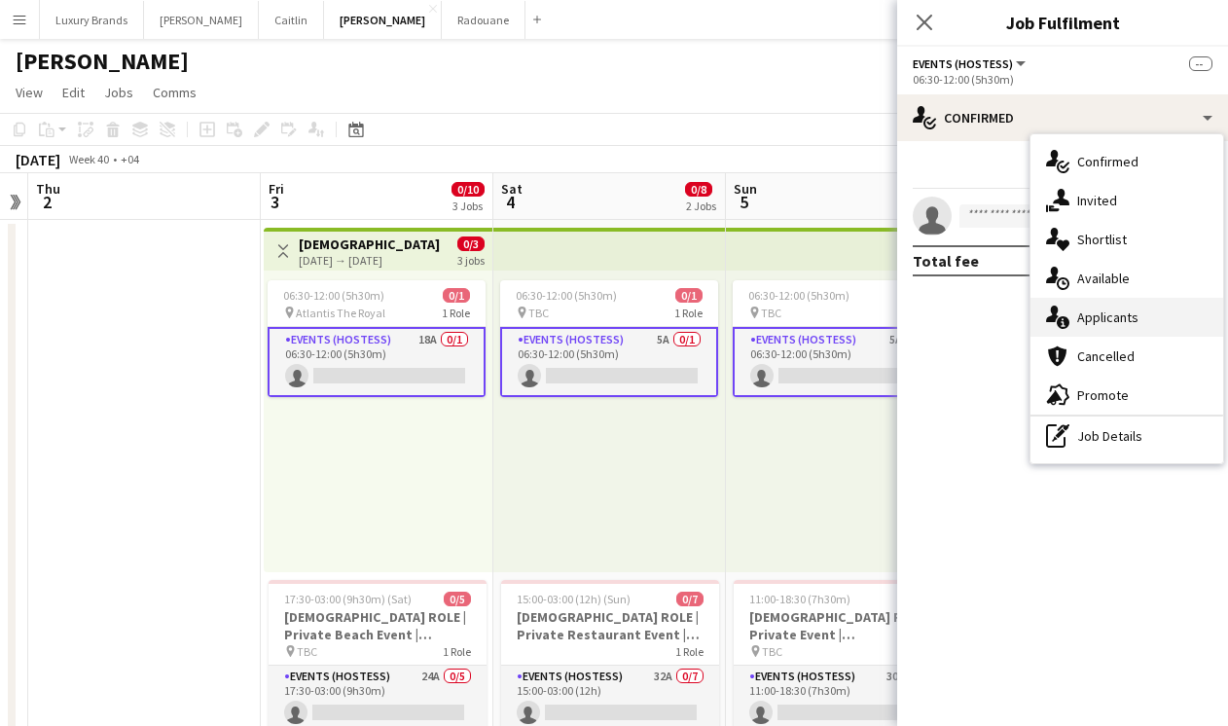
click at [1148, 314] on div "single-neutral-actions-information Applicants" at bounding box center [1126, 317] width 193 height 39
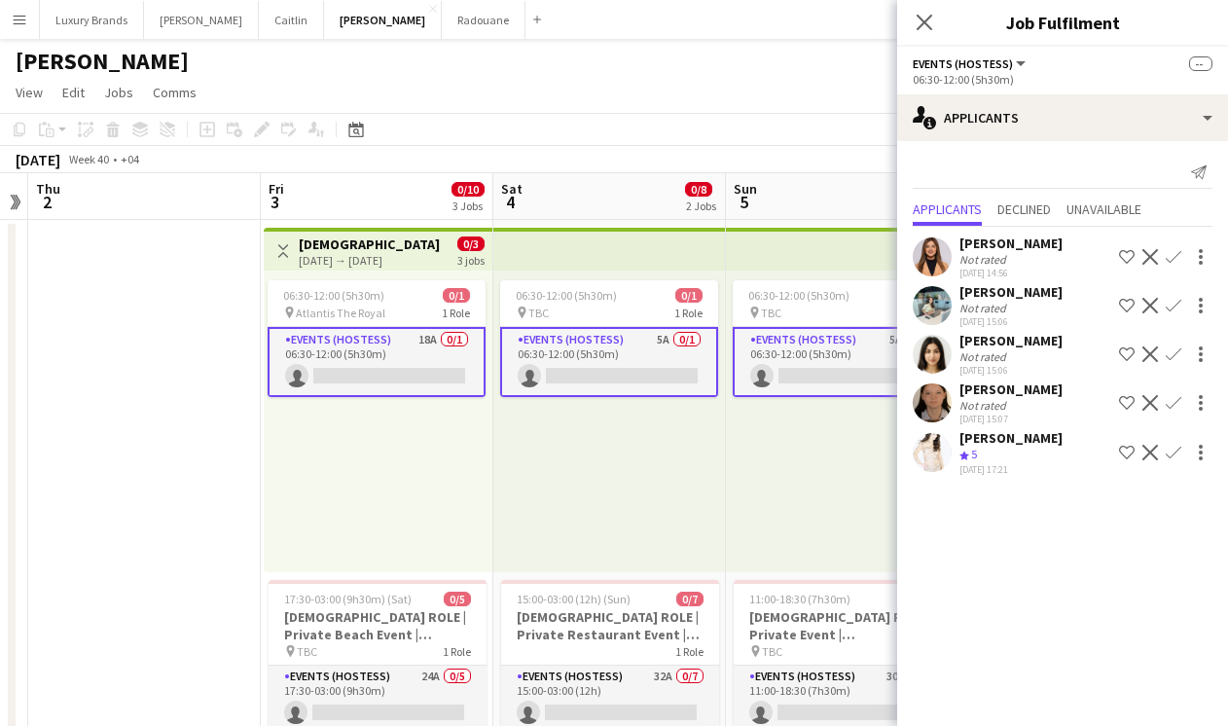
click at [401, 347] on app-card-role "Events (Hostess) 18A 0/1 06:30-12:00 (5h30m) single-neutral-actions" at bounding box center [377, 362] width 218 height 70
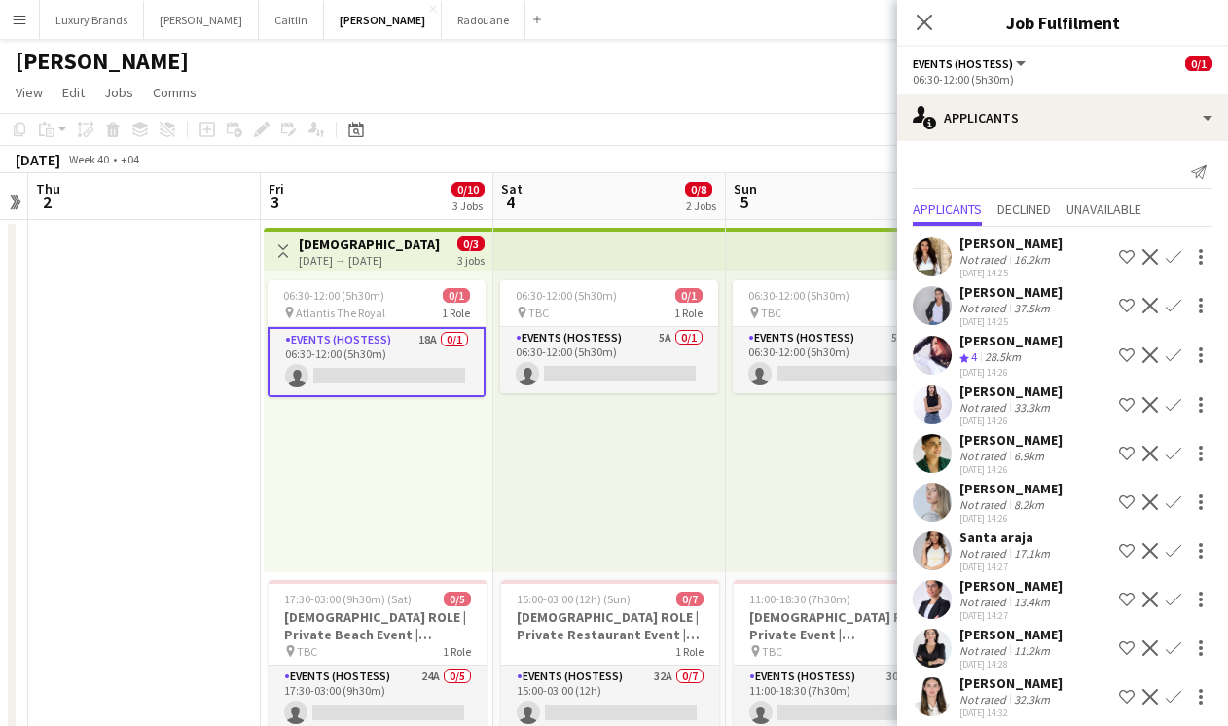
scroll to position [3, 0]
